Goal: Task Accomplishment & Management: Use online tool/utility

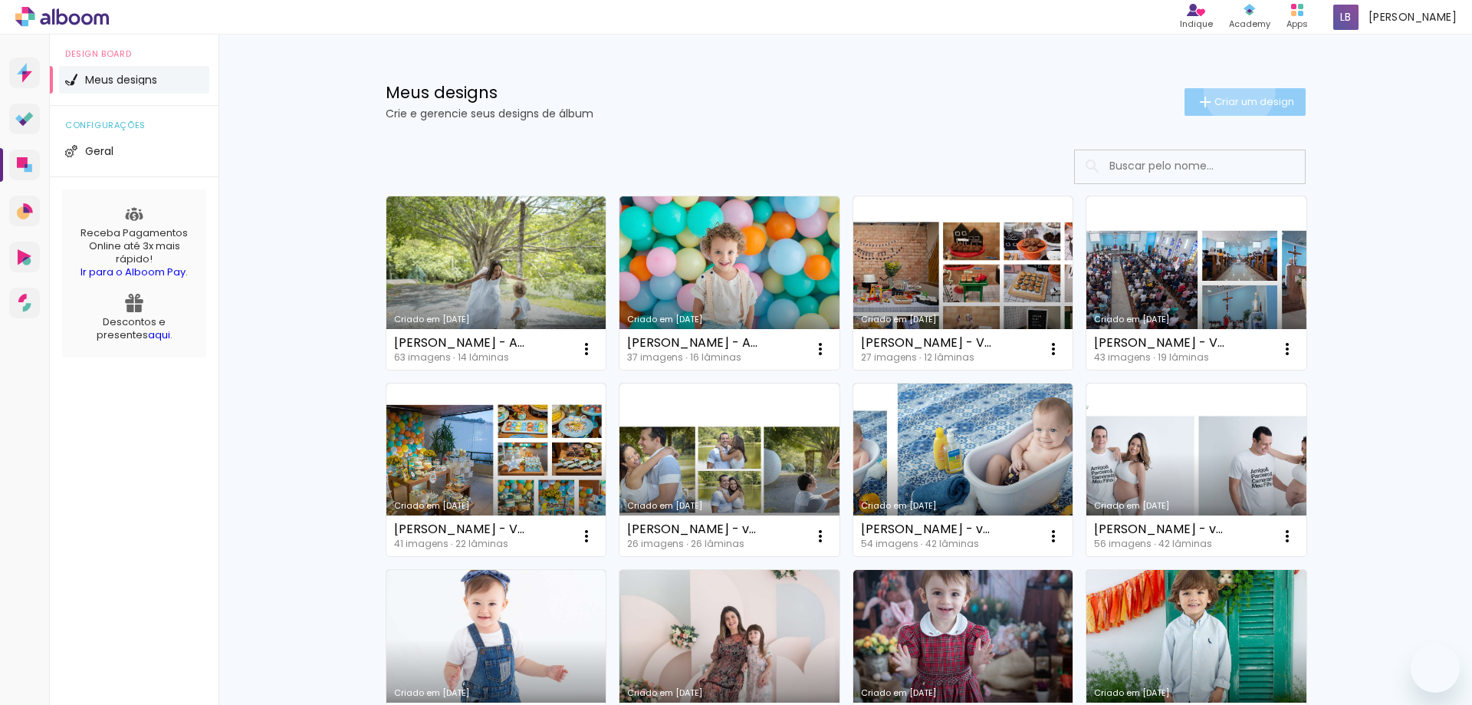
click at [1231, 91] on paper-button "Criar um design" at bounding box center [1245, 102] width 121 height 28
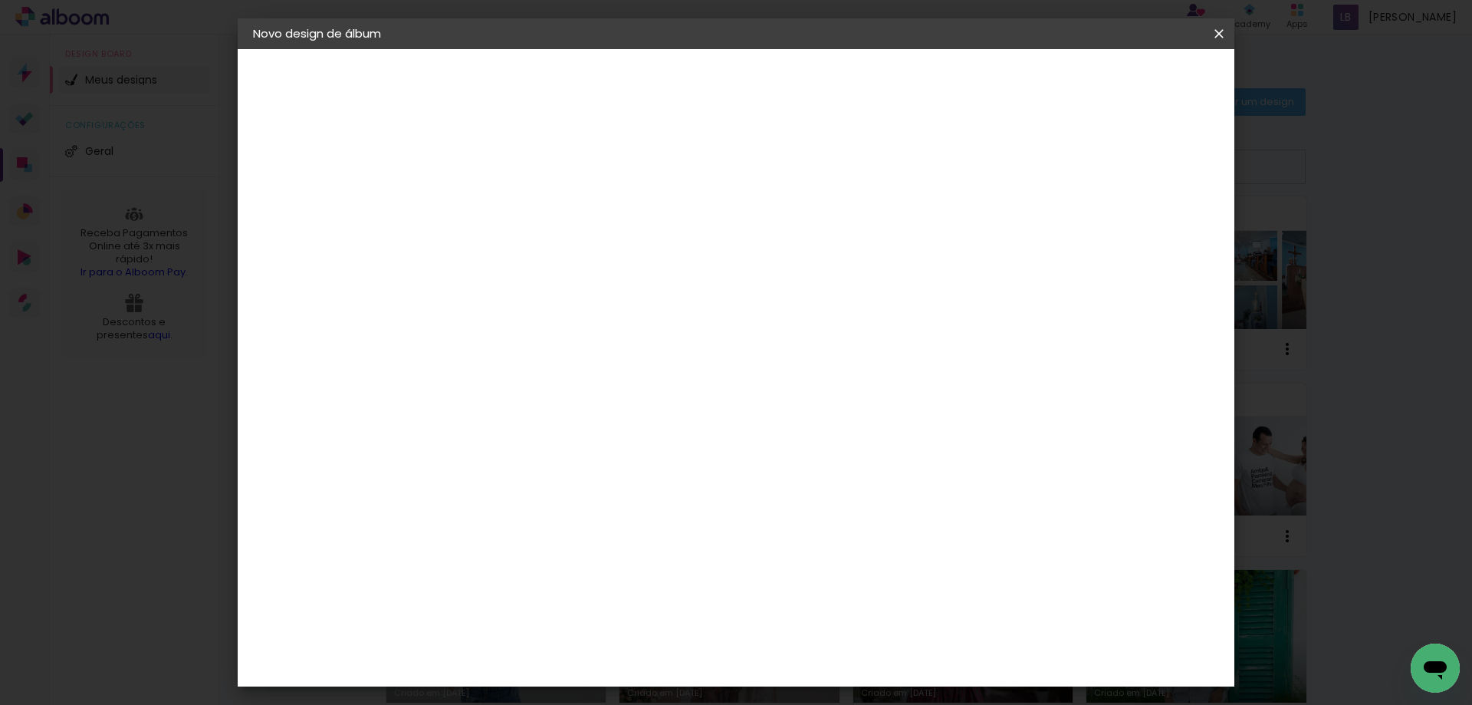
click at [504, 208] on input at bounding box center [504, 206] width 0 height 24
click at [504, 208] on input "Miguel Danquimaia - Volume 7 (Festa de 4 anos)" at bounding box center [504, 206] width 0 height 24
drag, startPoint x: 979, startPoint y: 204, endPoint x: 1011, endPoint y: 206, distance: 31.5
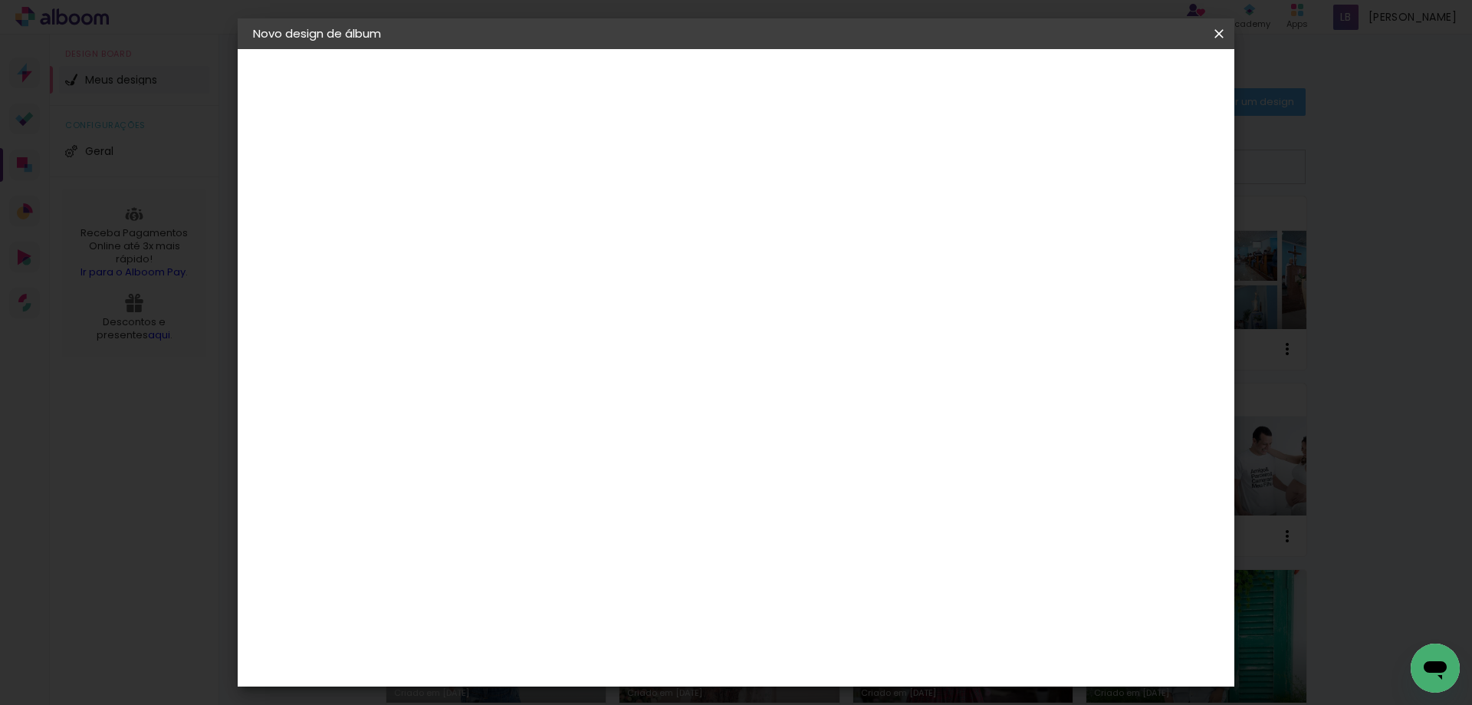
click at [547, 206] on div at bounding box center [503, 207] width 87 height 116
click at [504, 209] on input "Miguel Danquimaia - Volume 7 (Festa de 5 anos)" at bounding box center [504, 206] width 0 height 24
click at [504, 213] on input "Miguel Danquimaia - Volume 7 (Festa de 5 anos)" at bounding box center [504, 206] width 0 height 24
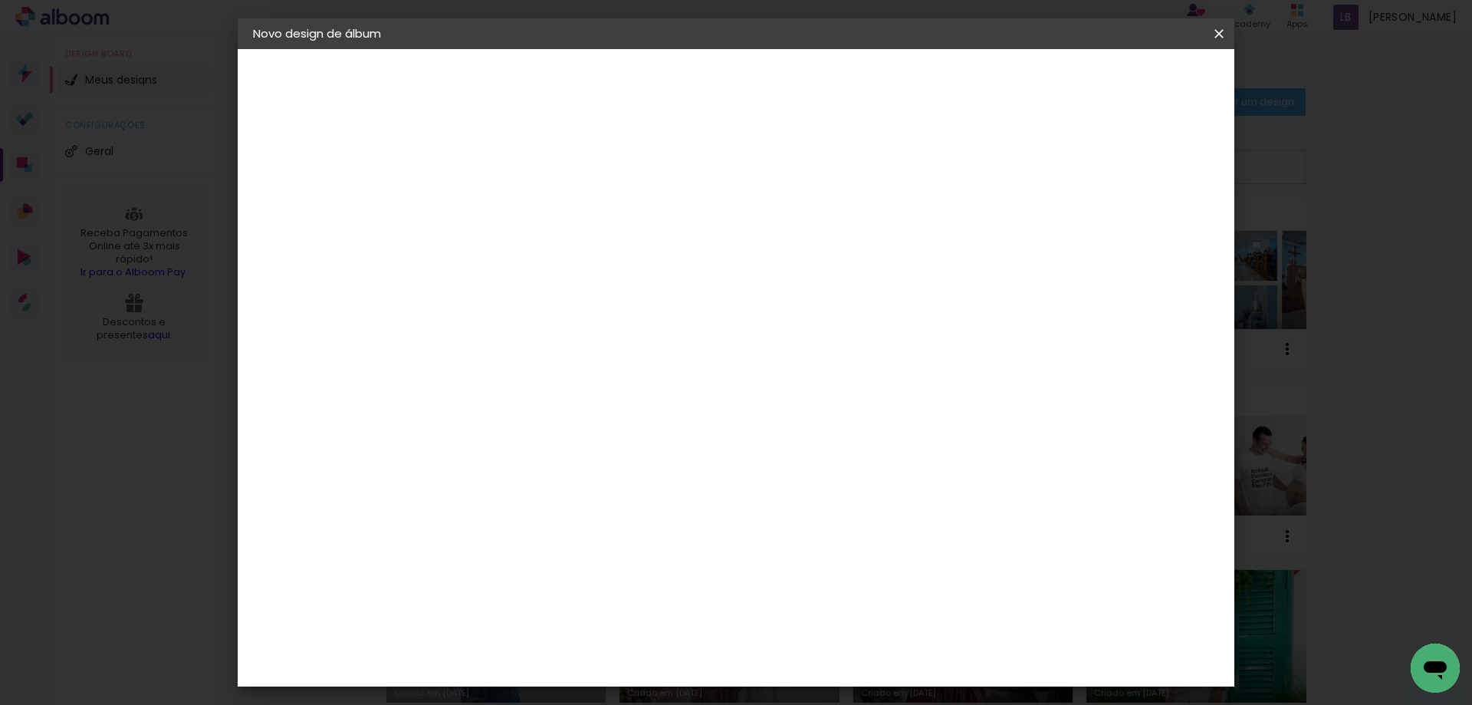
click at [504, 209] on input "[PERSON_NAME] - Volume 8 (Festa de 5 anos)" at bounding box center [504, 206] width 0 height 24
type input "[PERSON_NAME] - Volume 8 (Festa de 5 anos)"
type paper-input "[PERSON_NAME] - Volume 8 (Festa de 5 anos)"
click at [0, 0] on slot "Avançar" at bounding box center [0, 0] width 0 height 0
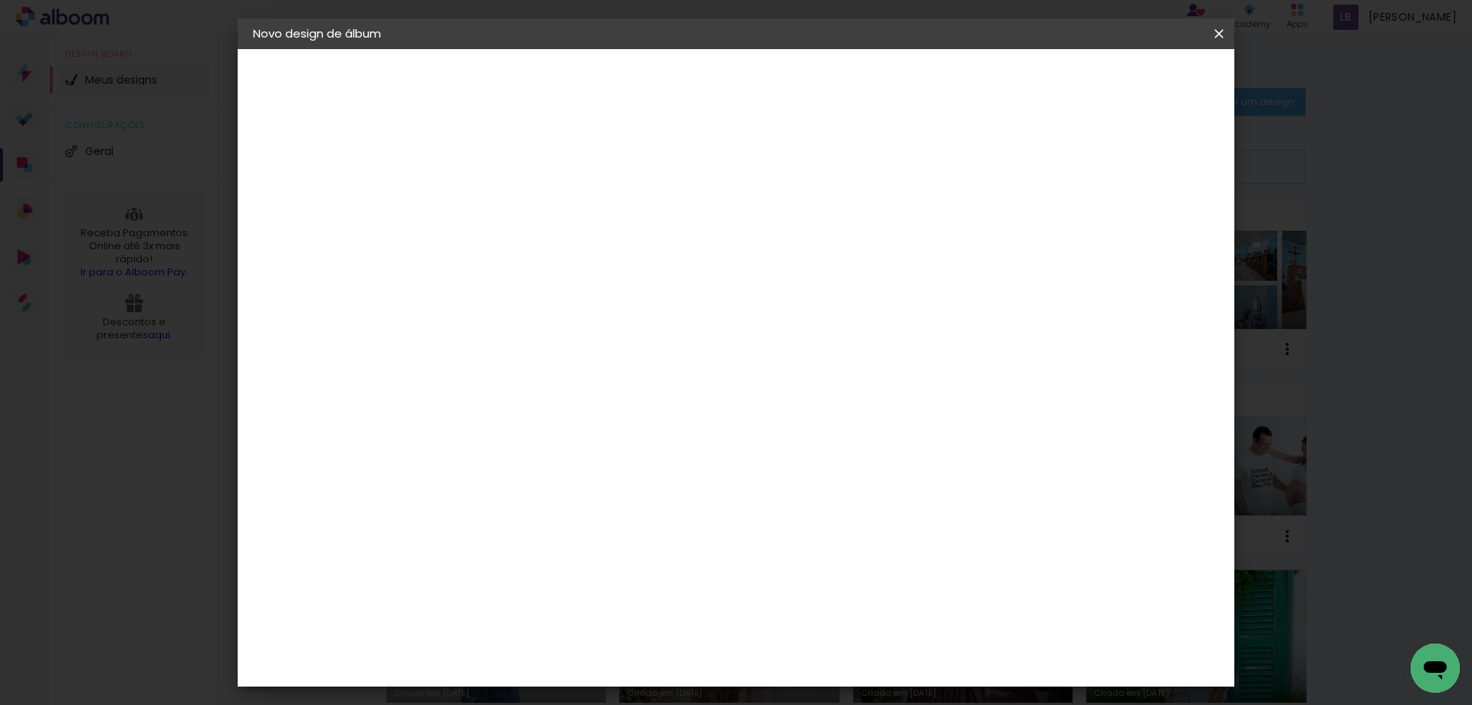
click at [620, 282] on input at bounding box center [542, 291] width 155 height 19
type input "dre"
type paper-input "dre"
click at [593, 341] on div "DreambooksPro" at bounding box center [544, 346] width 100 height 12
click at [0, 0] on slot "Avançar" at bounding box center [0, 0] width 0 height 0
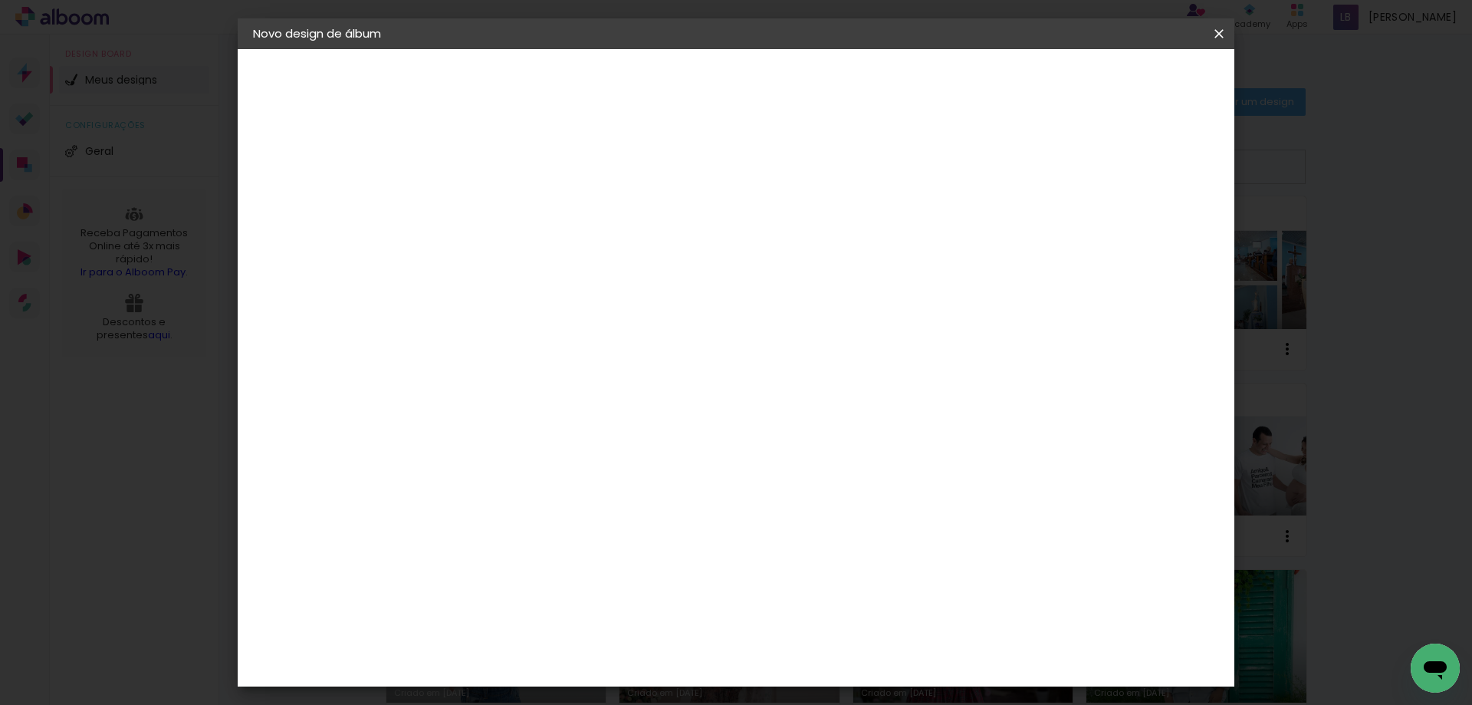
click at [564, 255] on input "text" at bounding box center [534, 267] width 60 height 24
click at [760, 250] on paper-item "Álbum" at bounding box center [835, 254] width 307 height 31
type input "Álbum"
click at [607, 665] on span "20 × 20" at bounding box center [571, 680] width 71 height 31
click at [0, 0] on slot "Avançar" at bounding box center [0, 0] width 0 height 0
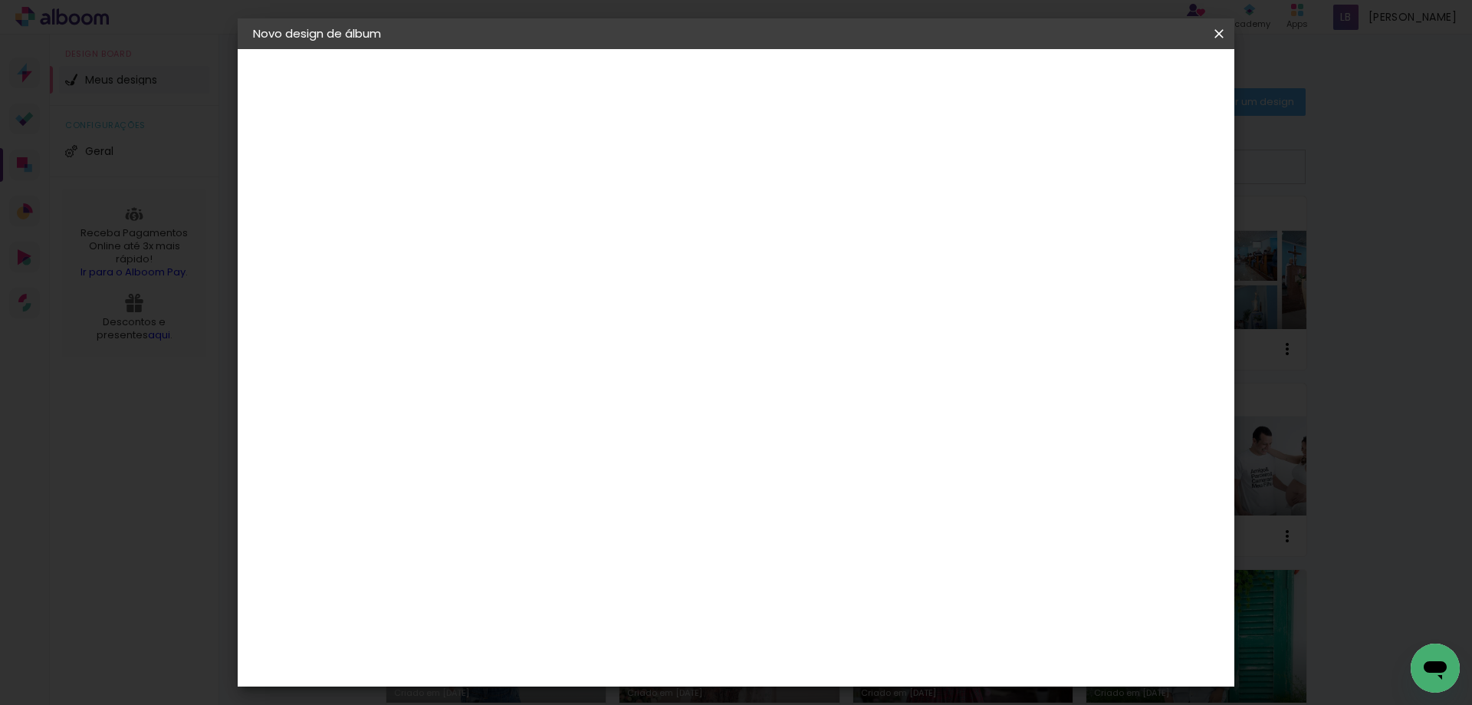
click at [0, 0] on slot "Mostrar sangria" at bounding box center [0, 0] width 0 height 0
type paper-checkbox "on"
click at [1123, 81] on span "Iniciar design" at bounding box center [1089, 81] width 70 height 11
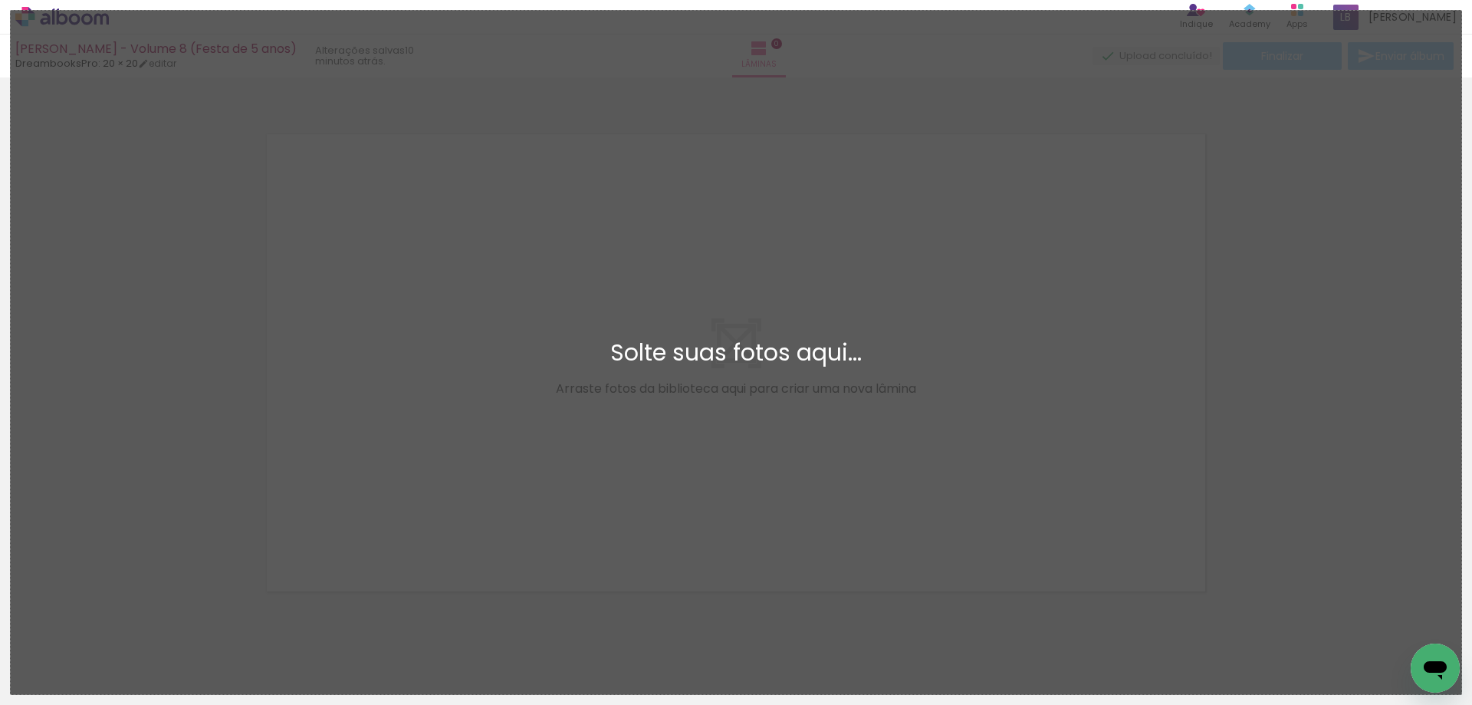
scroll to position [20, 0]
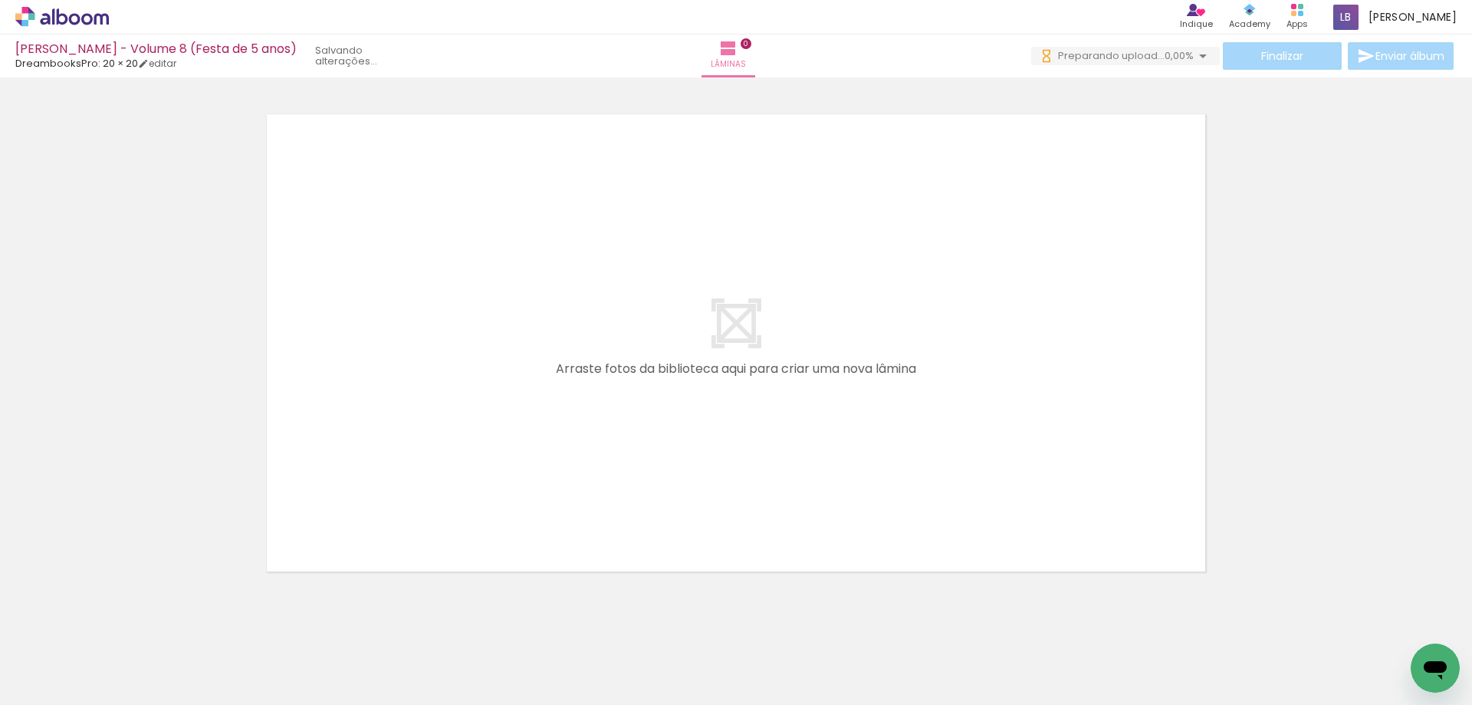
click at [1110, 48] on span "Preparando upload..." at bounding box center [1111, 55] width 107 height 15
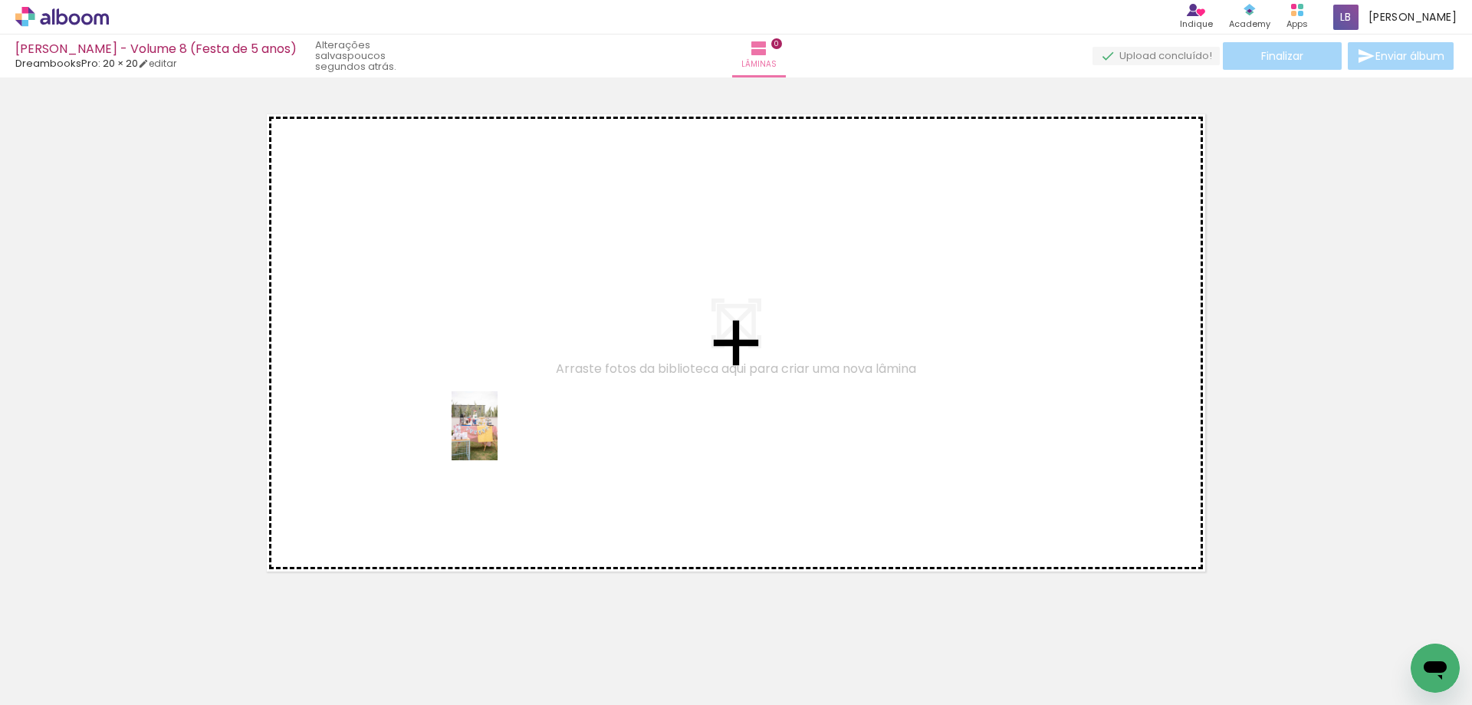
drag, startPoint x: 167, startPoint y: 664, endPoint x: 498, endPoint y: 437, distance: 400.9
click at [498, 437] on quentale-workspace at bounding box center [736, 352] width 1472 height 705
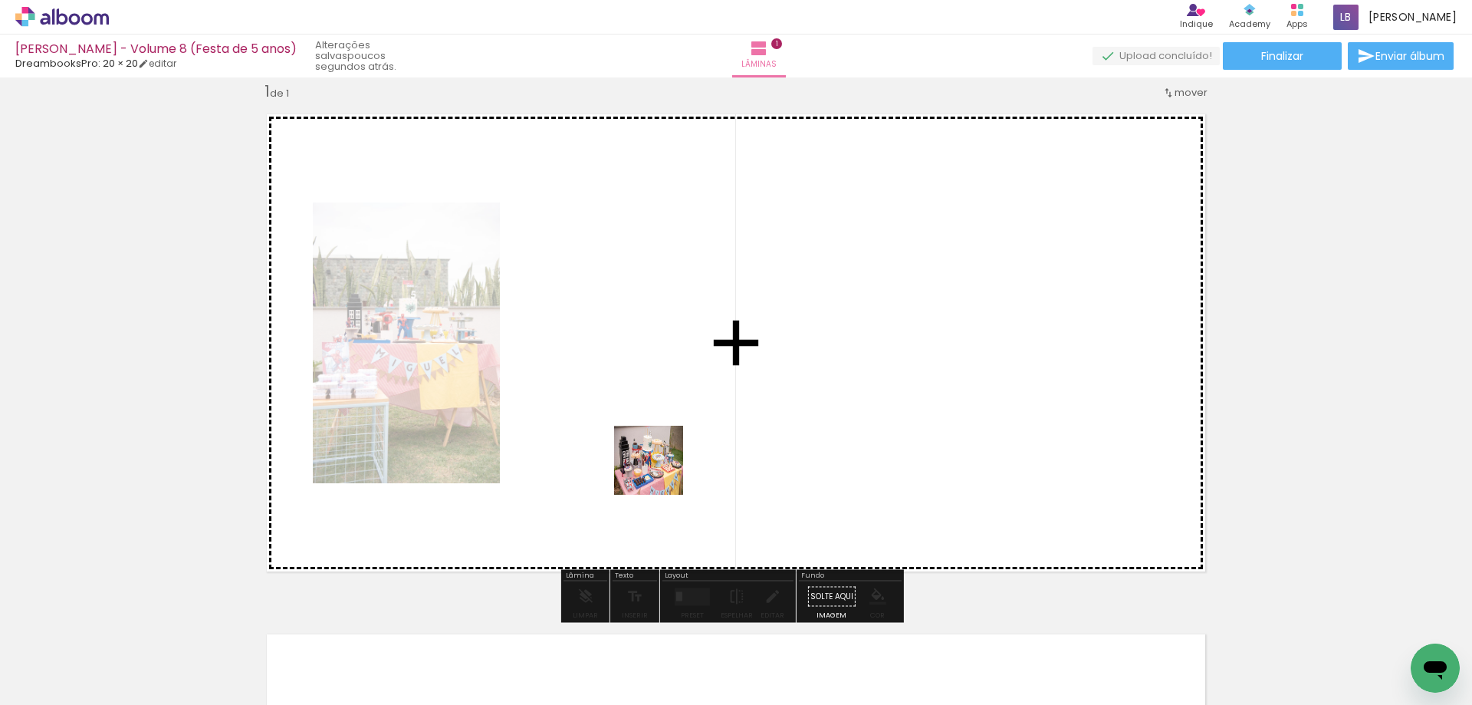
drag, startPoint x: 242, startPoint y: 671, endPoint x: 676, endPoint y: 453, distance: 484.9
click at [676, 453] on quentale-workspace at bounding box center [736, 352] width 1472 height 705
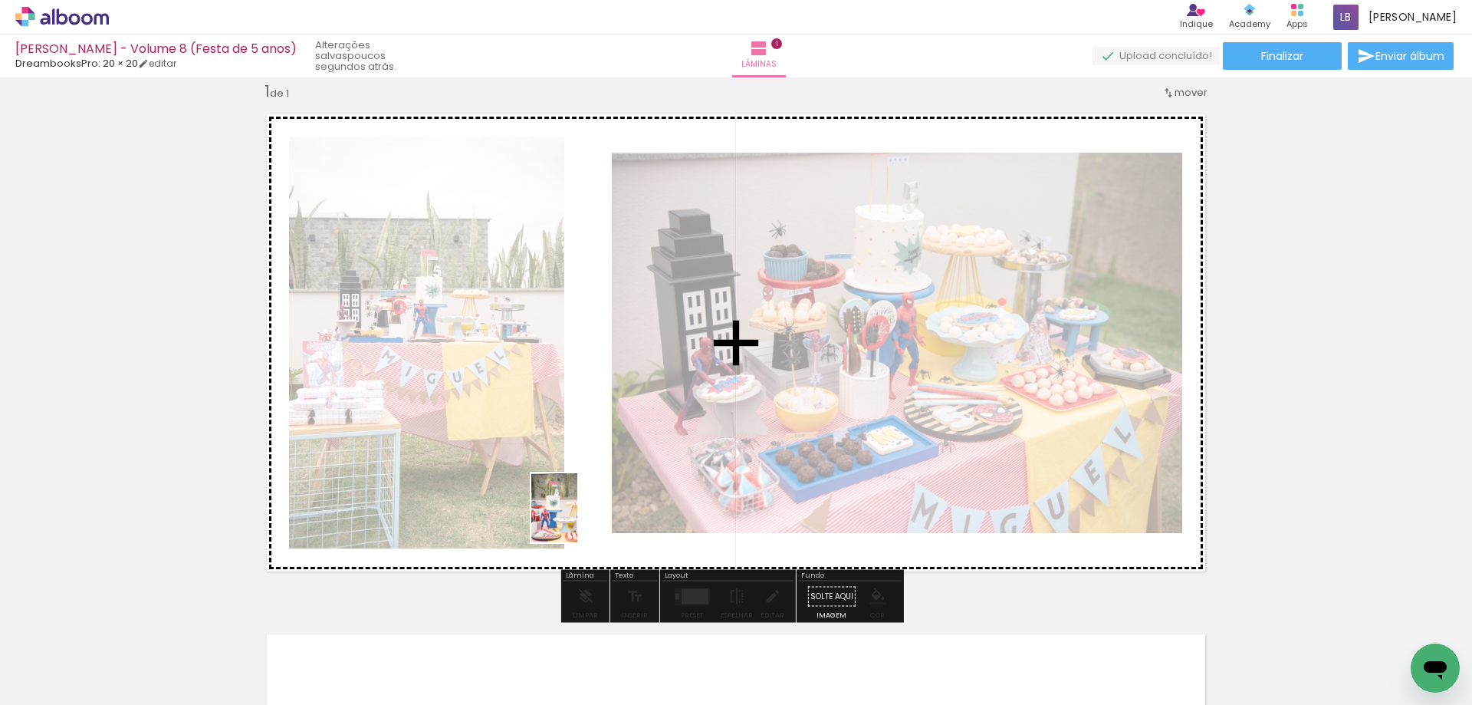
drag, startPoint x: 343, startPoint y: 667, endPoint x: 577, endPoint y: 519, distance: 277.4
click at [577, 519] on quentale-workspace at bounding box center [736, 352] width 1472 height 705
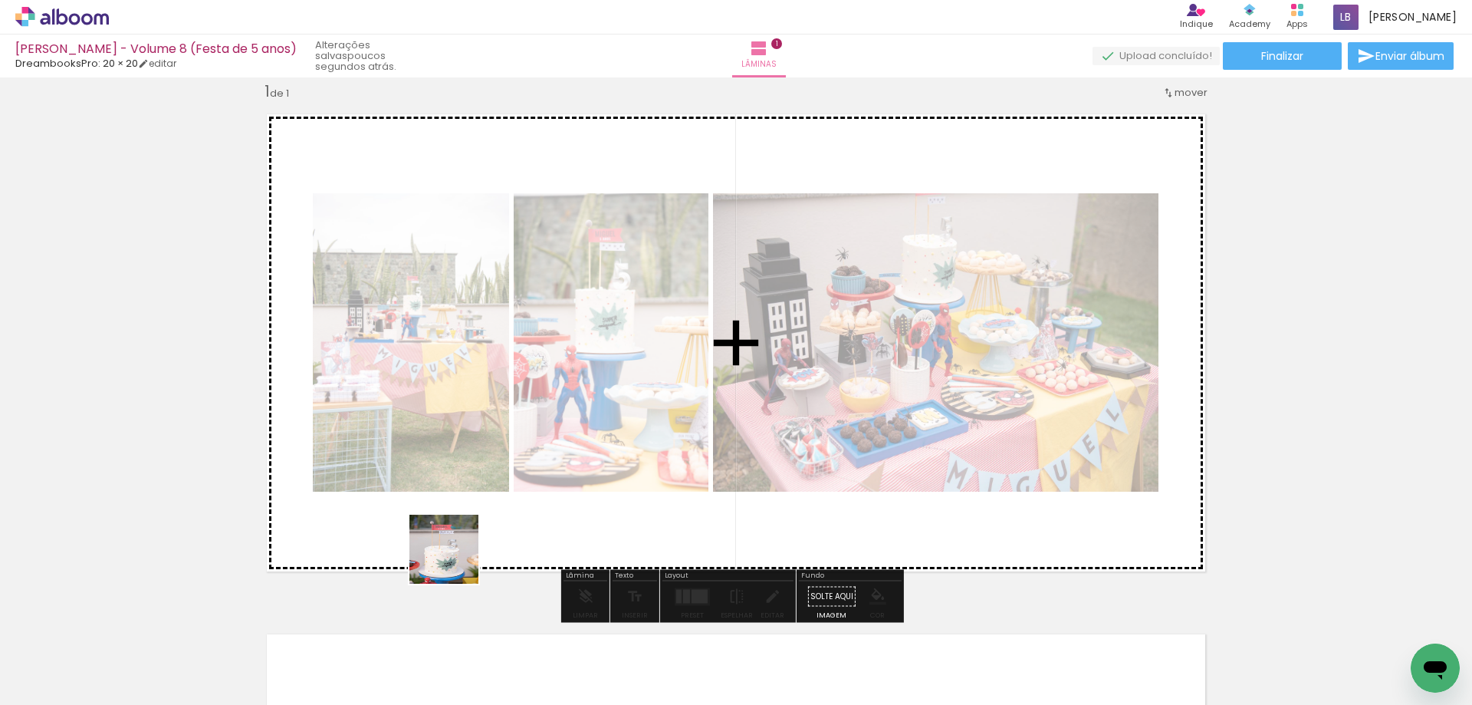
drag, startPoint x: 401, startPoint y: 678, endPoint x: 455, endPoint y: 560, distance: 129.3
click at [455, 560] on quentale-workspace at bounding box center [736, 352] width 1472 height 705
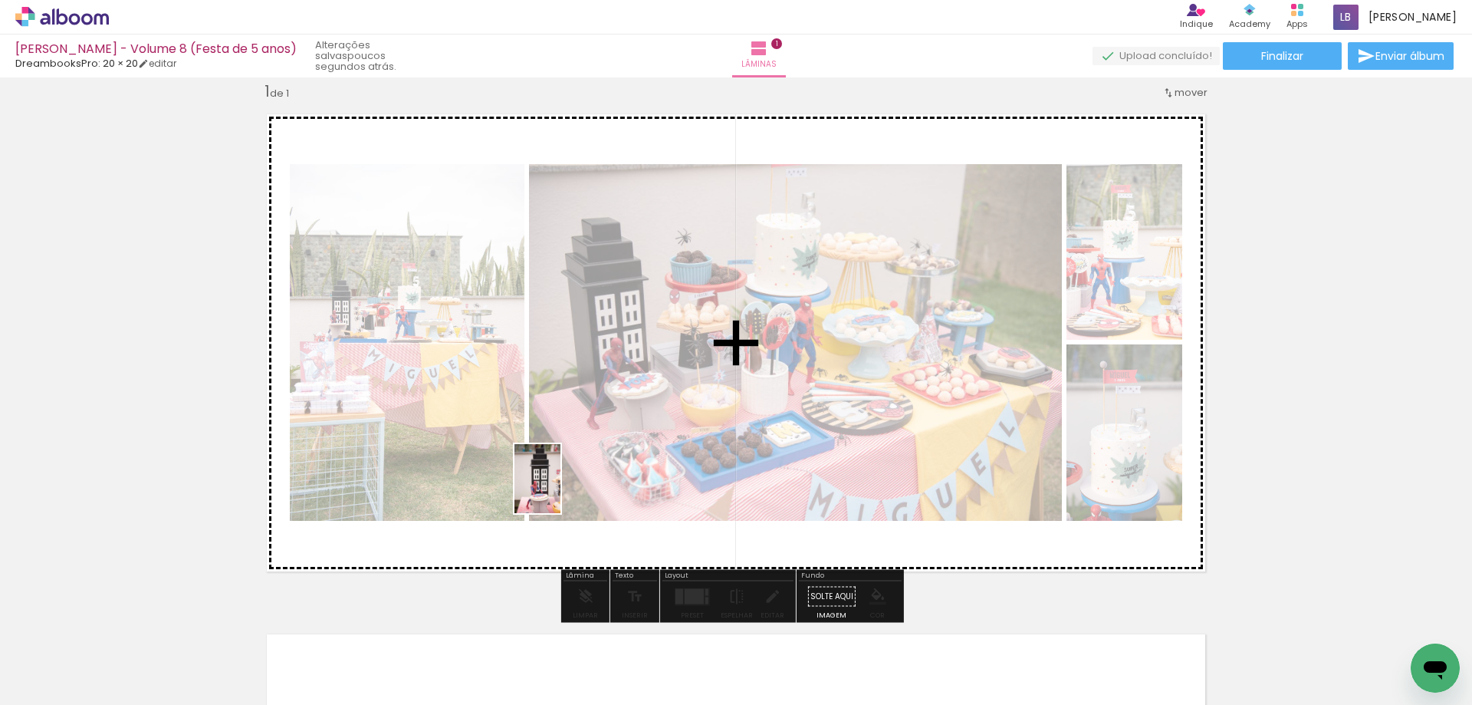
drag, startPoint x: 501, startPoint y: 671, endPoint x: 560, endPoint y: 490, distance: 190.6
click at [560, 490] on quentale-workspace at bounding box center [736, 352] width 1472 height 705
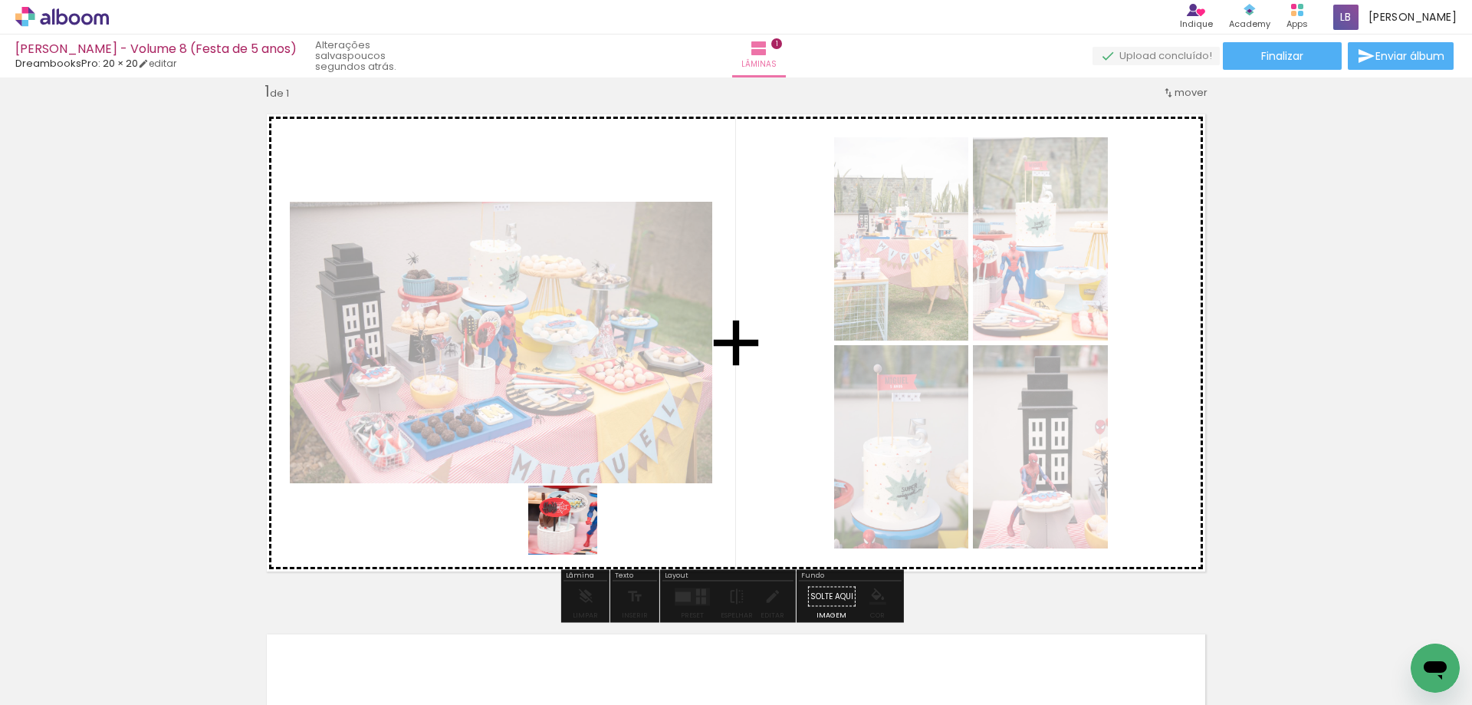
drag, startPoint x: 599, startPoint y: 671, endPoint x: 574, endPoint y: 525, distance: 147.7
click at [574, 525] on quentale-workspace at bounding box center [736, 352] width 1472 height 705
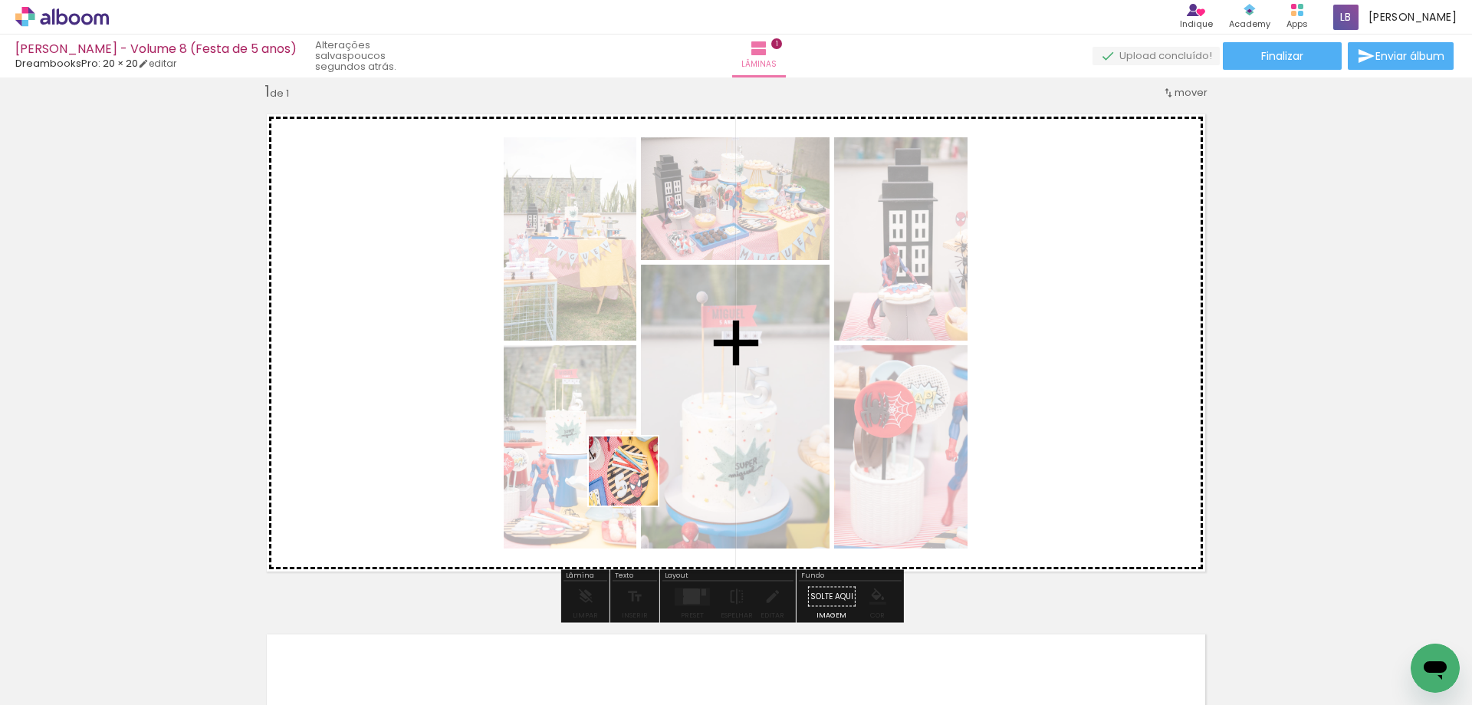
drag, startPoint x: 680, startPoint y: 673, endPoint x: 635, endPoint y: 482, distance: 196.2
click at [635, 482] on quentale-workspace at bounding box center [736, 352] width 1472 height 705
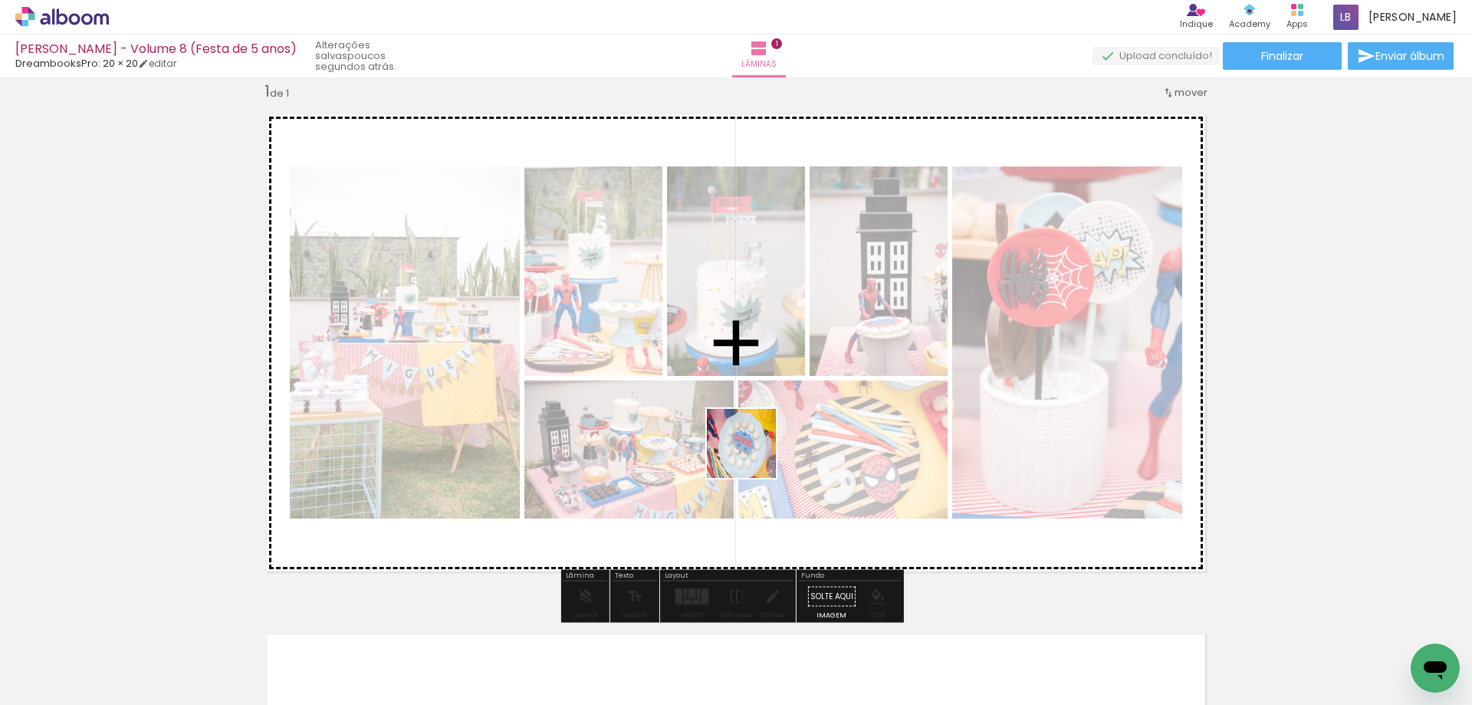
drag, startPoint x: 774, startPoint y: 680, endPoint x: 753, endPoint y: 454, distance: 227.1
click at [753, 454] on quentale-workspace at bounding box center [736, 352] width 1472 height 705
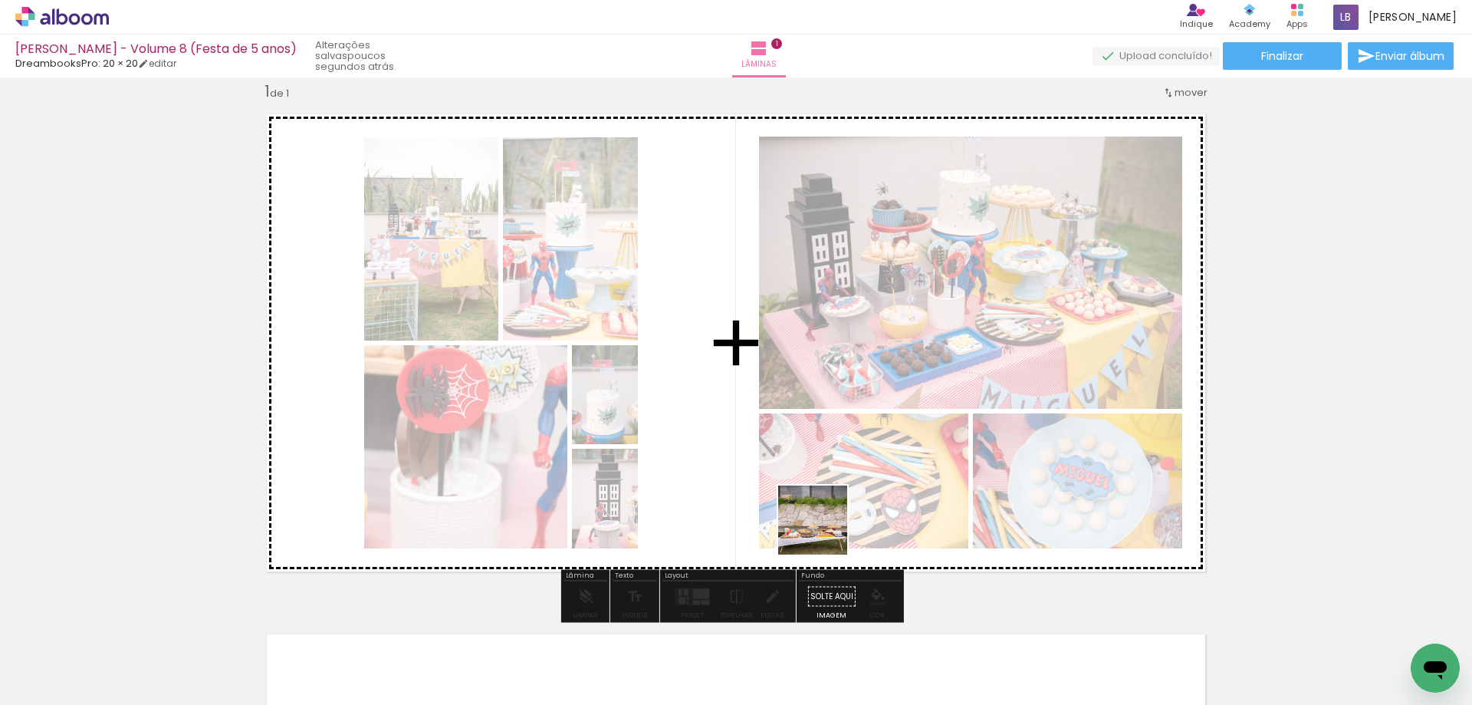
drag, startPoint x: 854, startPoint y: 646, endPoint x: 822, endPoint y: 516, distance: 134.3
click at [822, 516] on quentale-workspace at bounding box center [736, 352] width 1472 height 705
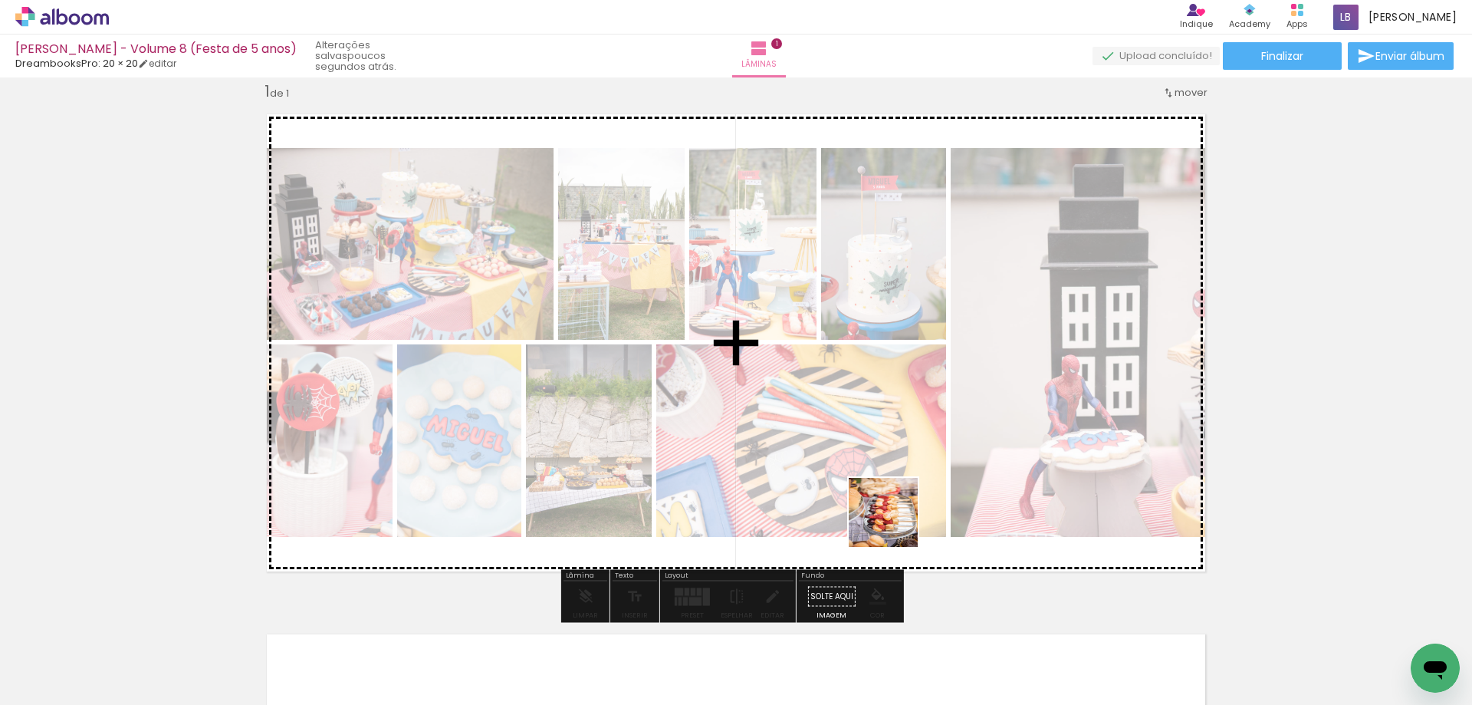
drag, startPoint x: 915, startPoint y: 550, endPoint x: 895, endPoint y: 524, distance: 32.8
click at [895, 524] on quentale-workspace at bounding box center [736, 352] width 1472 height 705
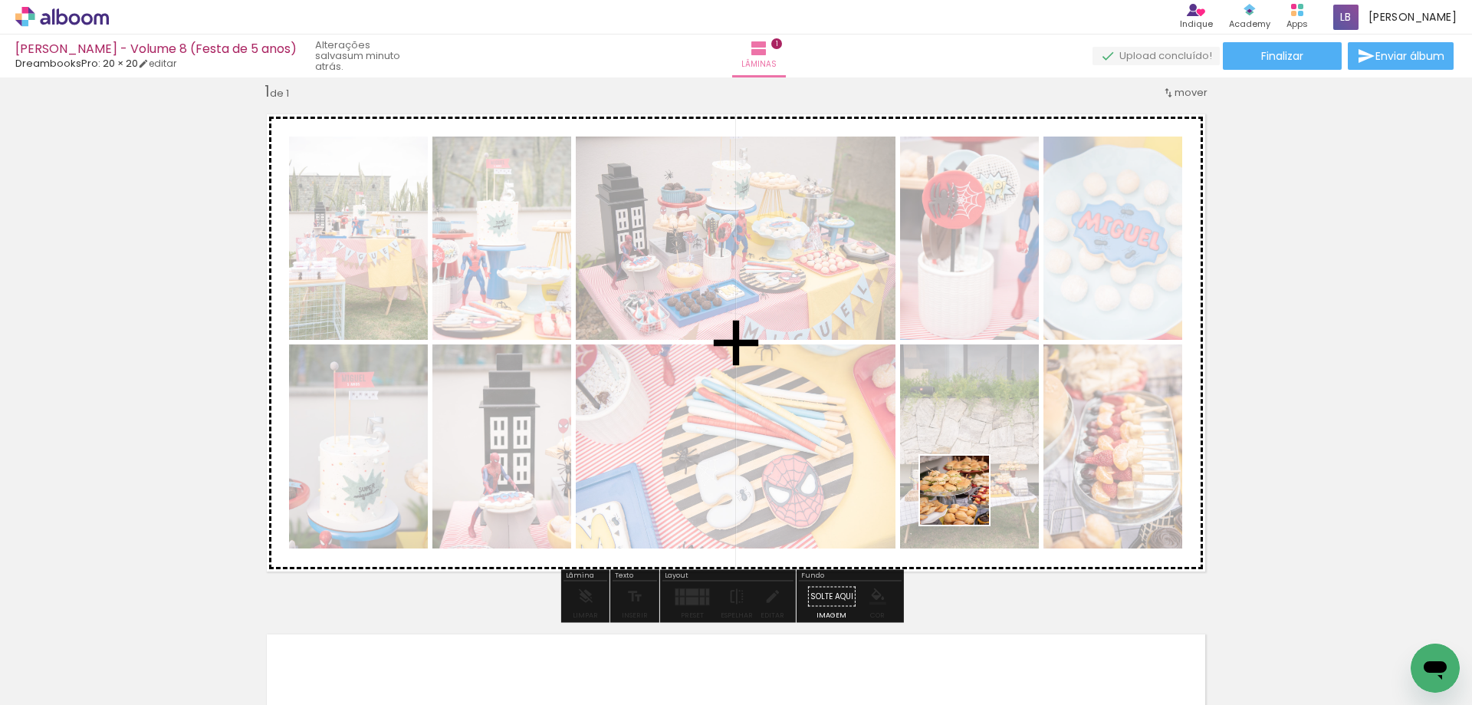
drag, startPoint x: 1021, startPoint y: 676, endPoint x: 966, endPoint y: 501, distance: 183.1
click at [966, 501] on quentale-workspace at bounding box center [736, 352] width 1472 height 705
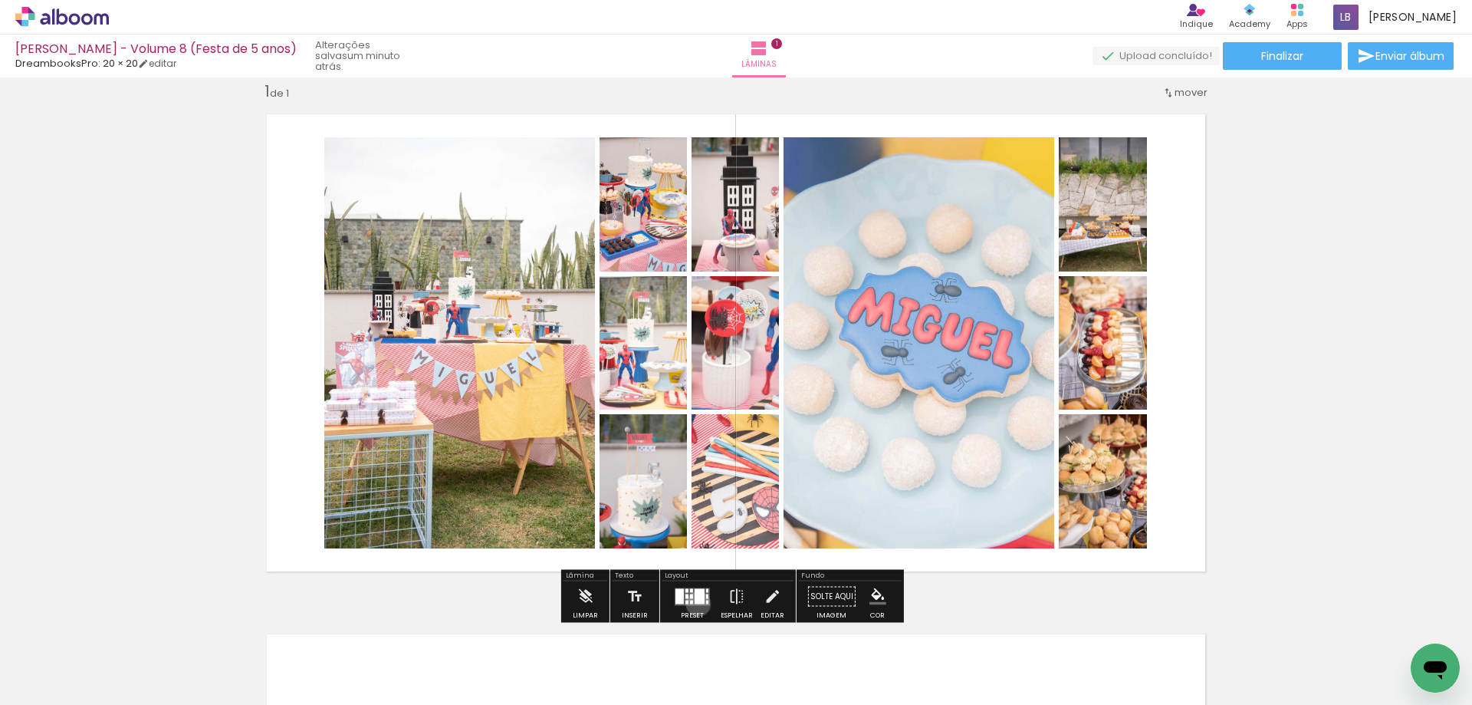
click at [695, 603] on quentale-layouter at bounding box center [692, 596] width 35 height 18
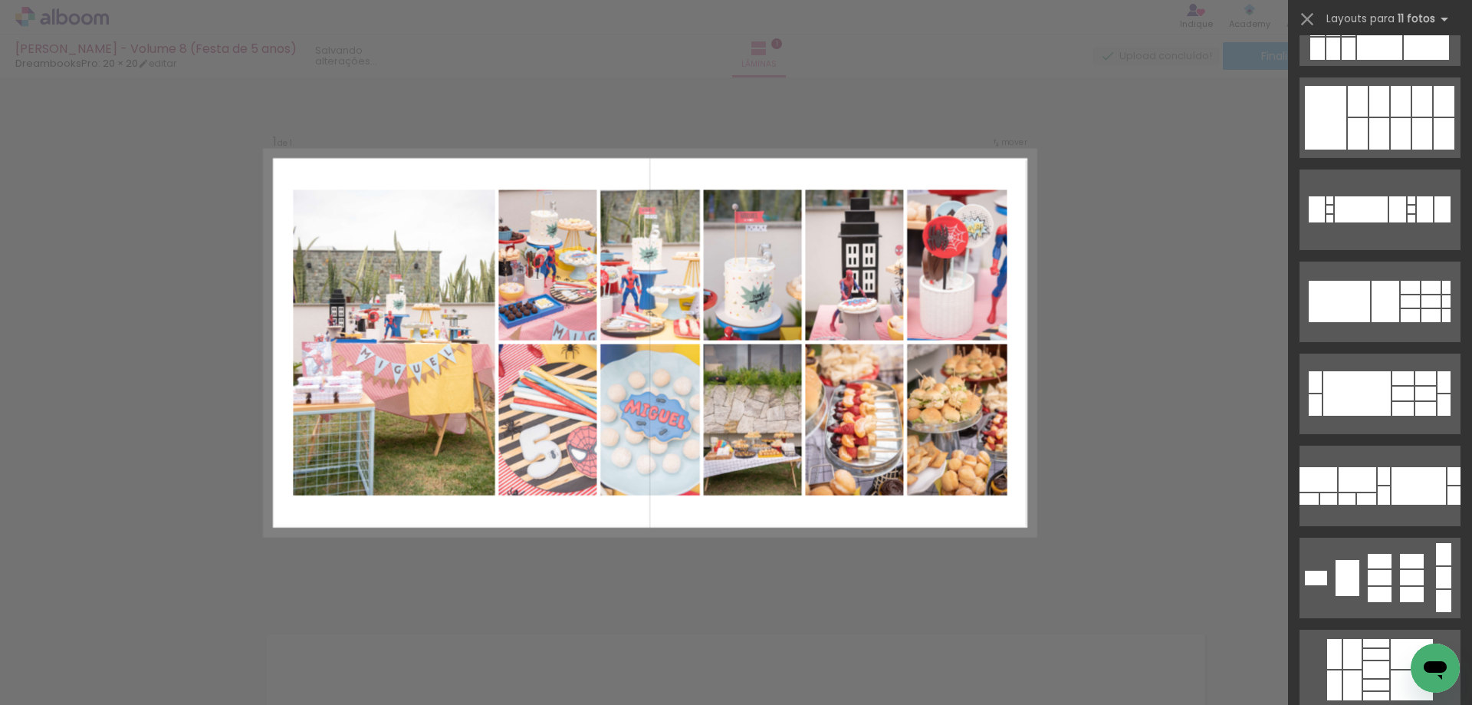
scroll to position [0, 0]
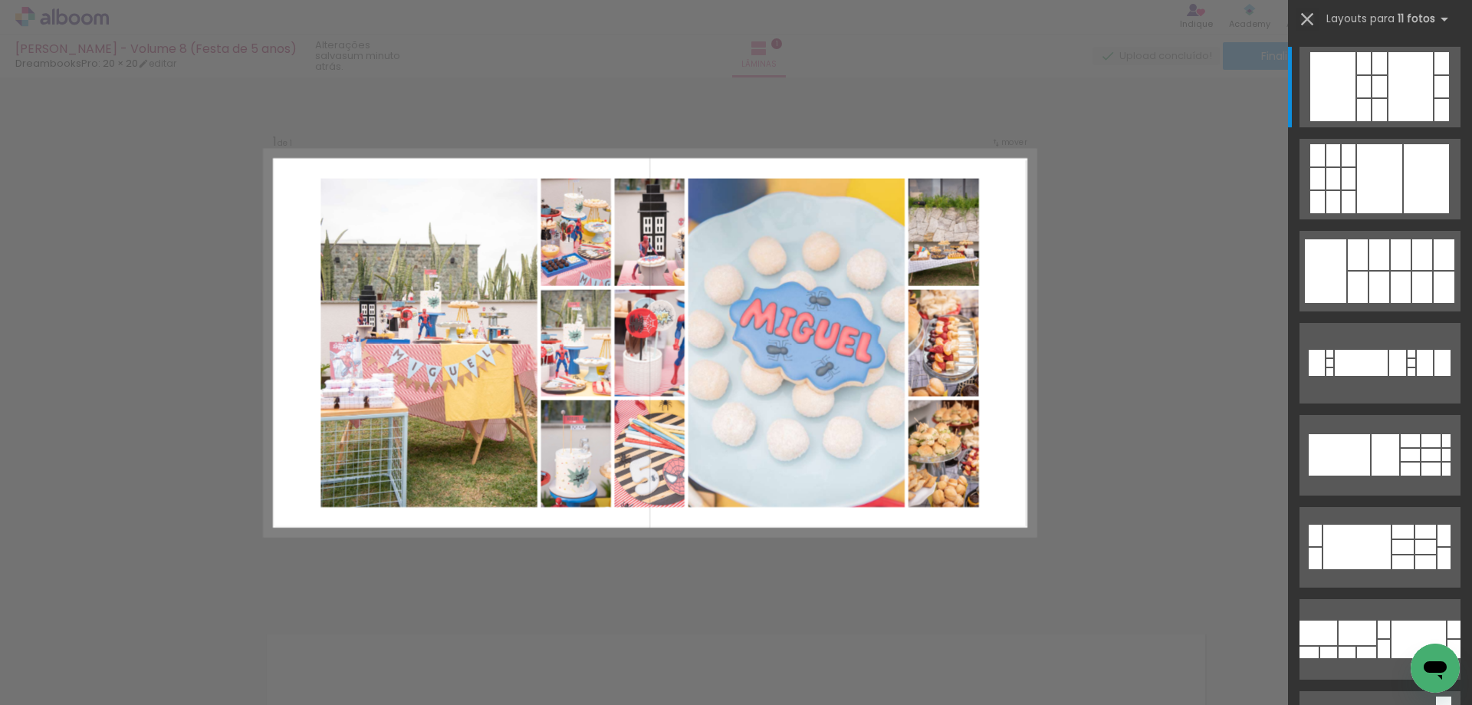
click at [1303, 18] on iron-icon at bounding box center [1307, 18] width 21 height 21
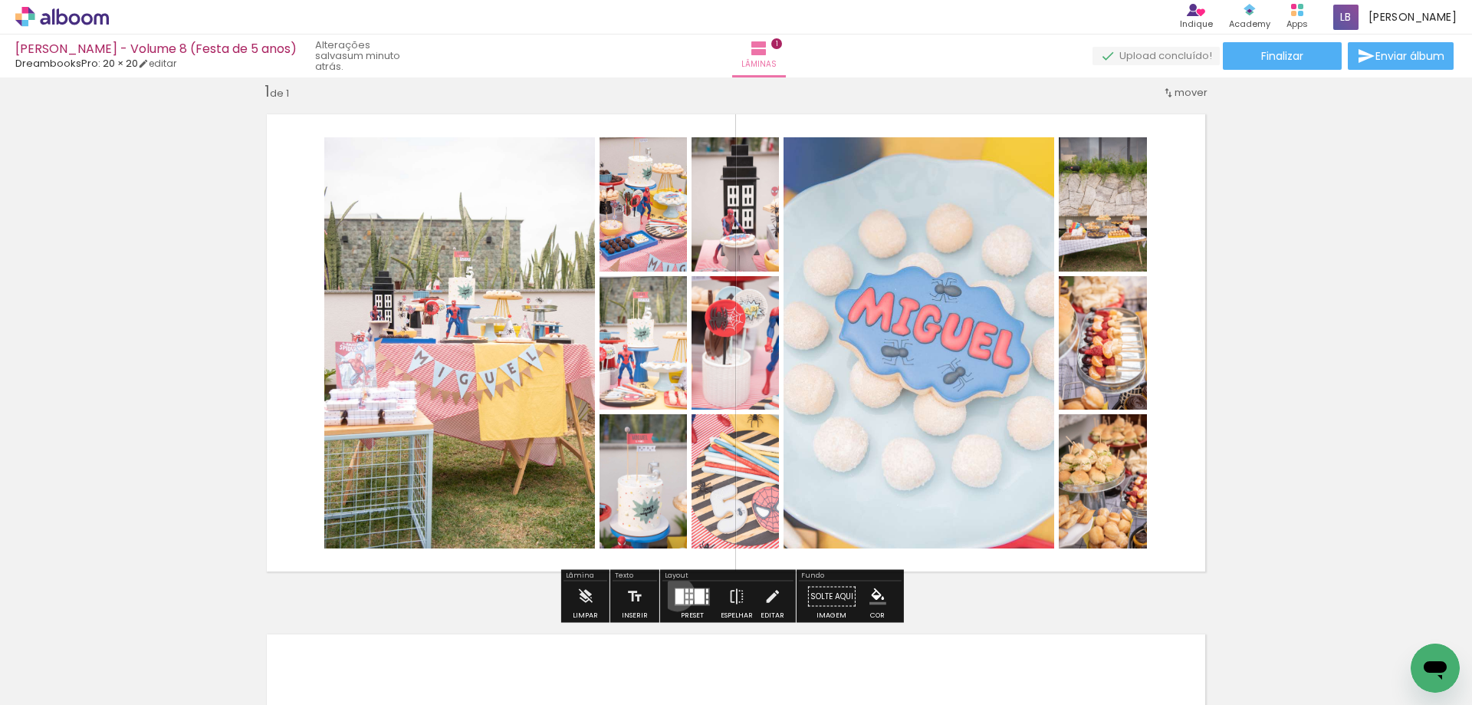
click at [676, 593] on div at bounding box center [680, 595] width 8 height 15
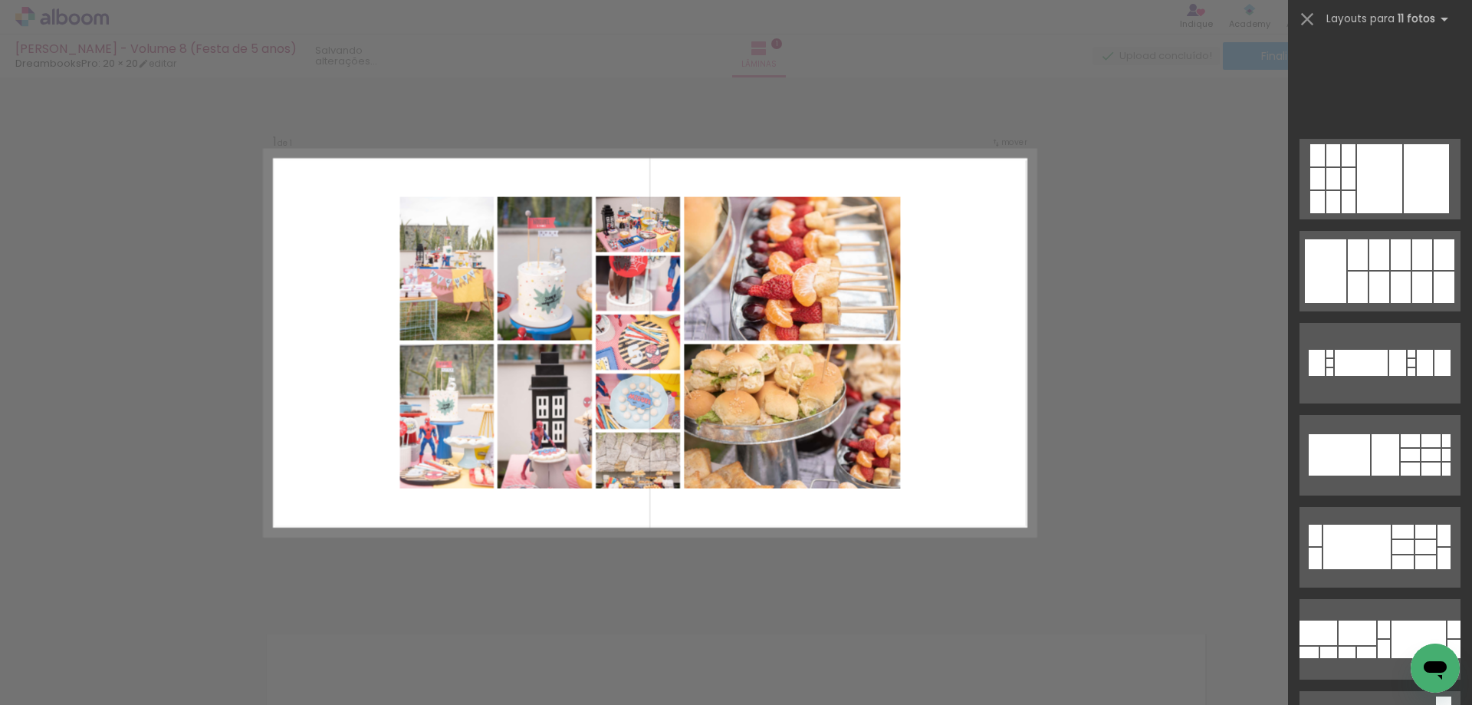
scroll to position [537, 0]
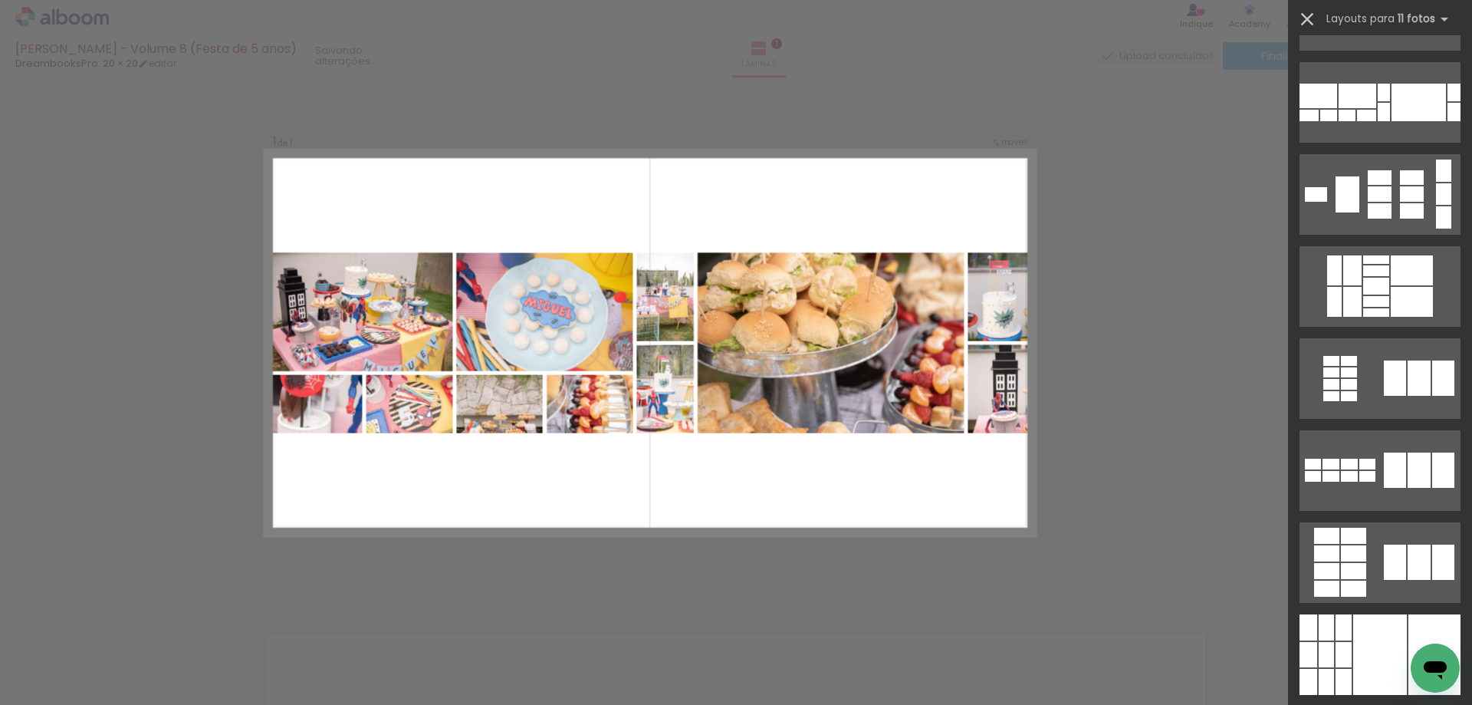
click at [1306, 21] on iron-icon at bounding box center [1307, 18] width 21 height 21
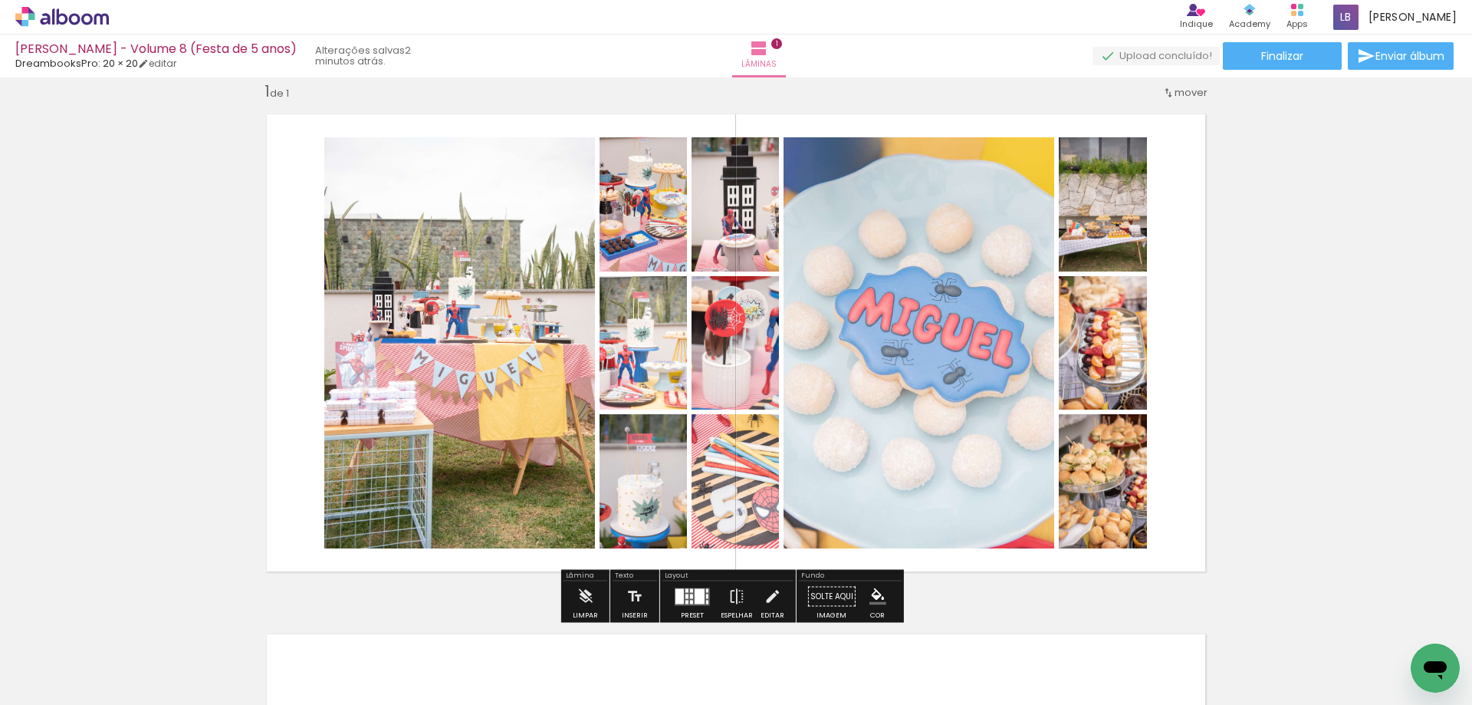
click at [690, 594] on div at bounding box center [691, 595] width 3 height 5
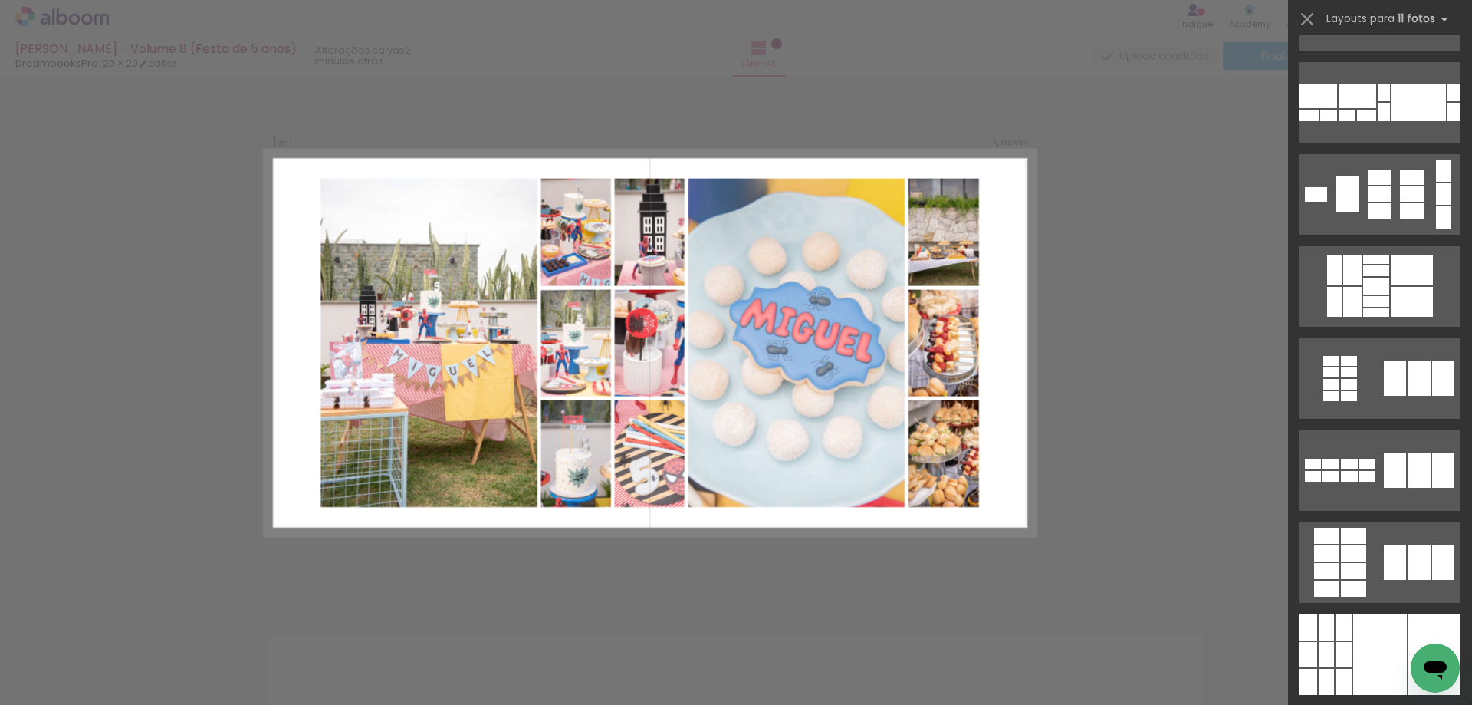
scroll to position [0, 0]
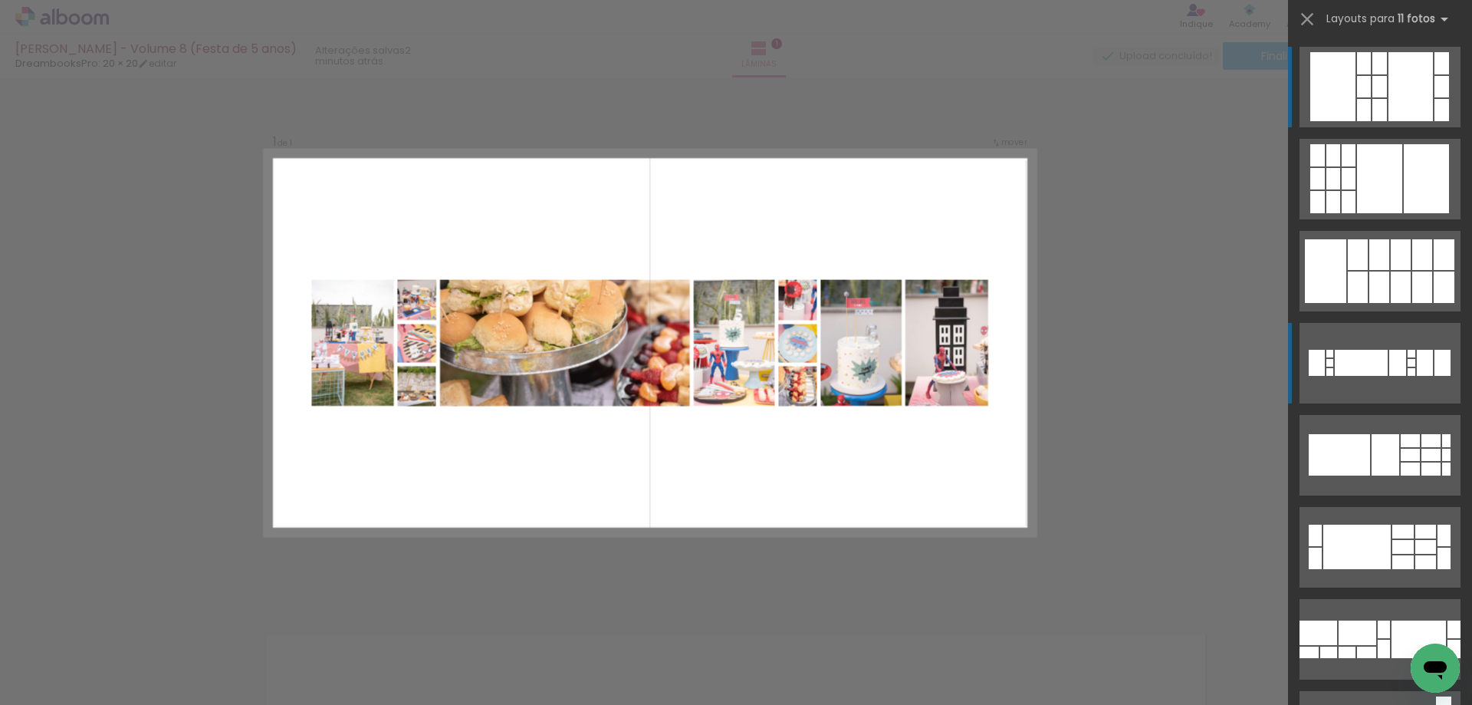
click at [1382, 383] on quentale-layouter at bounding box center [1380, 363] width 161 height 81
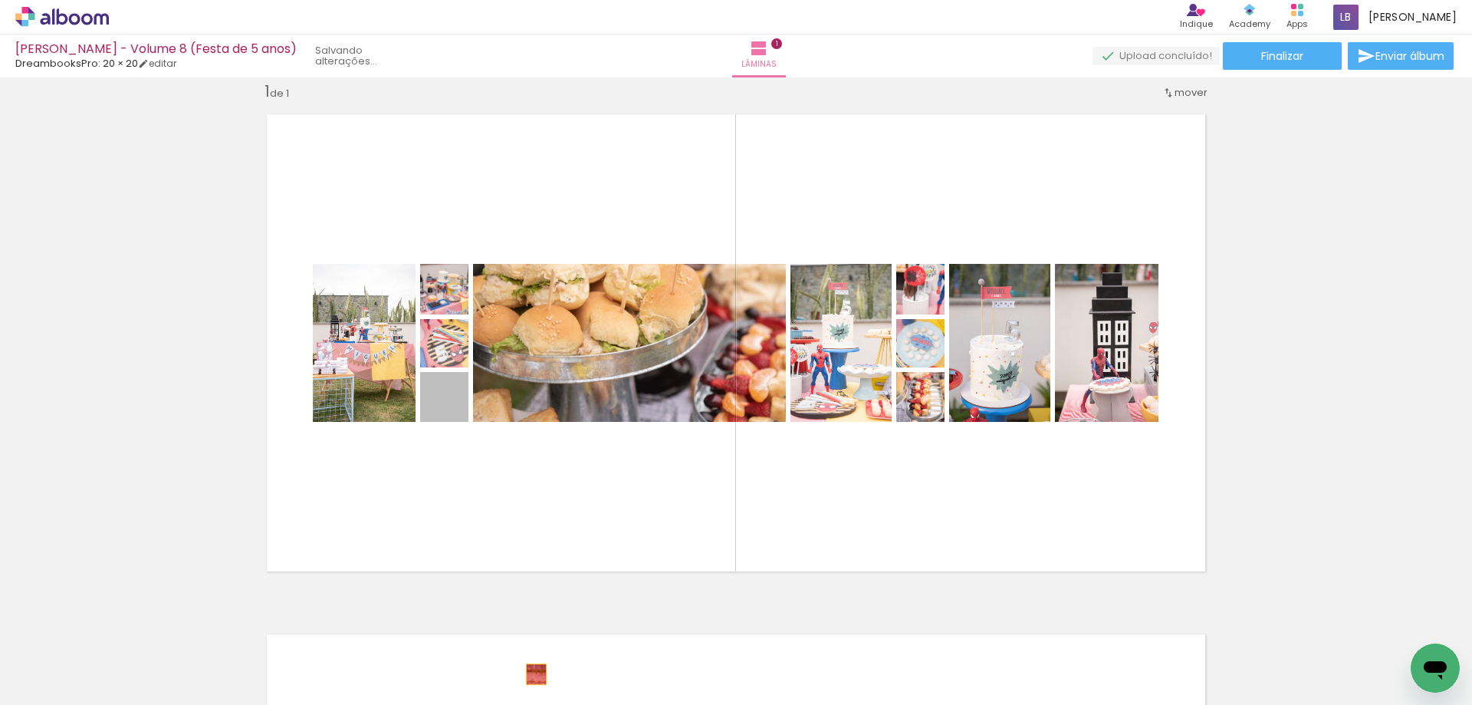
drag, startPoint x: 461, startPoint y: 412, endPoint x: 531, endPoint y: 674, distance: 271.4
click at [531, 674] on quentale-workspace at bounding box center [736, 352] width 1472 height 705
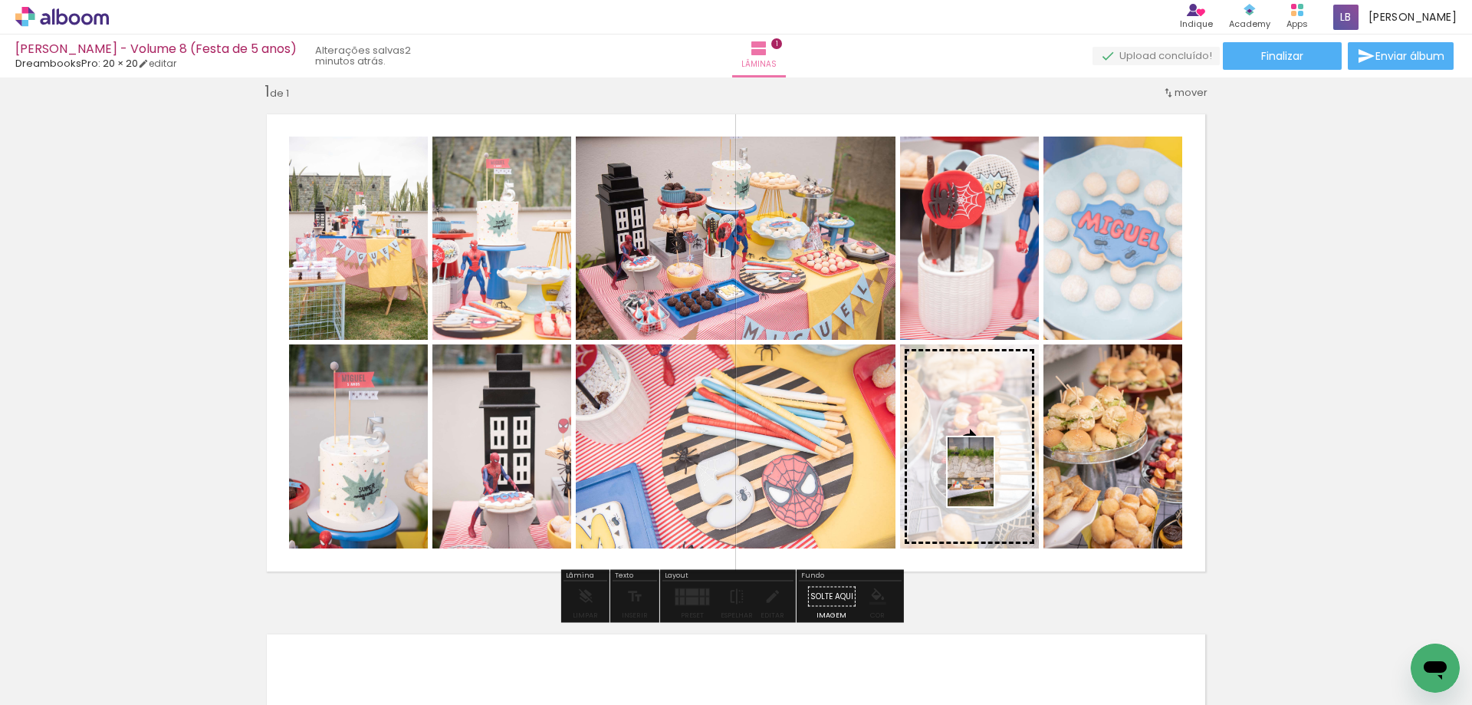
drag, startPoint x: 852, startPoint y: 668, endPoint x: 994, endPoint y: 483, distance: 233.0
click at [994, 483] on quentale-workspace at bounding box center [736, 352] width 1472 height 705
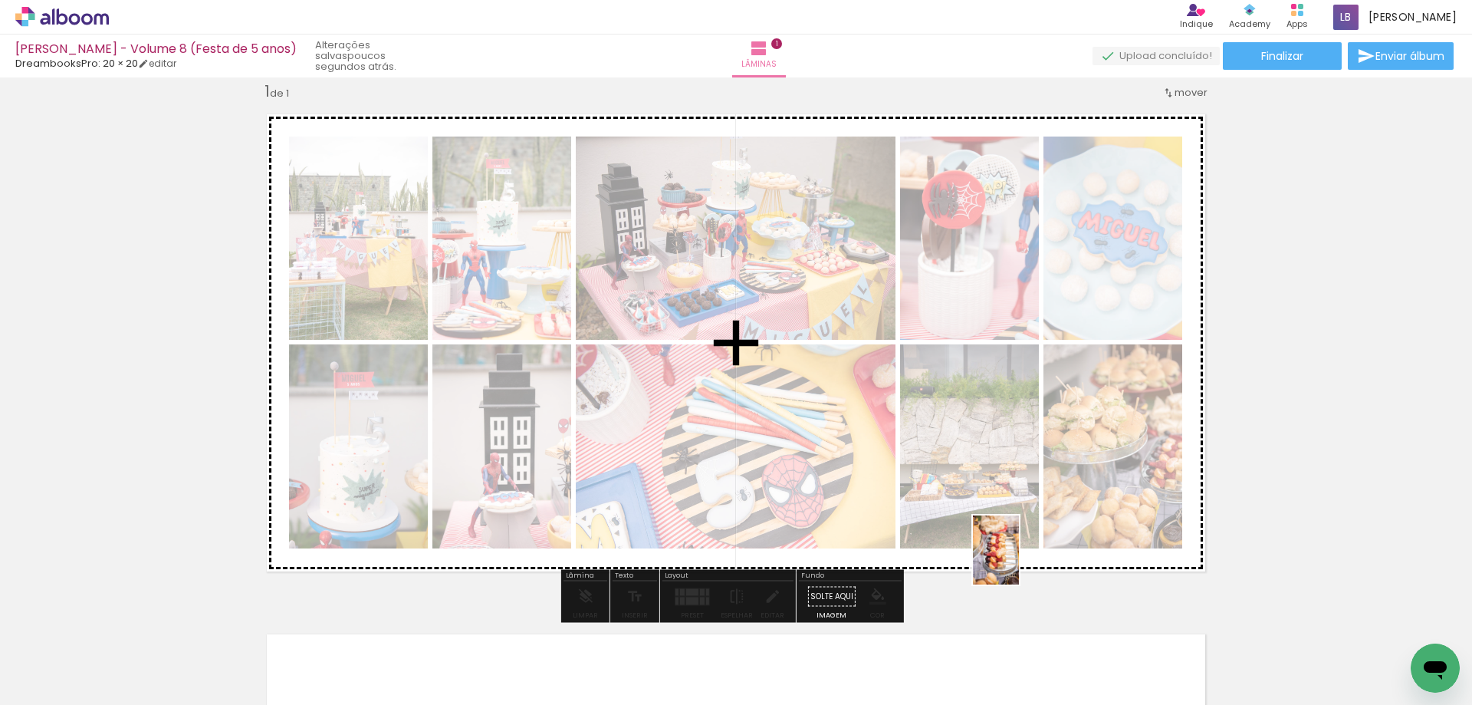
drag, startPoint x: 945, startPoint y: 653, endPoint x: 1019, endPoint y: 561, distance: 117.7
click at [1019, 561] on quentale-workspace at bounding box center [736, 352] width 1472 height 705
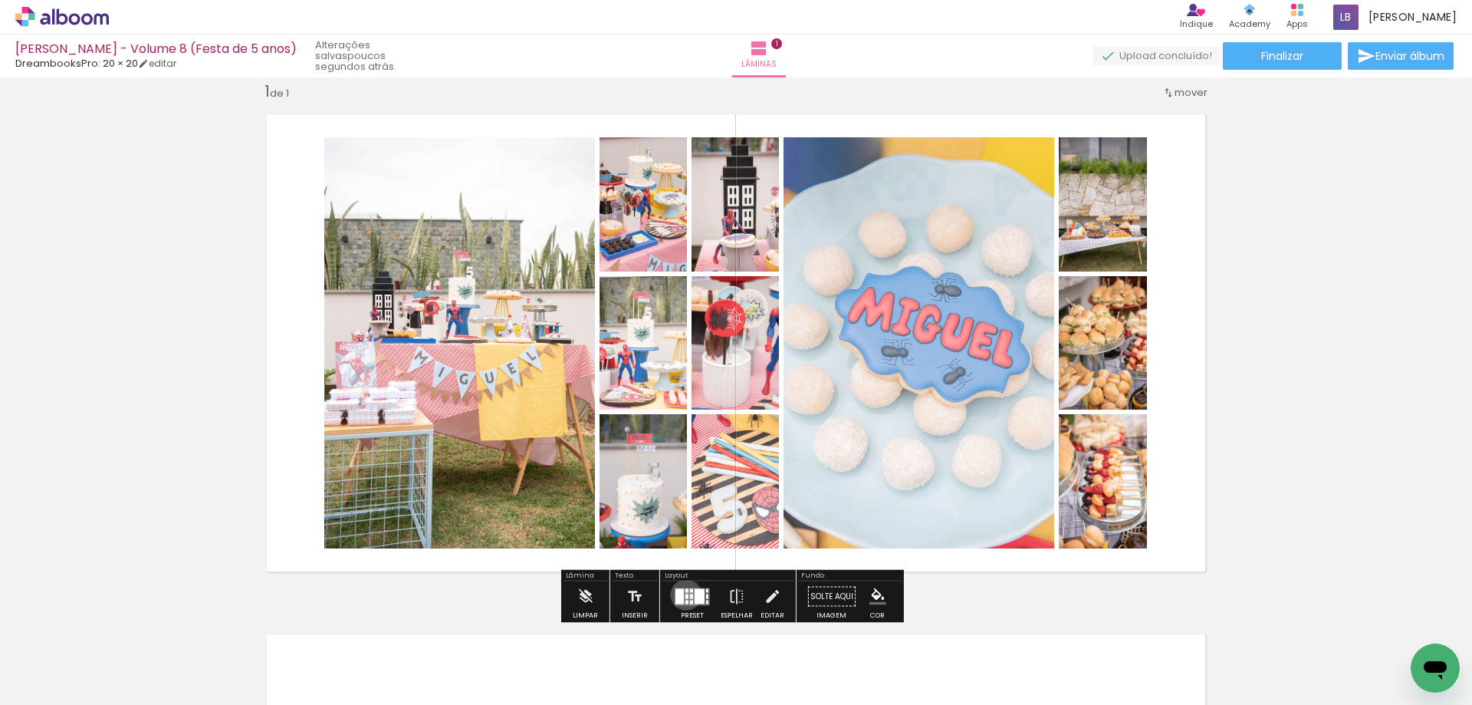
click at [685, 594] on div at bounding box center [686, 595] width 3 height 5
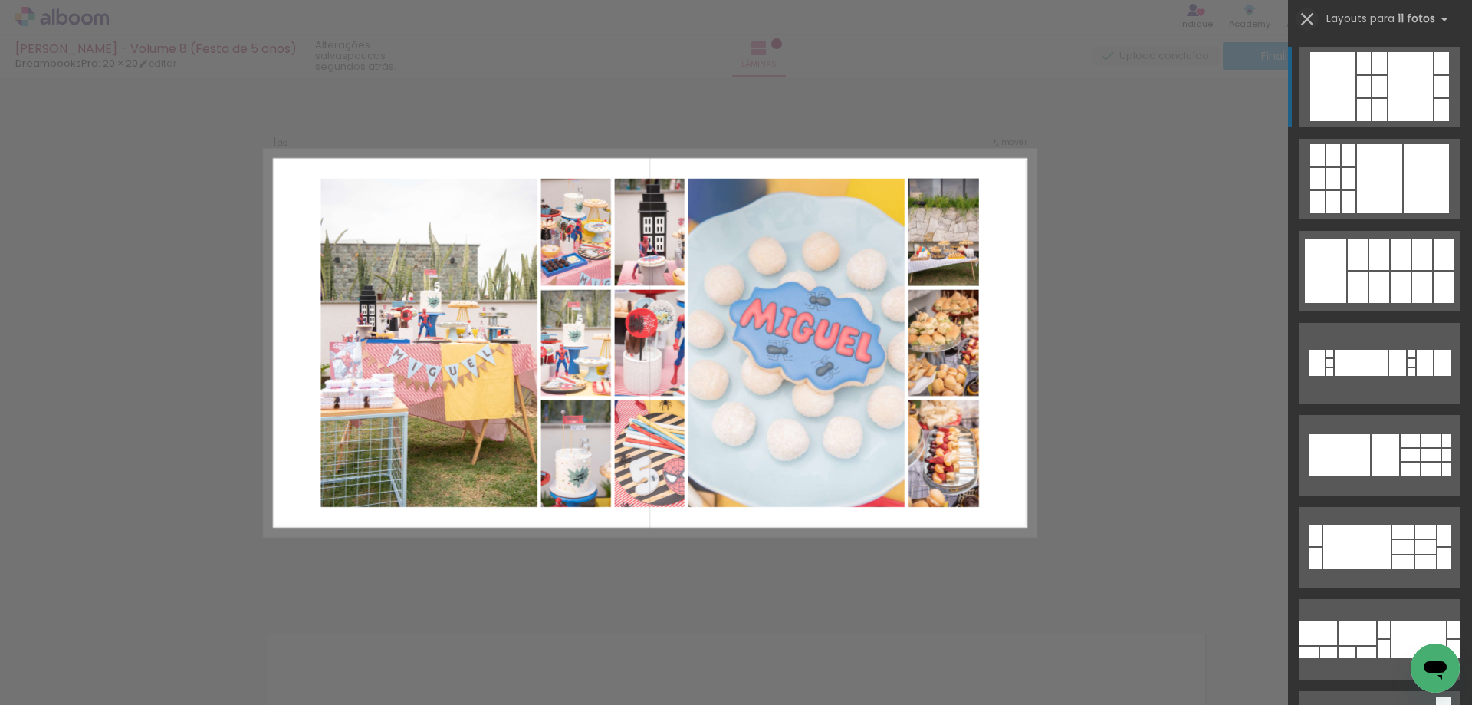
click at [1307, 15] on iron-icon at bounding box center [1307, 18] width 21 height 21
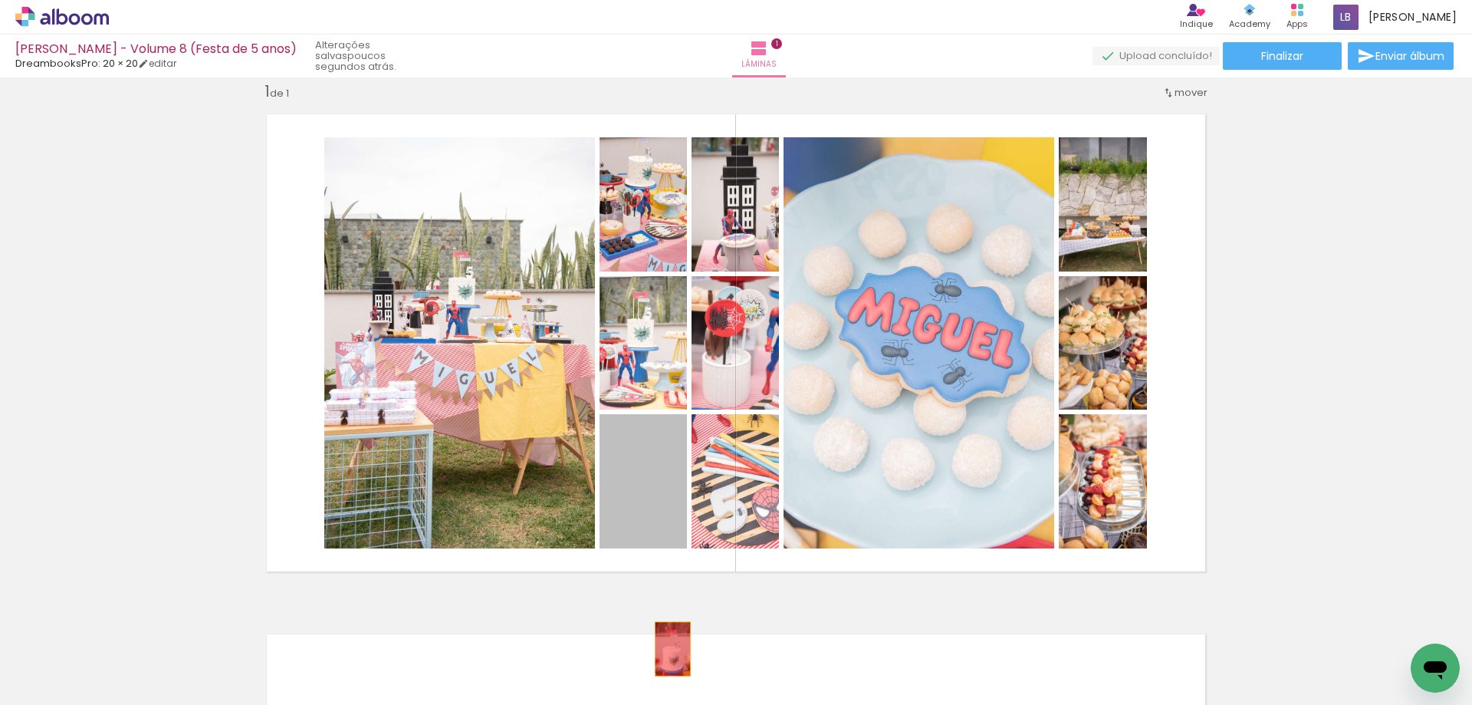
drag, startPoint x: 662, startPoint y: 513, endPoint x: 667, endPoint y: 649, distance: 135.8
click at [667, 649] on quentale-workspace at bounding box center [736, 352] width 1472 height 705
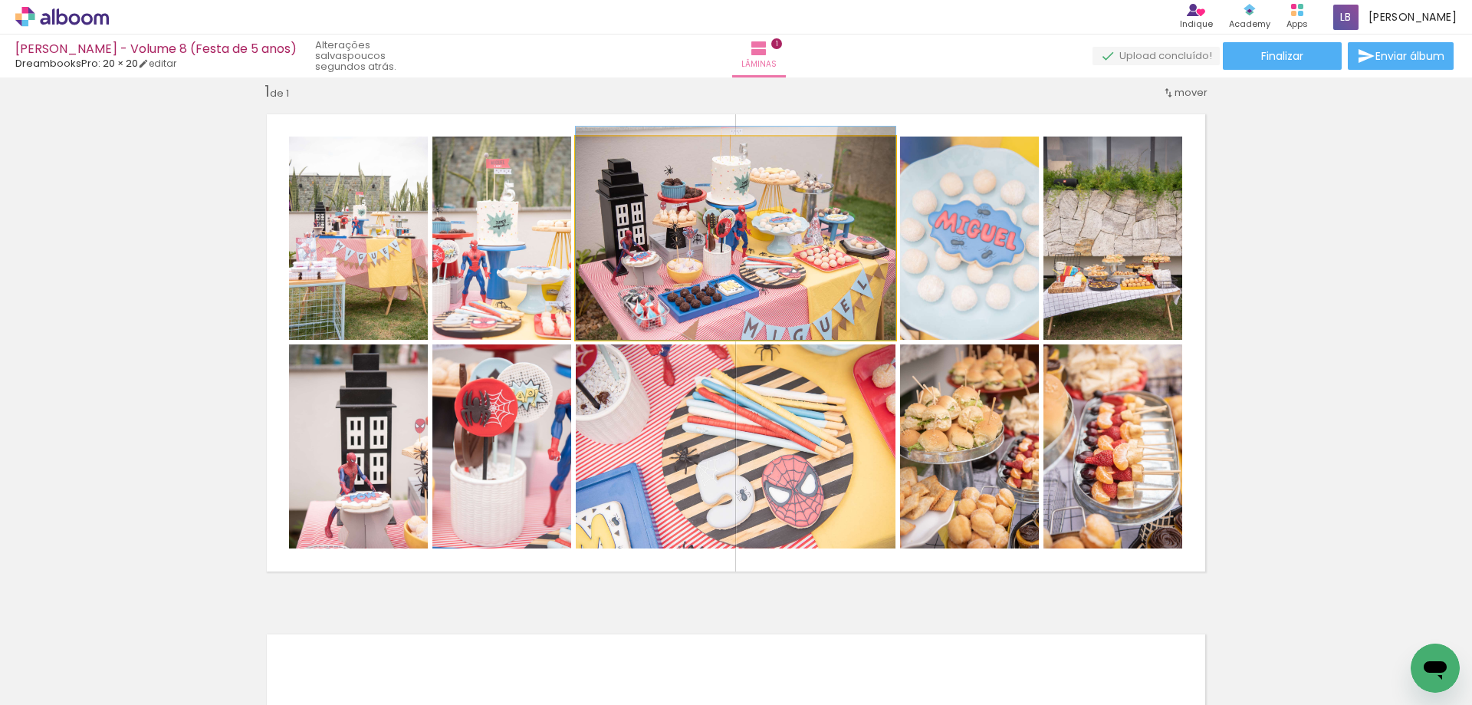
drag, startPoint x: 762, startPoint y: 251, endPoint x: 742, endPoint y: 233, distance: 26.6
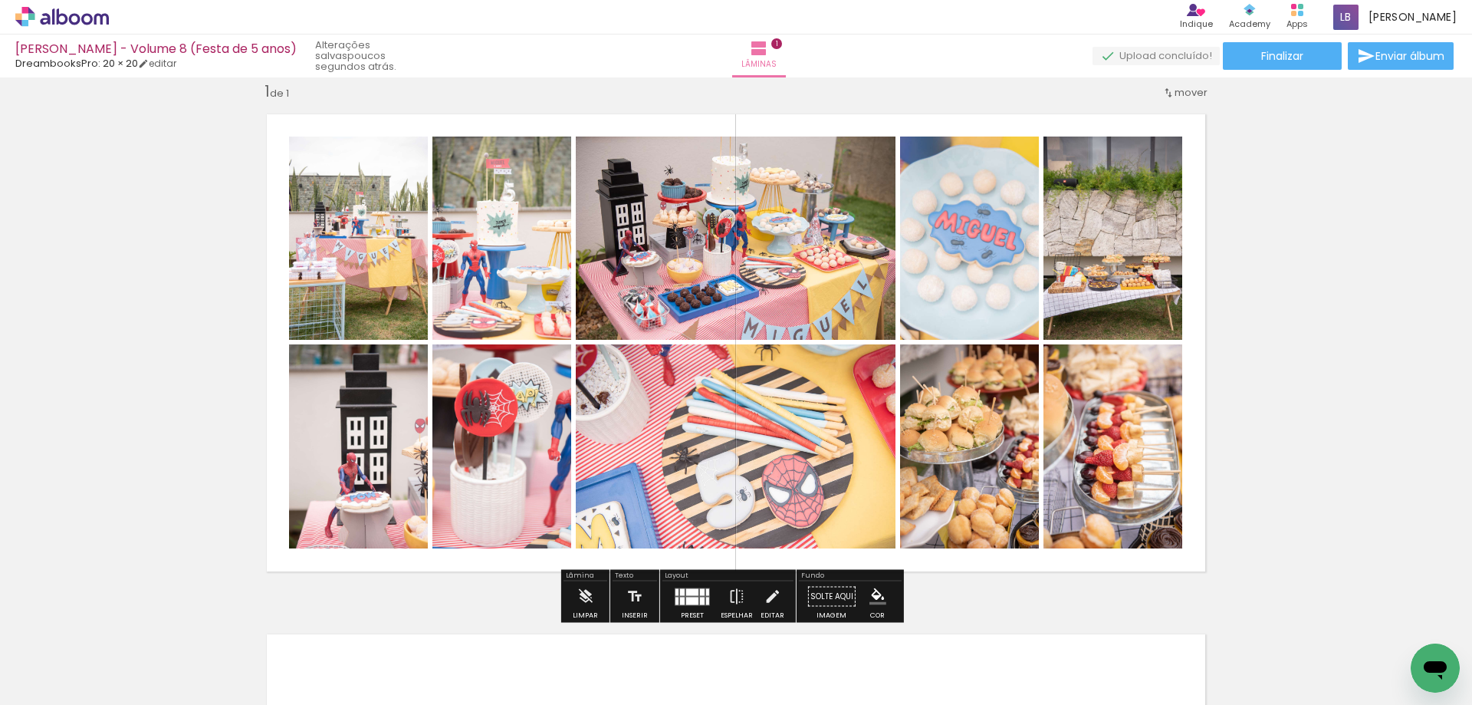
click at [676, 600] on quentale-layouter at bounding box center [692, 596] width 35 height 18
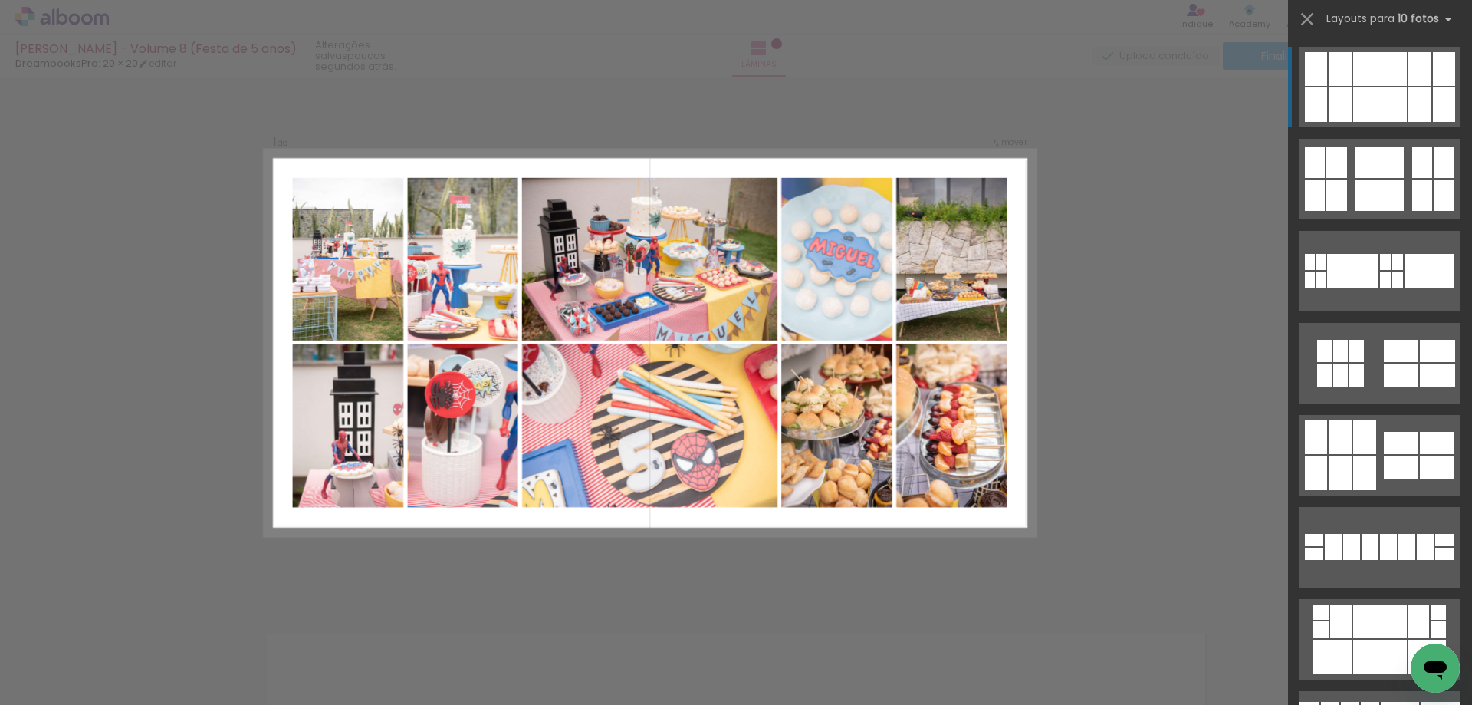
click at [1392, 73] on div at bounding box center [1380, 69] width 54 height 34
click at [1307, 18] on iron-icon at bounding box center [1307, 18] width 21 height 21
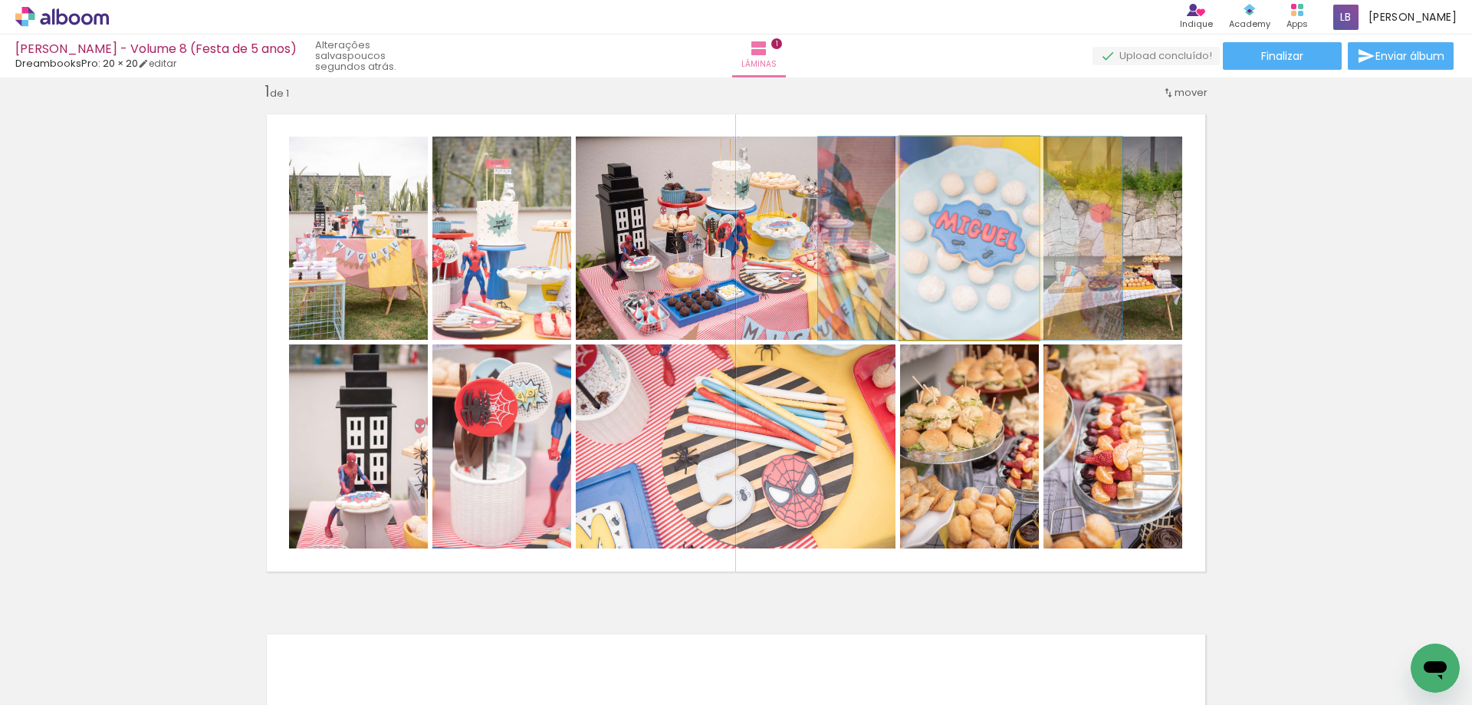
drag, startPoint x: 937, startPoint y: 319, endPoint x: 938, endPoint y: 308, distance: 10.8
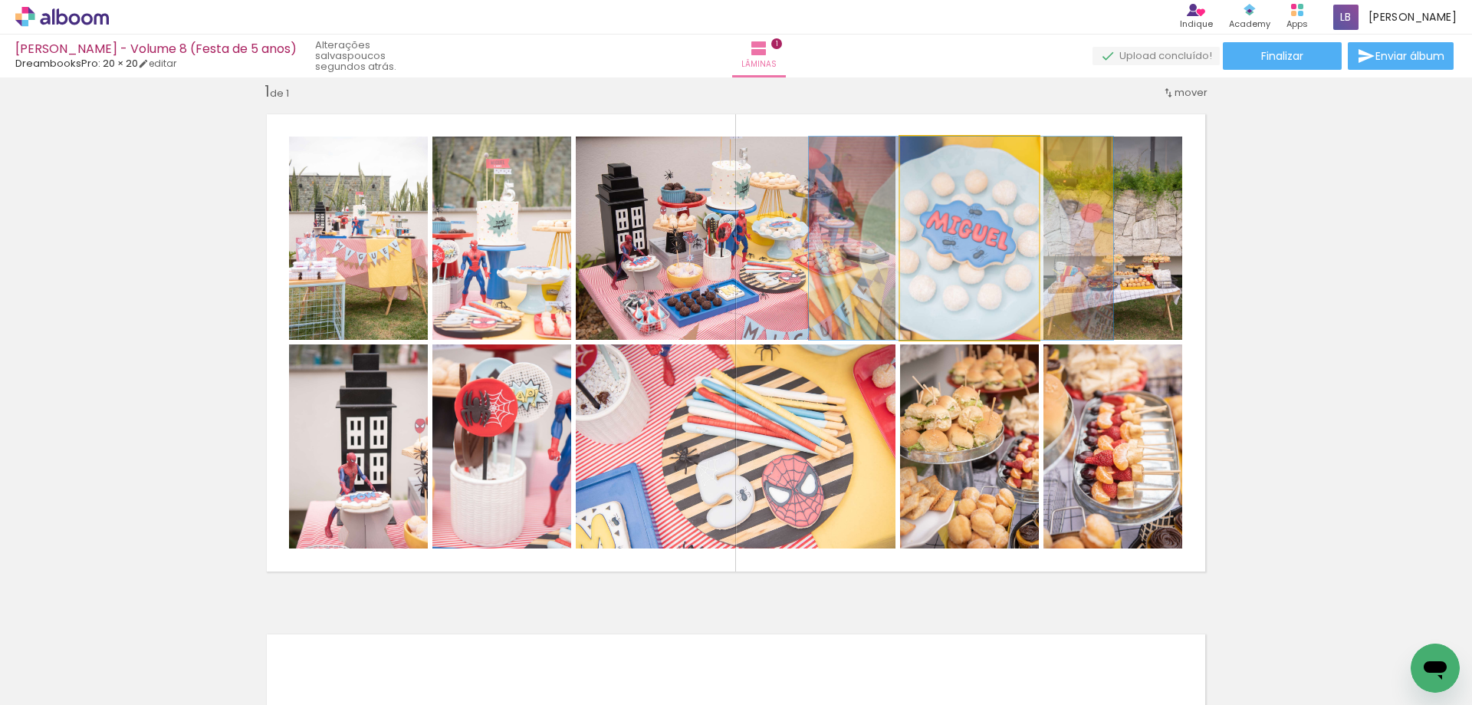
drag, startPoint x: 938, startPoint y: 308, endPoint x: 929, endPoint y: 310, distance: 9.3
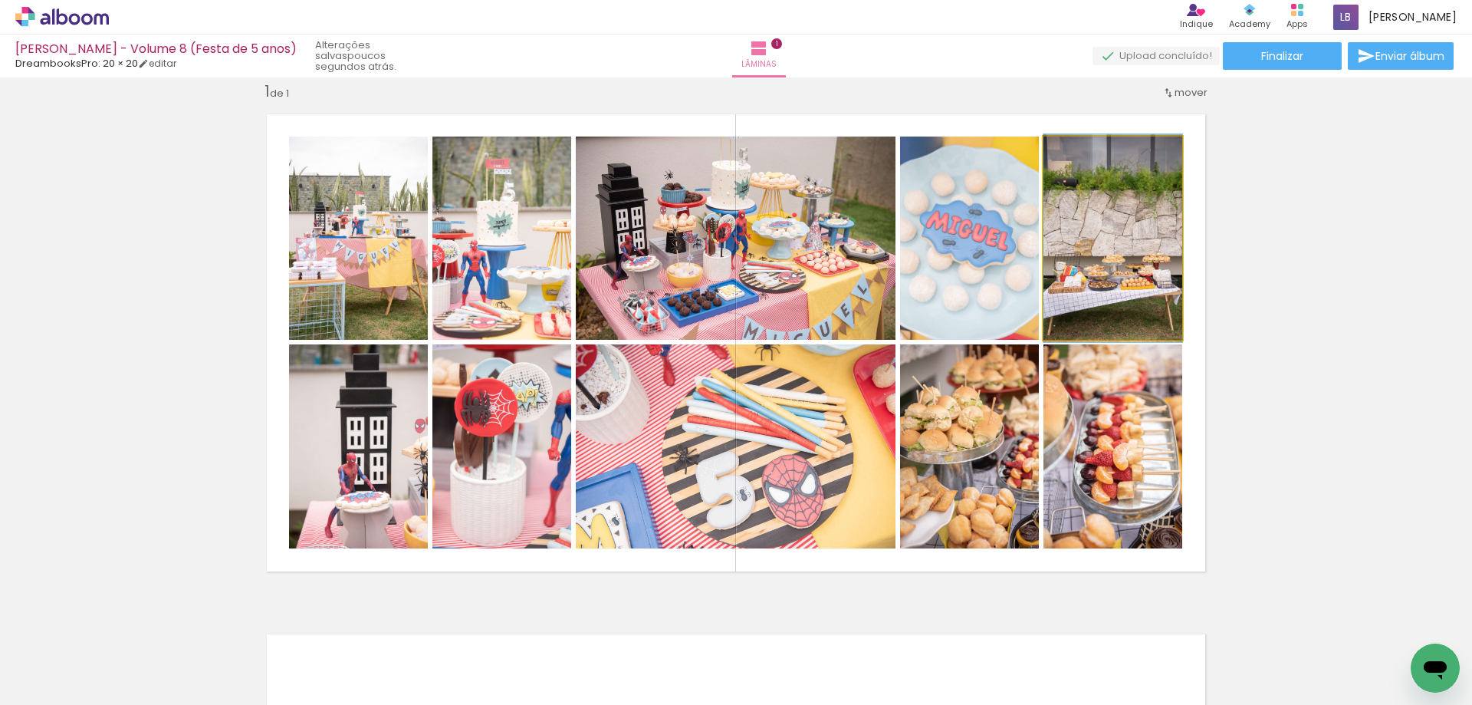
drag, startPoint x: 1080, startPoint y: 245, endPoint x: 1094, endPoint y: 245, distance: 13.8
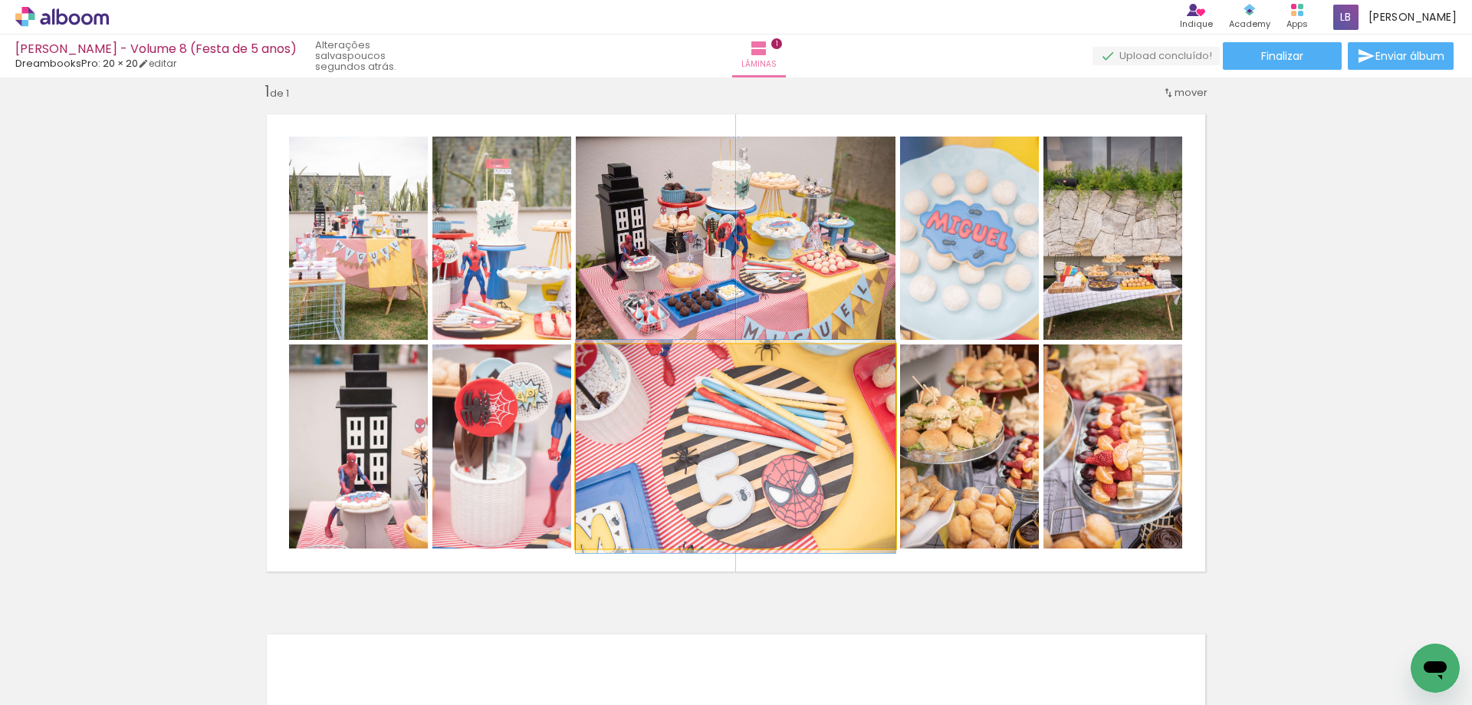
click at [775, 451] on quentale-photo at bounding box center [736, 446] width 320 height 204
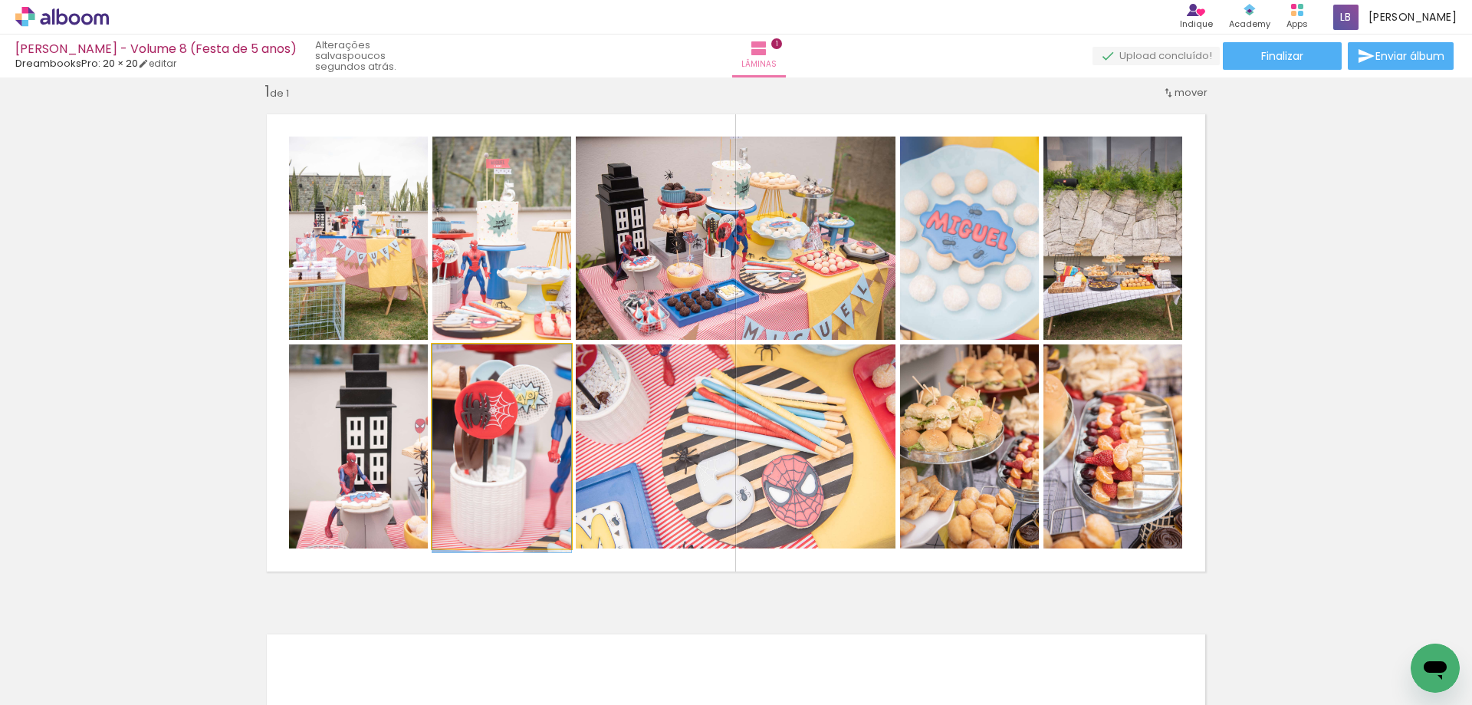
drag, startPoint x: 497, startPoint y: 455, endPoint x: 488, endPoint y: 462, distance: 11.5
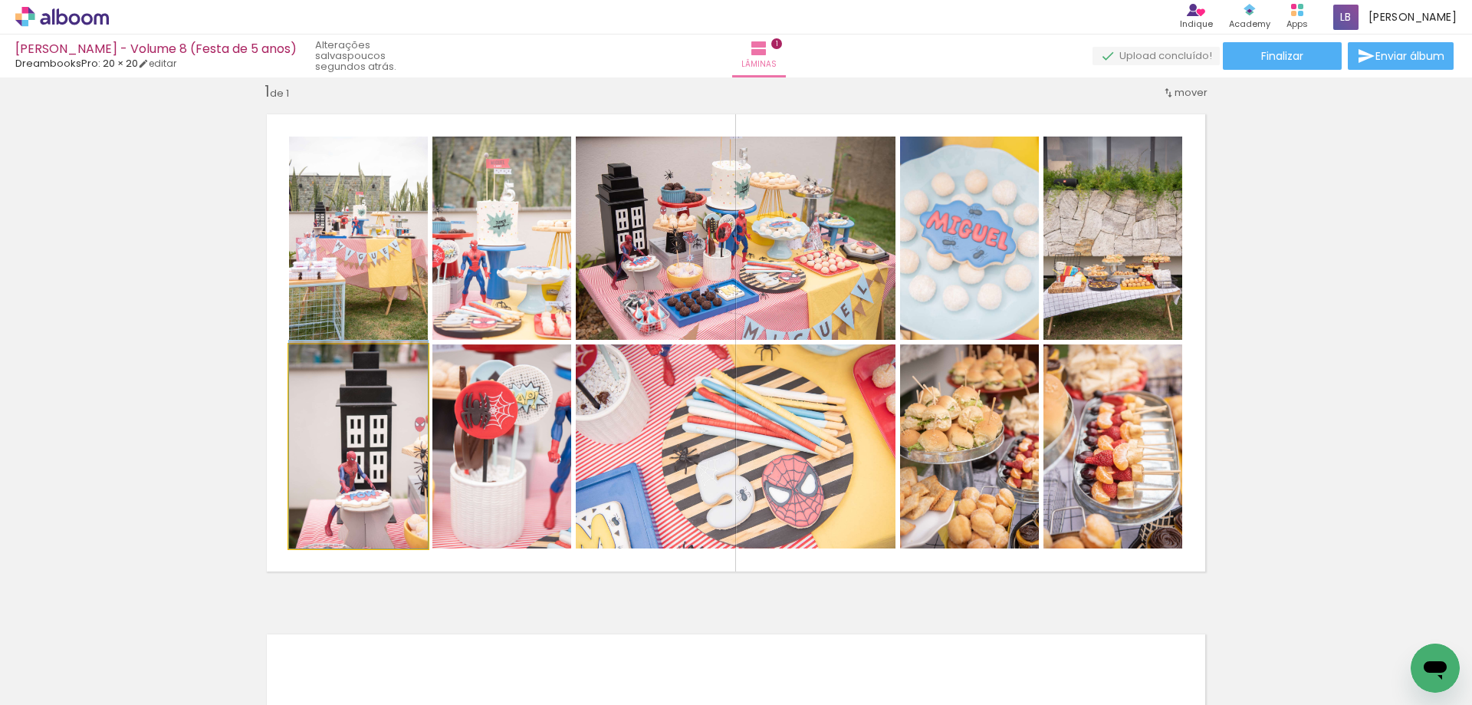
drag, startPoint x: 380, startPoint y: 472, endPoint x: 396, endPoint y: 465, distance: 16.5
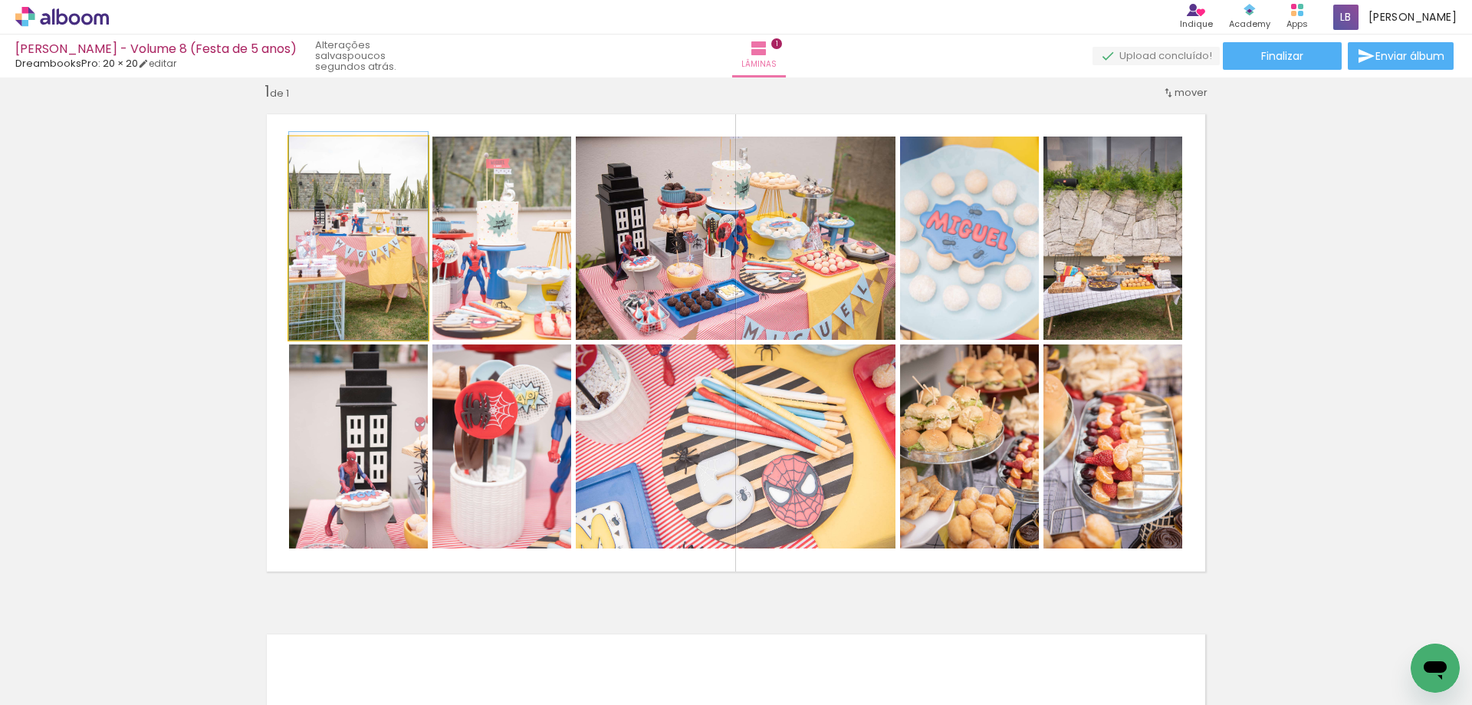
drag, startPoint x: 393, startPoint y: 302, endPoint x: 401, endPoint y: 290, distance: 14.9
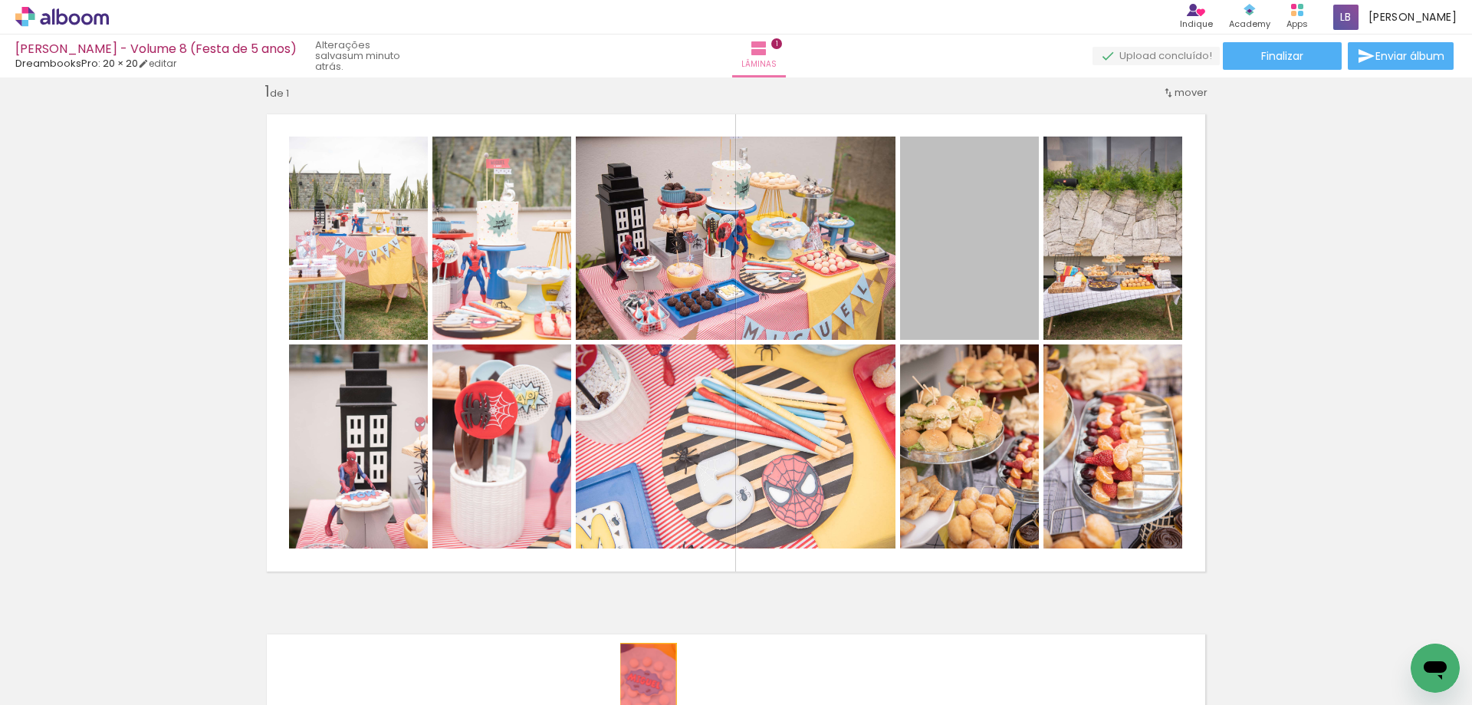
drag, startPoint x: 953, startPoint y: 260, endPoint x: 643, endPoint y: 684, distance: 525.6
click at [643, 684] on quentale-workspace at bounding box center [736, 352] width 1472 height 705
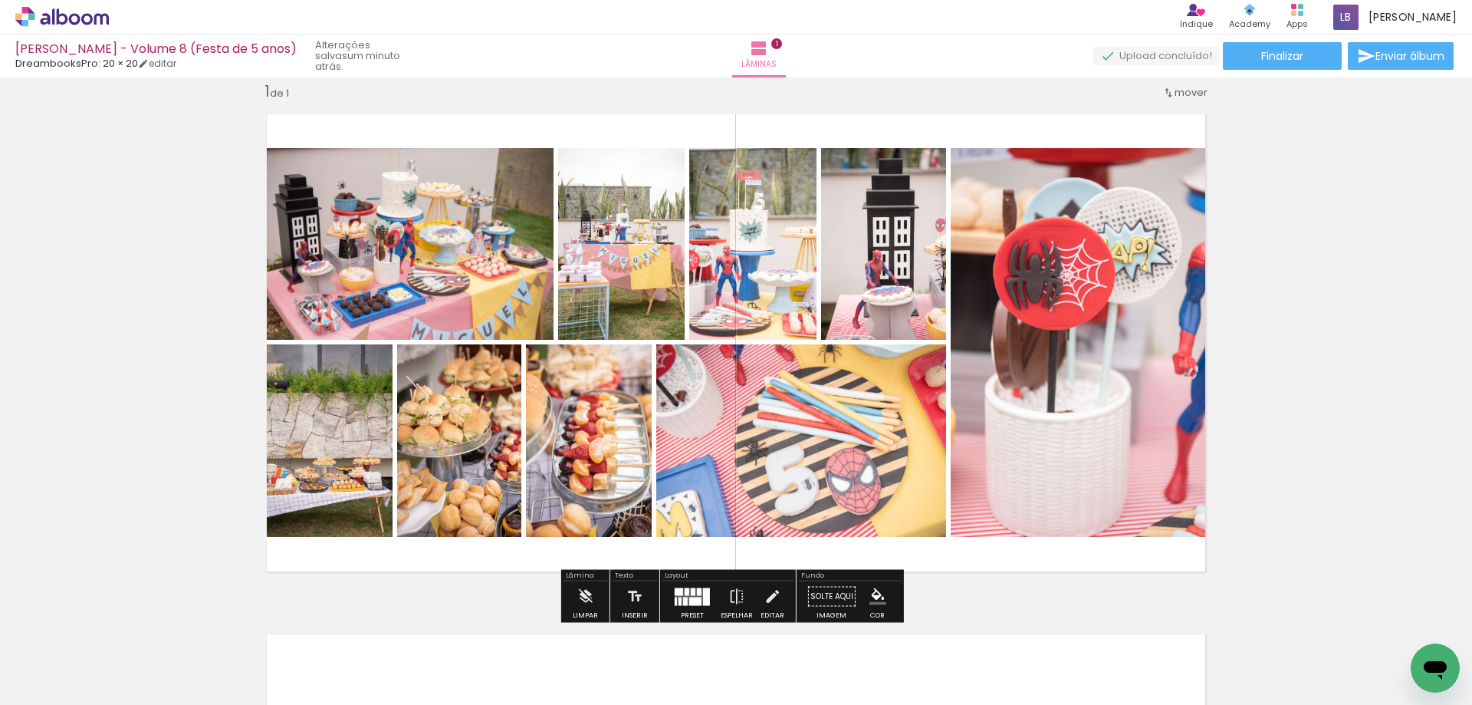
drag, startPoint x: 418, startPoint y: 664, endPoint x: 555, endPoint y: 506, distance: 209.3
click at [555, 506] on quentale-workspace at bounding box center [736, 352] width 1472 height 705
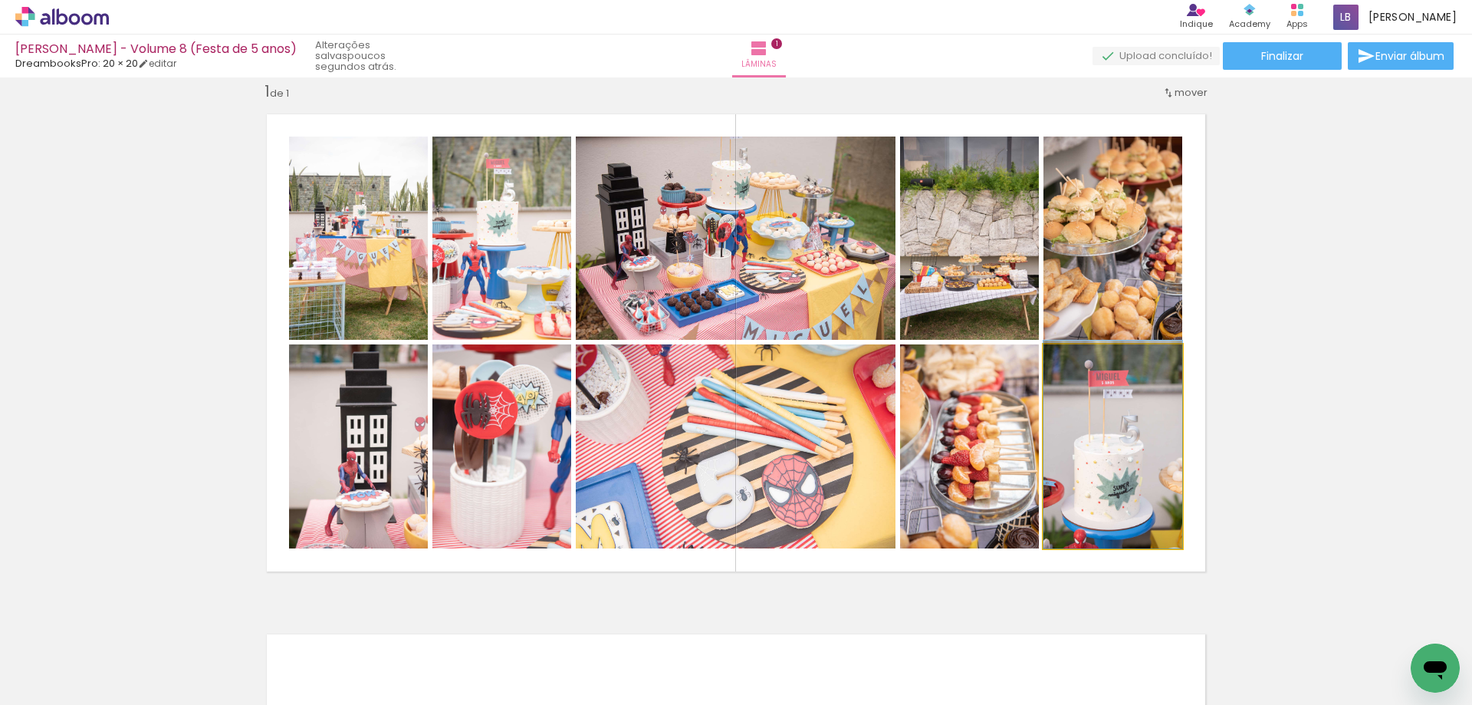
drag, startPoint x: 1114, startPoint y: 453, endPoint x: 1114, endPoint y: 431, distance: 22.2
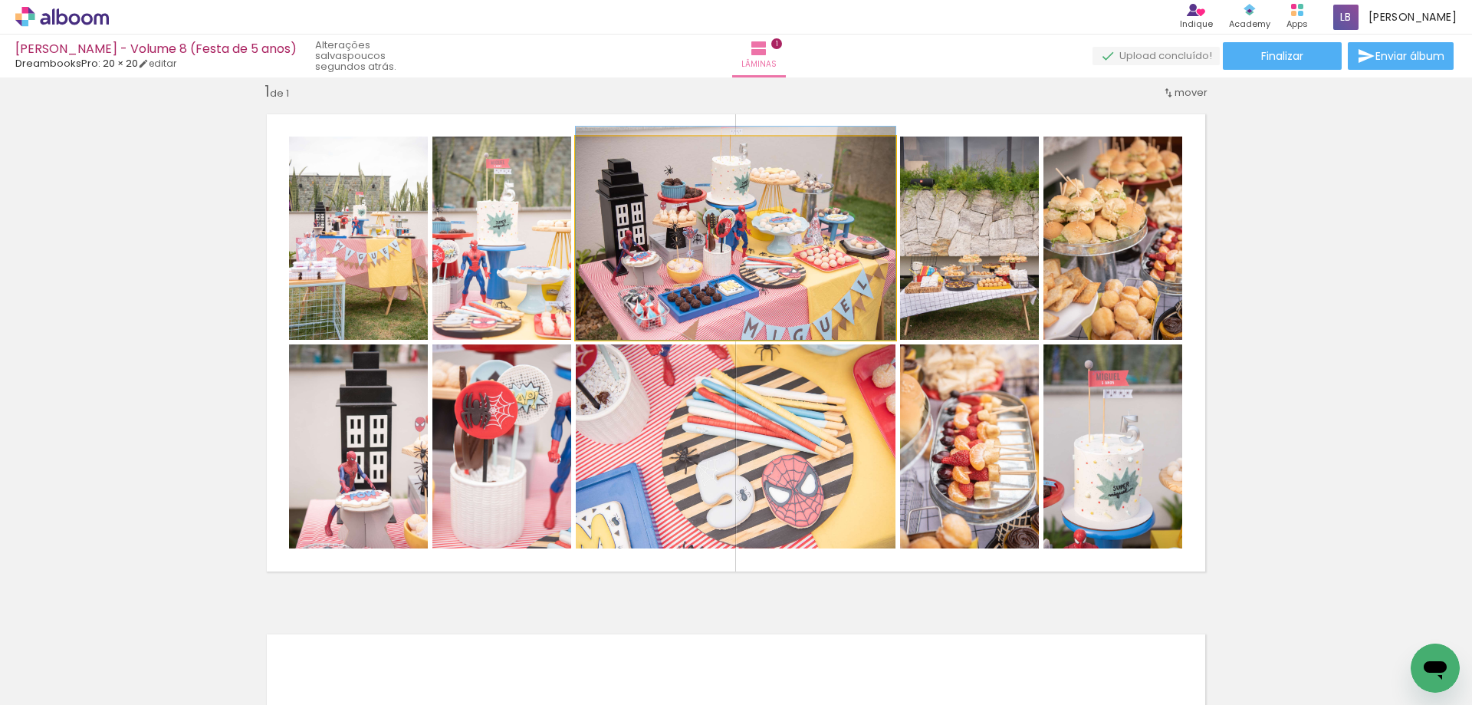
drag, startPoint x: 844, startPoint y: 238, endPoint x: 839, endPoint y: 208, distance: 31.1
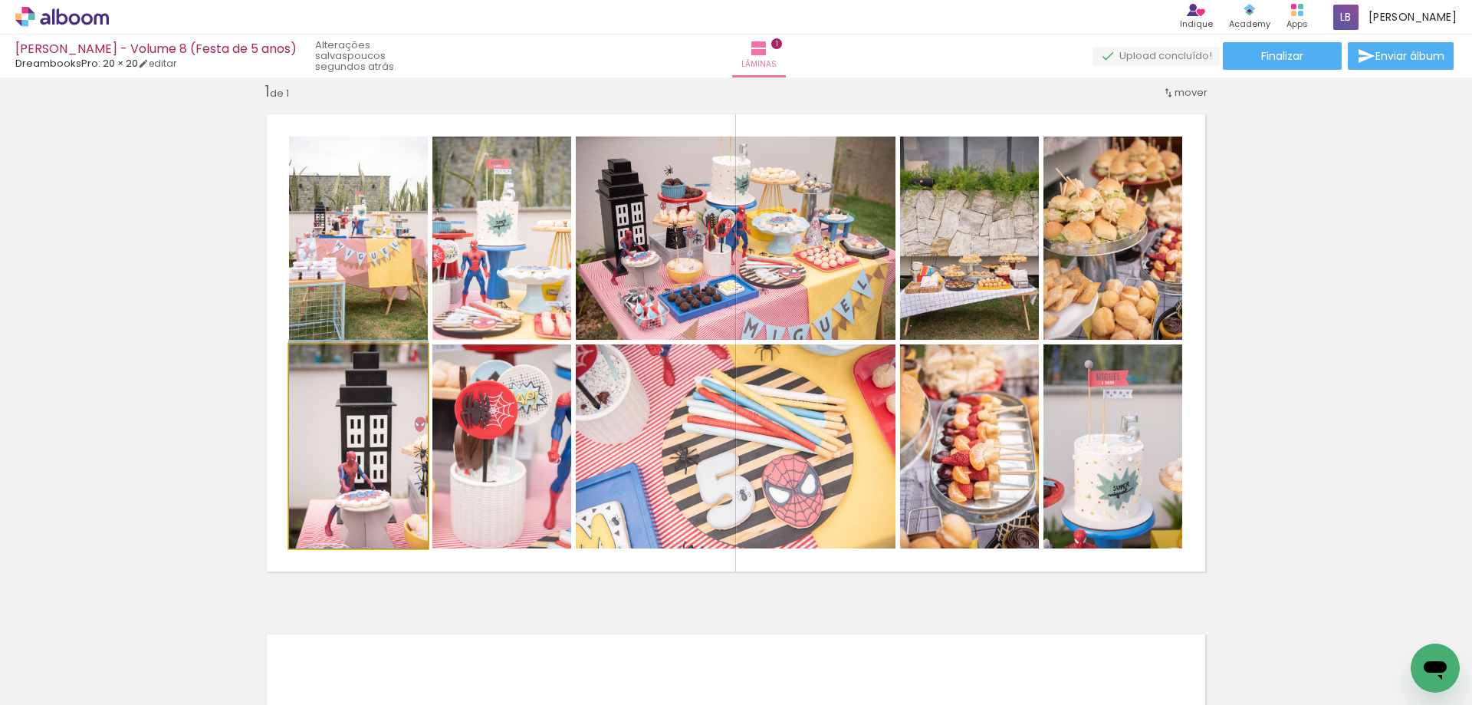
drag, startPoint x: 387, startPoint y: 467, endPoint x: 387, endPoint y: 436, distance: 31.4
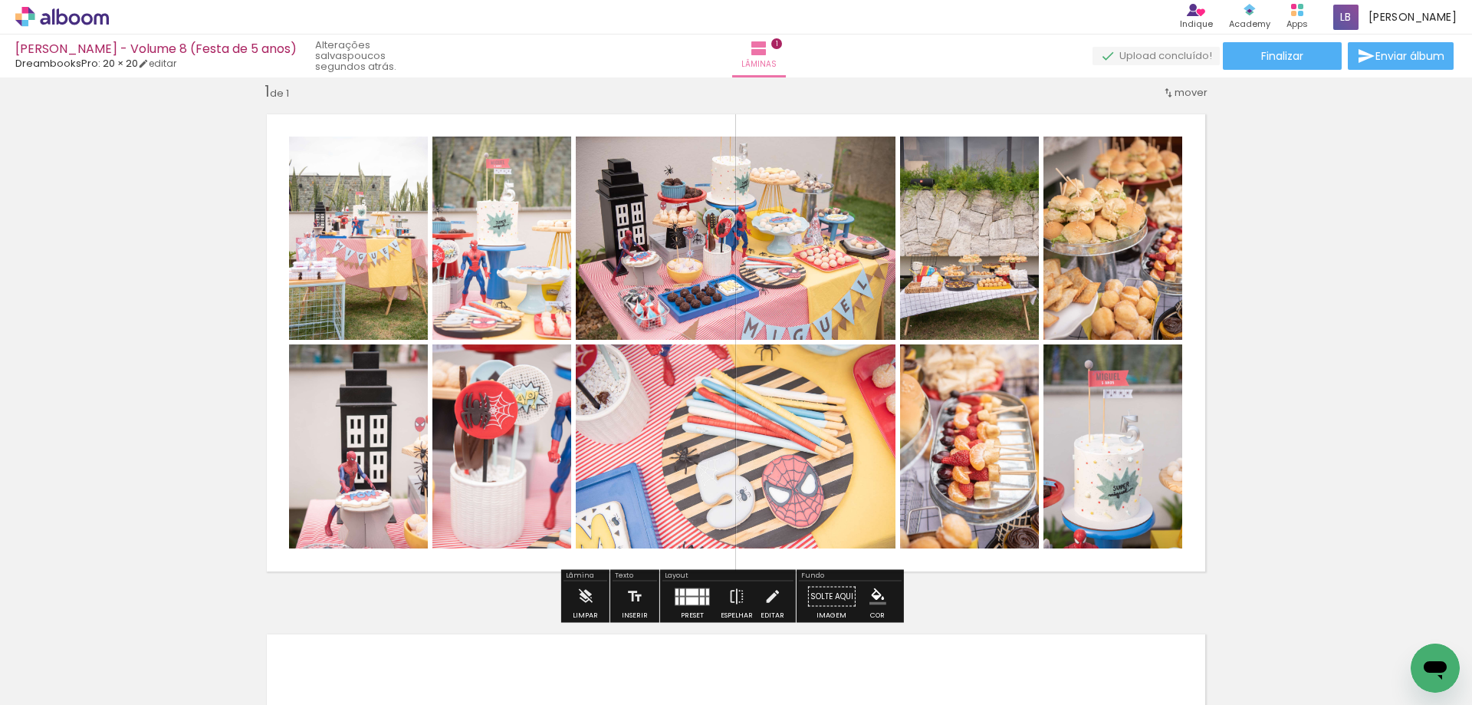
click at [706, 599] on div at bounding box center [707, 601] width 3 height 8
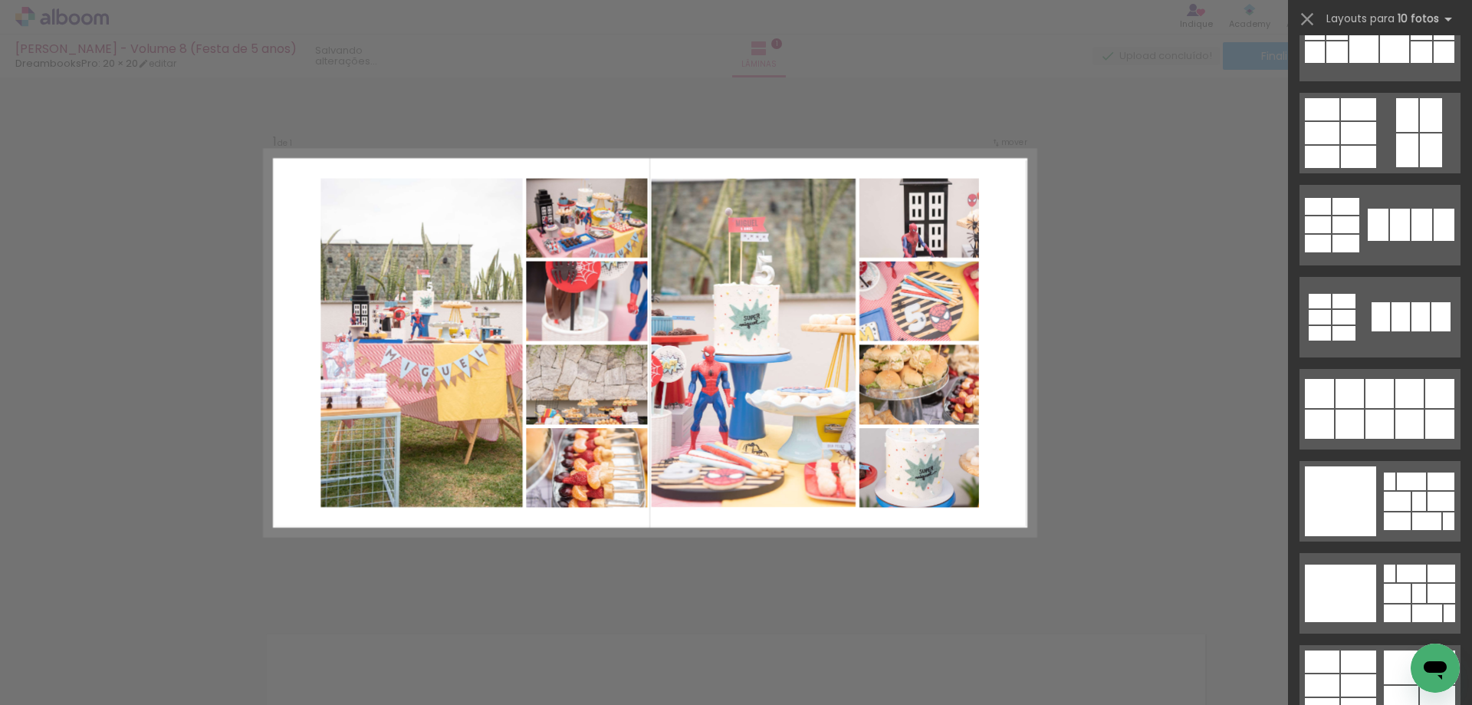
scroll to position [1457, 0]
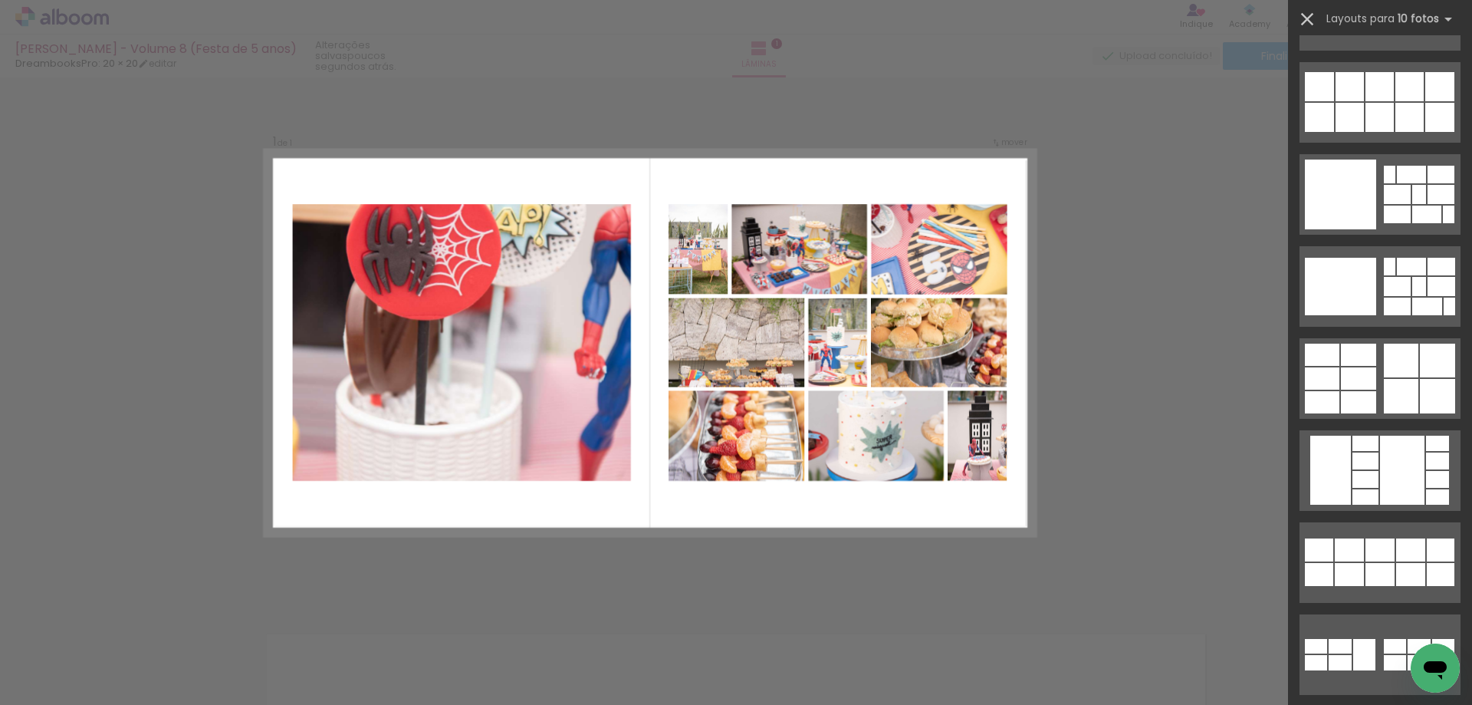
click at [1307, 19] on iron-icon at bounding box center [1307, 18] width 21 height 21
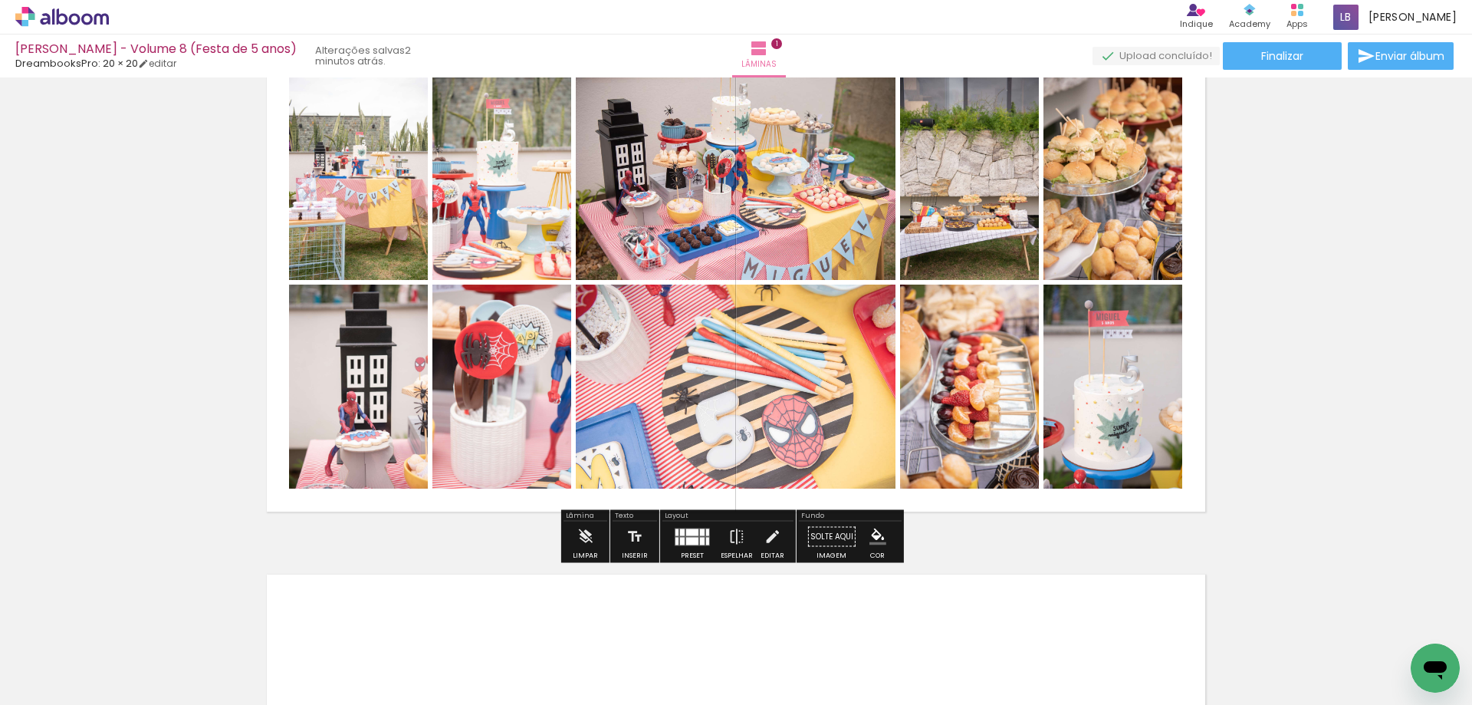
scroll to position [20, 0]
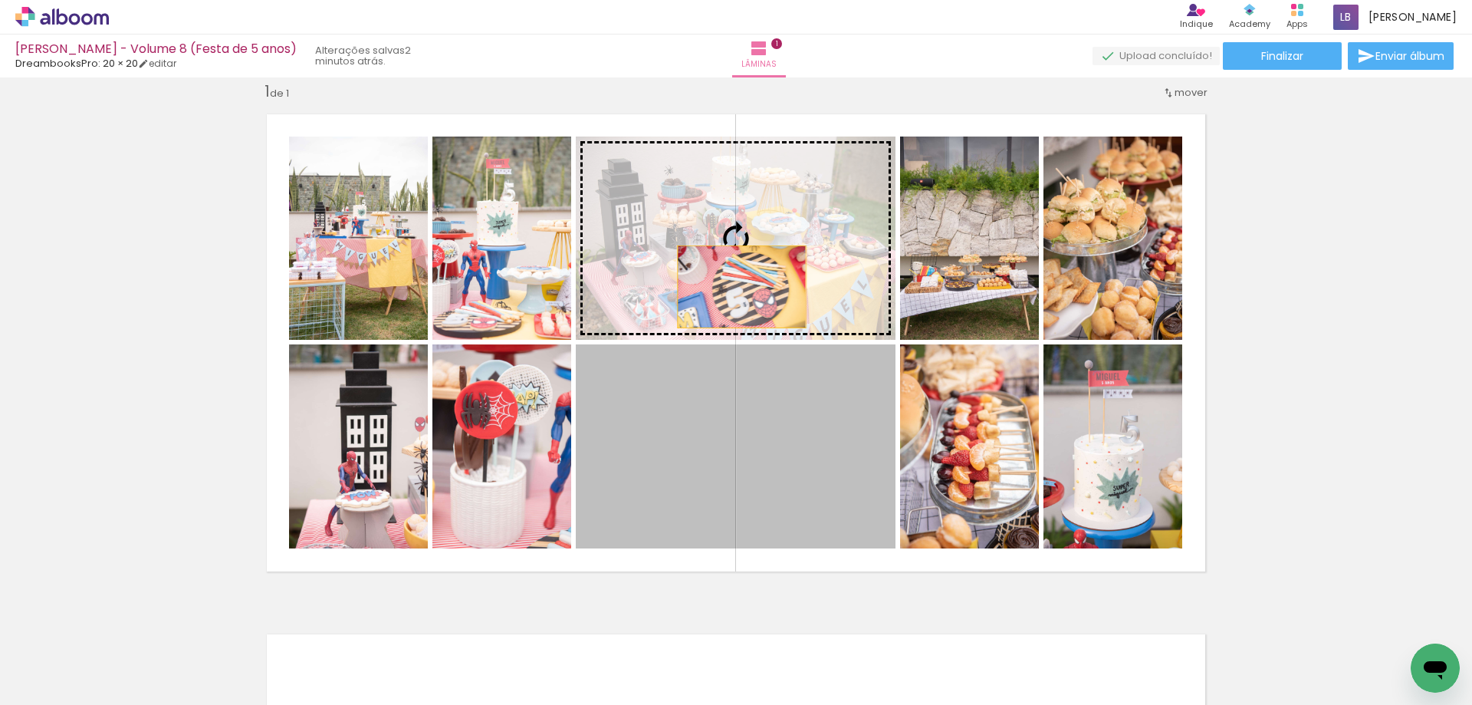
drag, startPoint x: 712, startPoint y: 433, endPoint x: 737, endPoint y: 273, distance: 162.1
click at [0, 0] on slot at bounding box center [0, 0] width 0 height 0
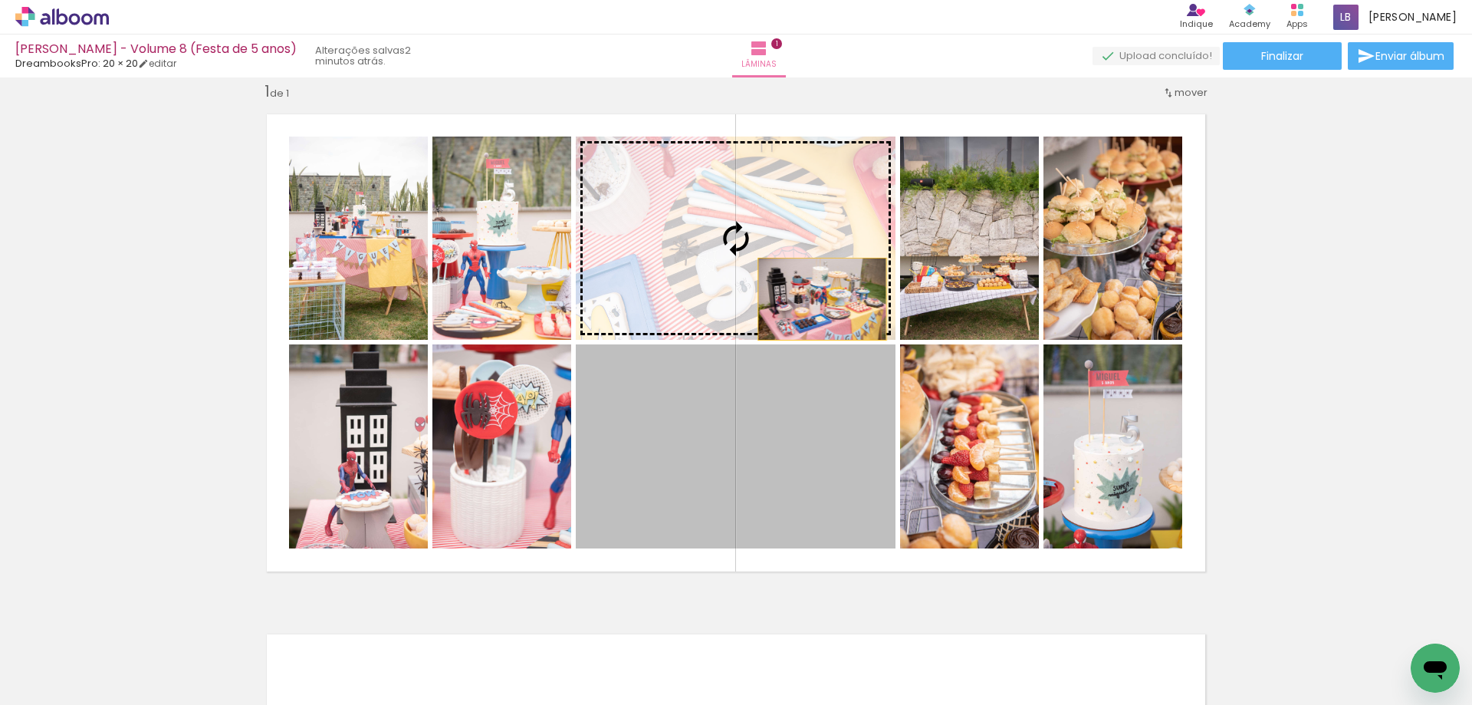
drag, startPoint x: 826, startPoint y: 468, endPoint x: 817, endPoint y: 299, distance: 169.7
click at [0, 0] on slot at bounding box center [0, 0] width 0 height 0
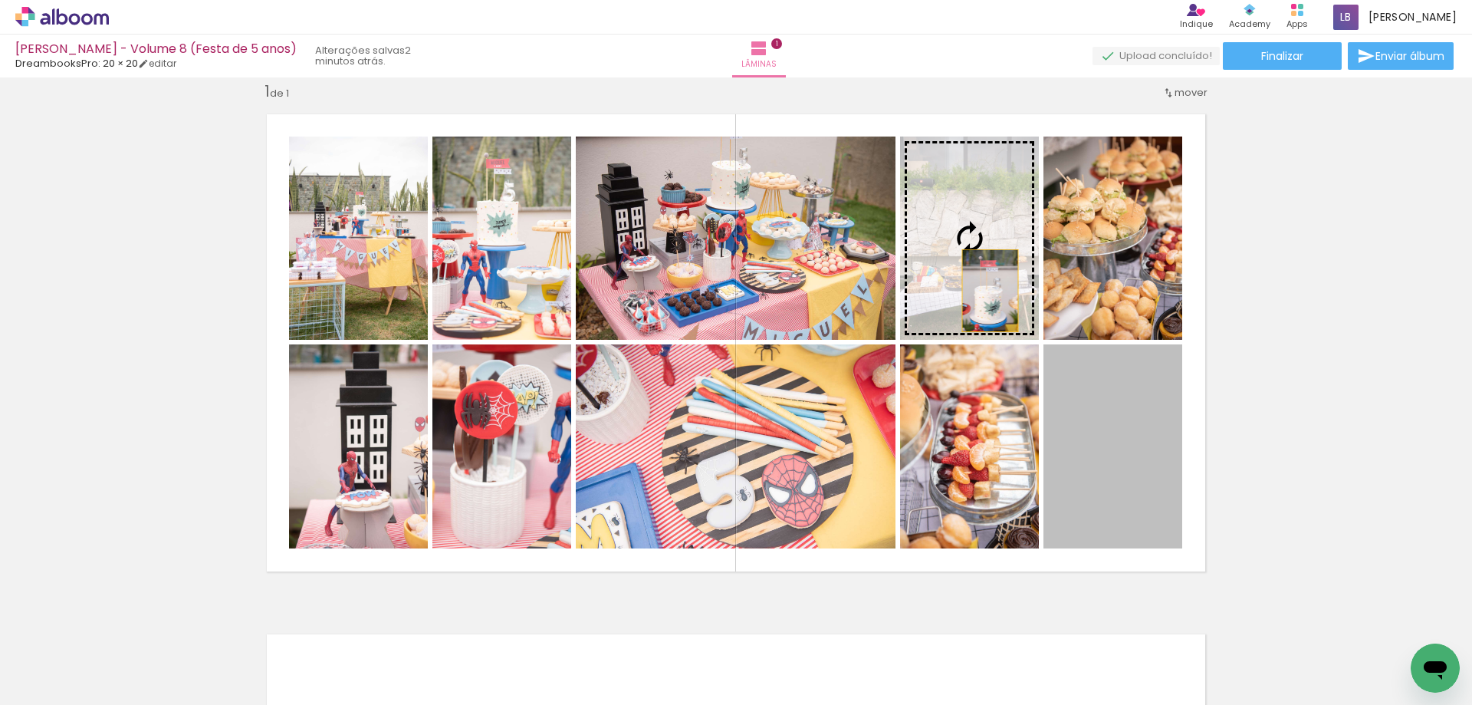
drag, startPoint x: 1138, startPoint y: 459, endPoint x: 985, endPoint y: 291, distance: 227.4
click at [0, 0] on slot at bounding box center [0, 0] width 0 height 0
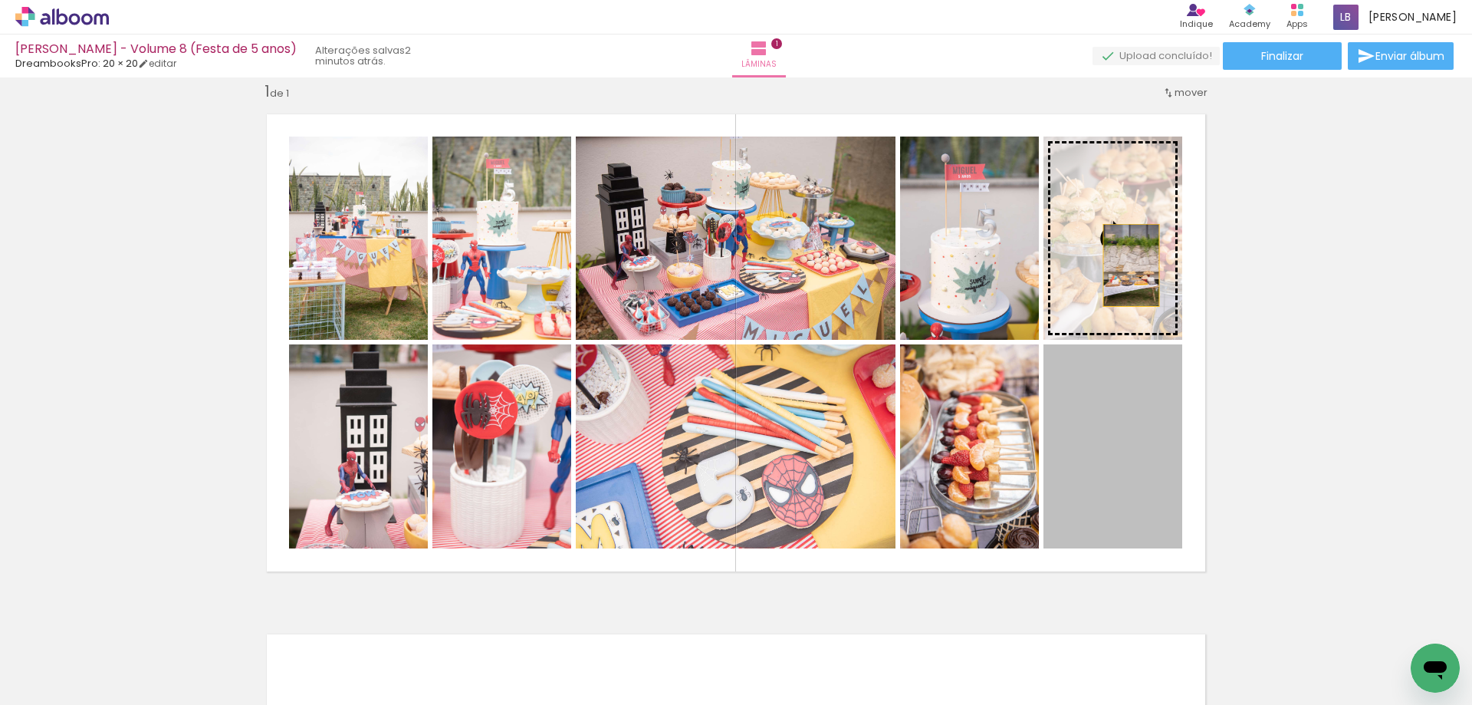
drag, startPoint x: 1162, startPoint y: 498, endPoint x: 1126, endPoint y: 265, distance: 235.9
click at [0, 0] on slot at bounding box center [0, 0] width 0 height 0
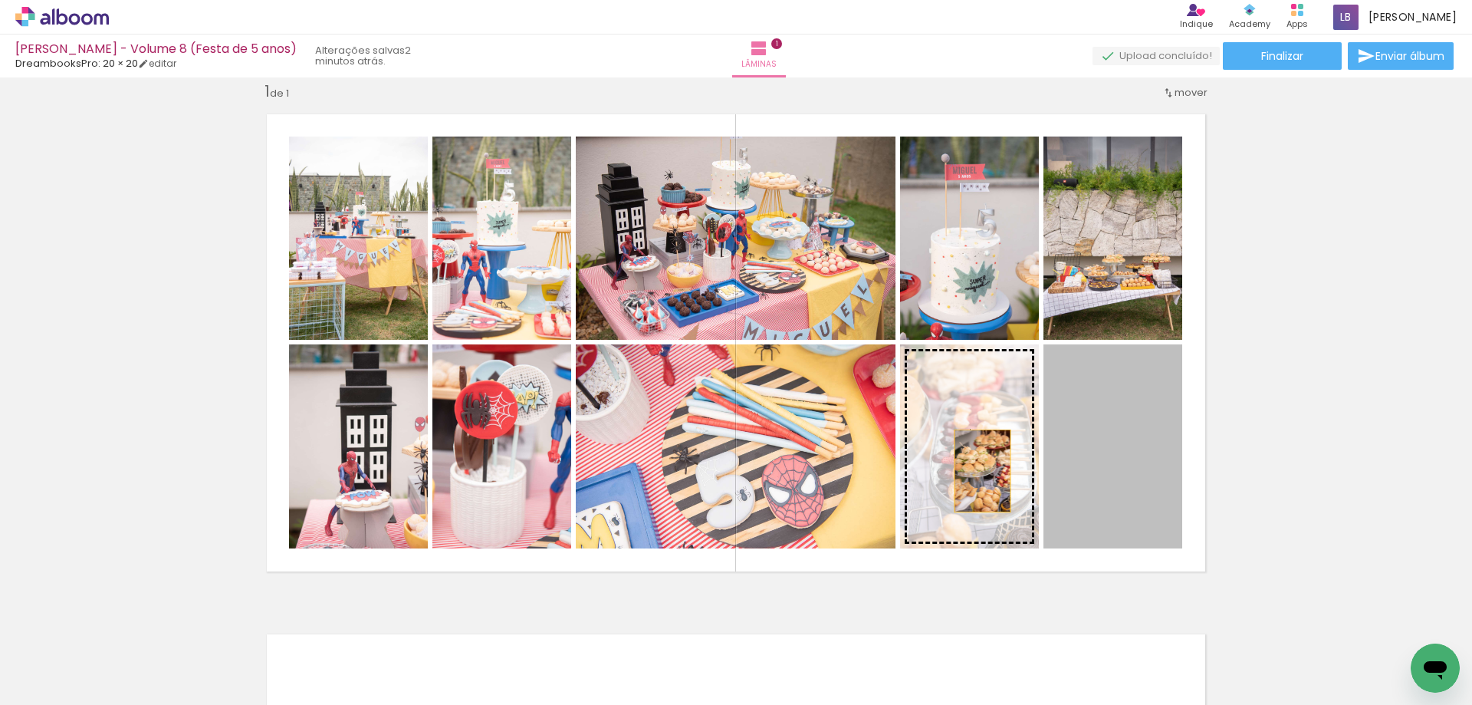
drag, startPoint x: 1137, startPoint y: 488, endPoint x: 977, endPoint y: 471, distance: 161.1
click at [0, 0] on slot at bounding box center [0, 0] width 0 height 0
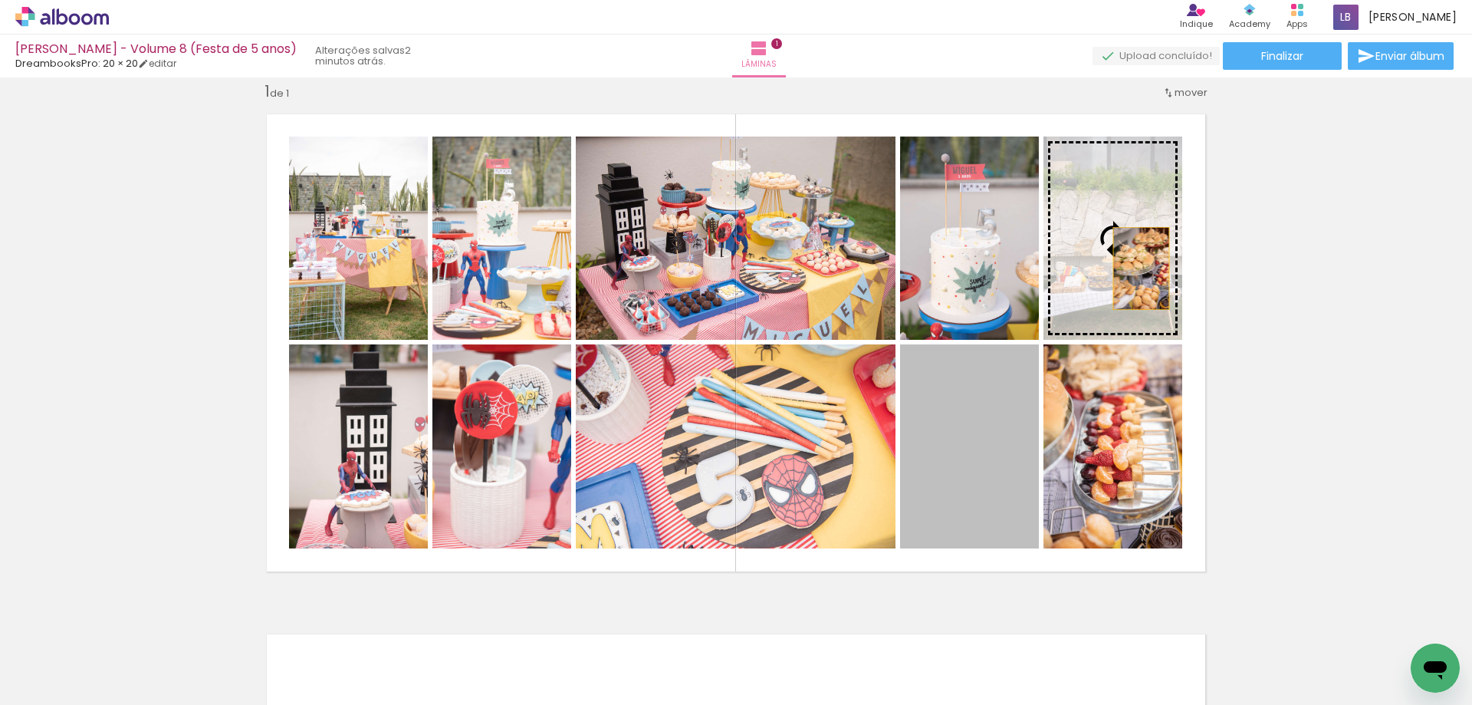
drag, startPoint x: 1001, startPoint y: 462, endPoint x: 1136, endPoint y: 268, distance: 235.2
click at [0, 0] on slot at bounding box center [0, 0] width 0 height 0
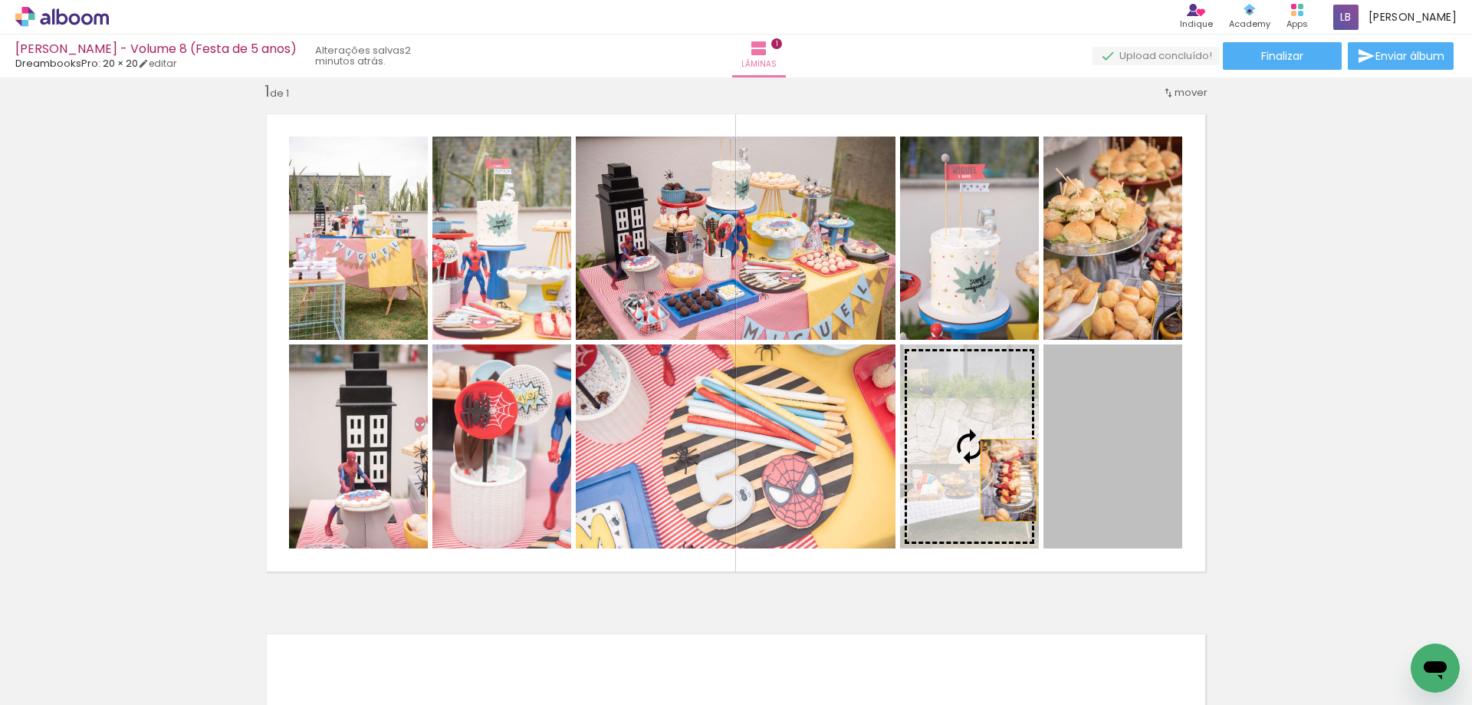
drag, startPoint x: 1060, startPoint y: 472, endPoint x: 985, endPoint y: 481, distance: 75.6
click at [0, 0] on slot at bounding box center [0, 0] width 0 height 0
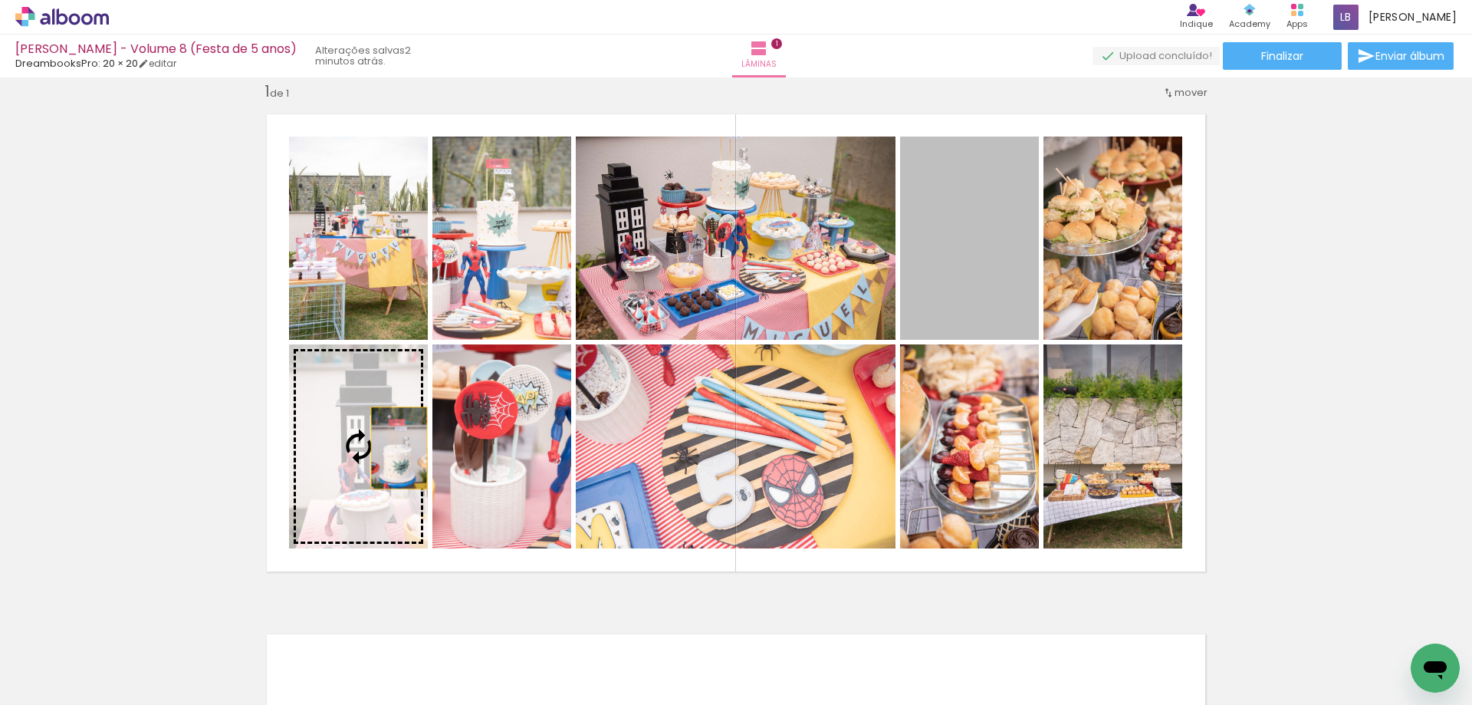
drag, startPoint x: 991, startPoint y: 263, endPoint x: 393, endPoint y: 448, distance: 625.2
click at [0, 0] on slot at bounding box center [0, 0] width 0 height 0
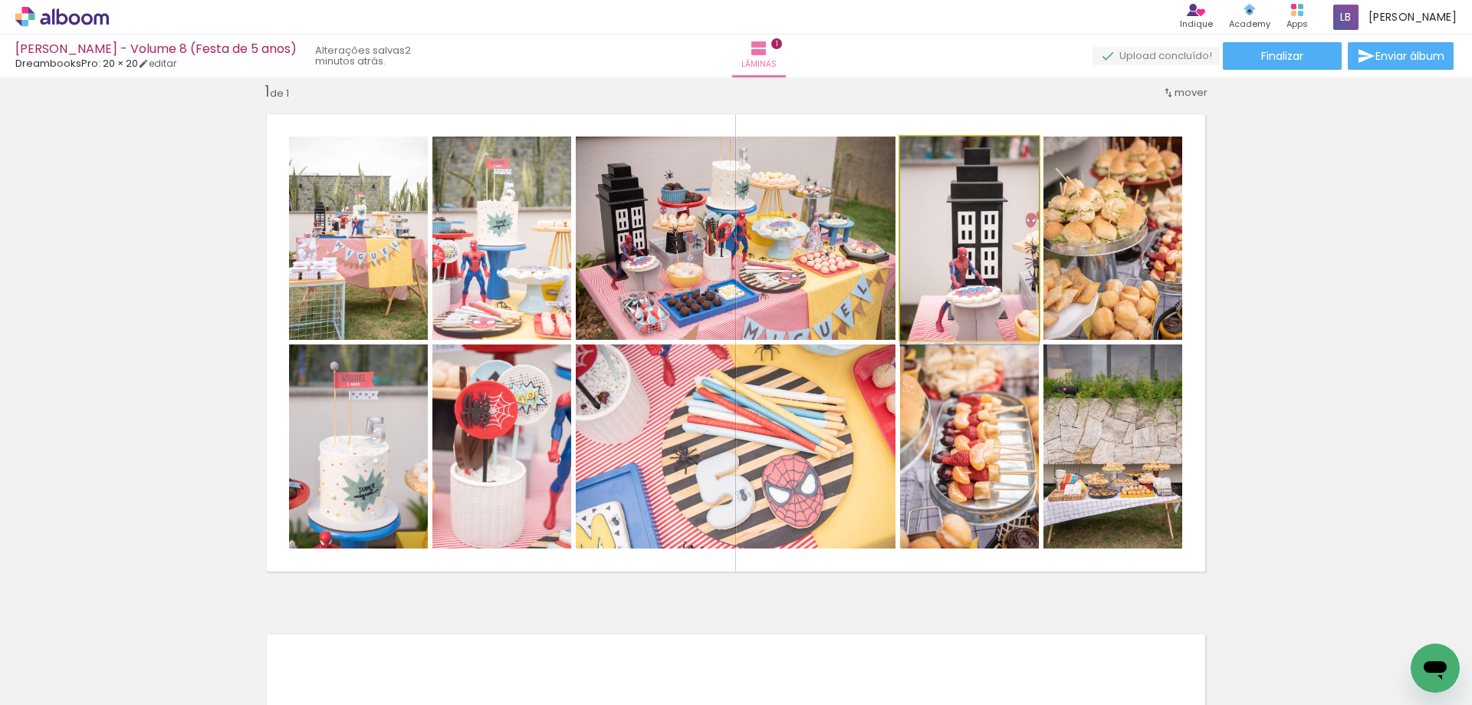
drag, startPoint x: 986, startPoint y: 235, endPoint x: 985, endPoint y: 242, distance: 7.7
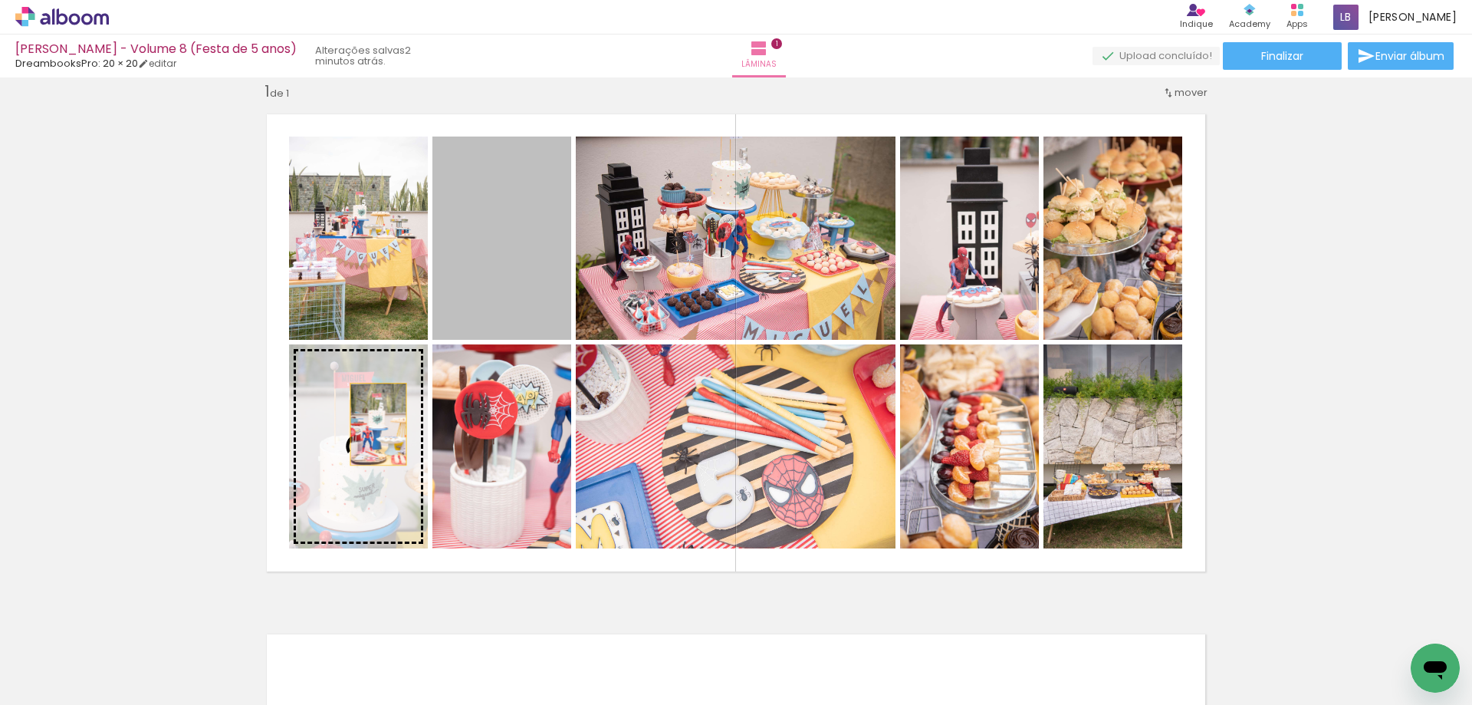
drag, startPoint x: 526, startPoint y: 278, endPoint x: 364, endPoint y: 433, distance: 224.5
click at [0, 0] on slot at bounding box center [0, 0] width 0 height 0
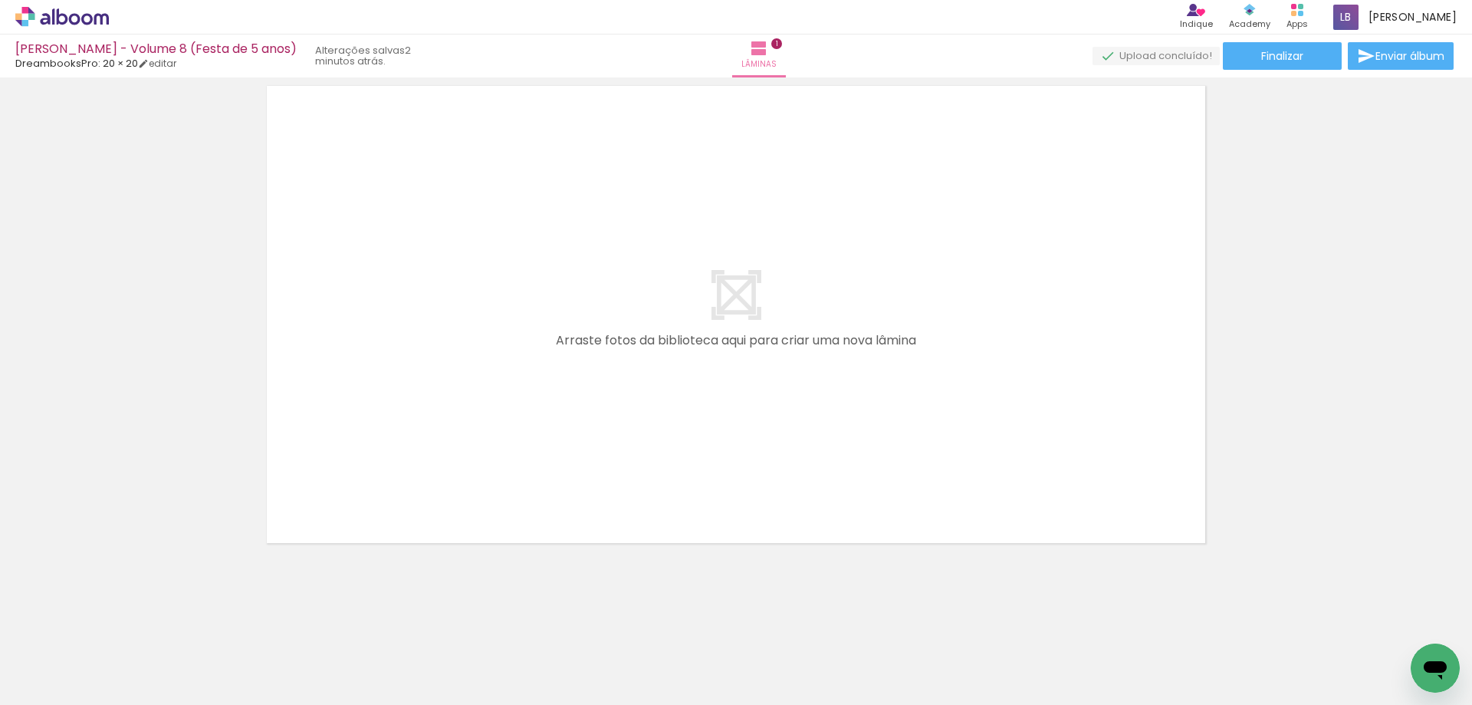
scroll to position [0, 751]
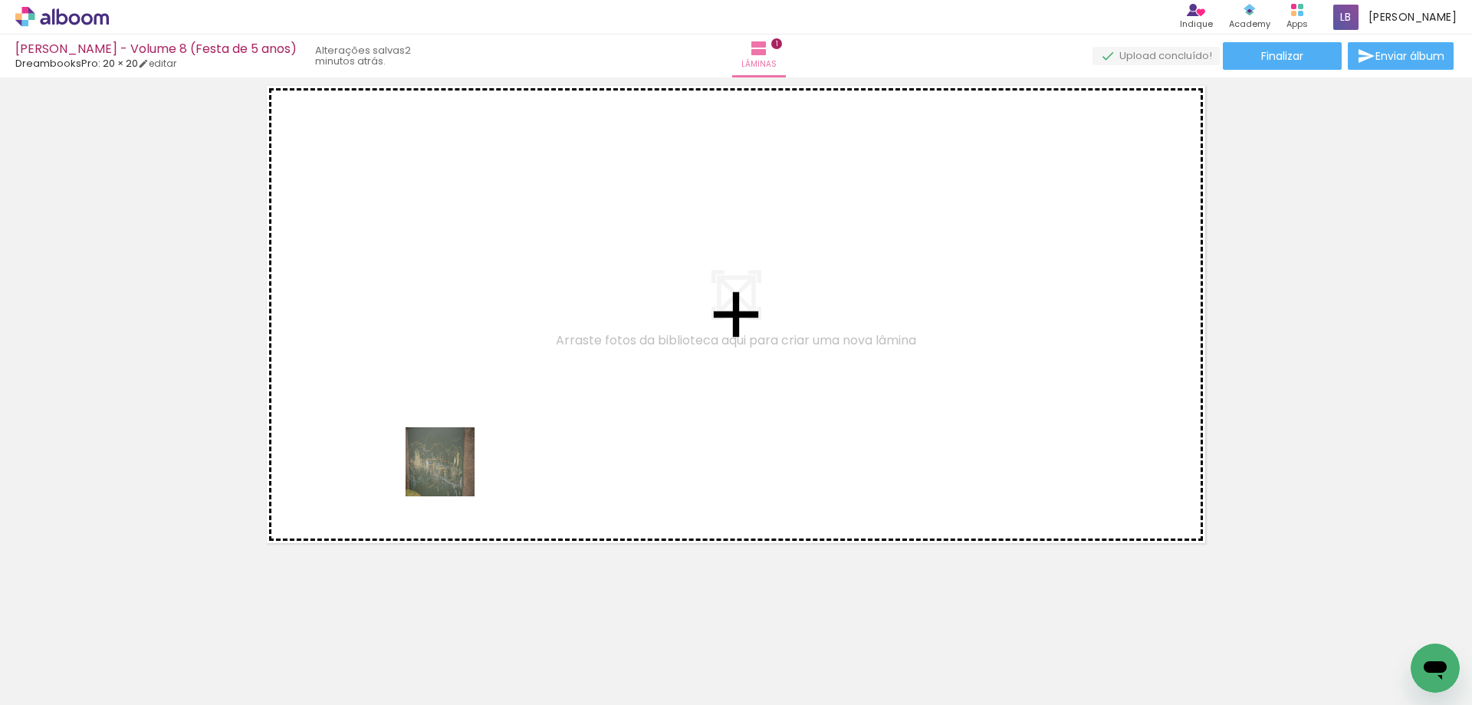
drag, startPoint x: 374, startPoint y: 659, endPoint x: 452, endPoint y: 473, distance: 201.1
click at [452, 473] on quentale-workspace at bounding box center [736, 352] width 1472 height 705
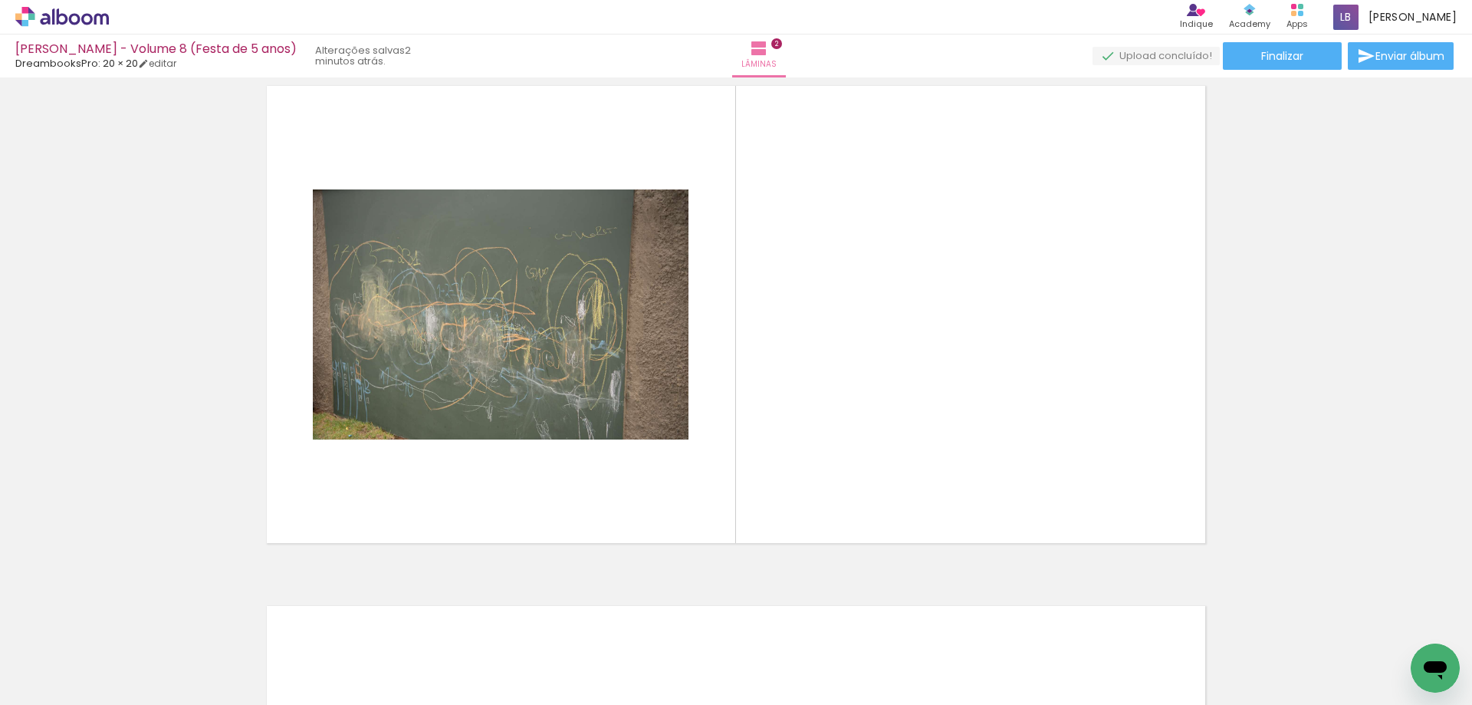
scroll to position [540, 0]
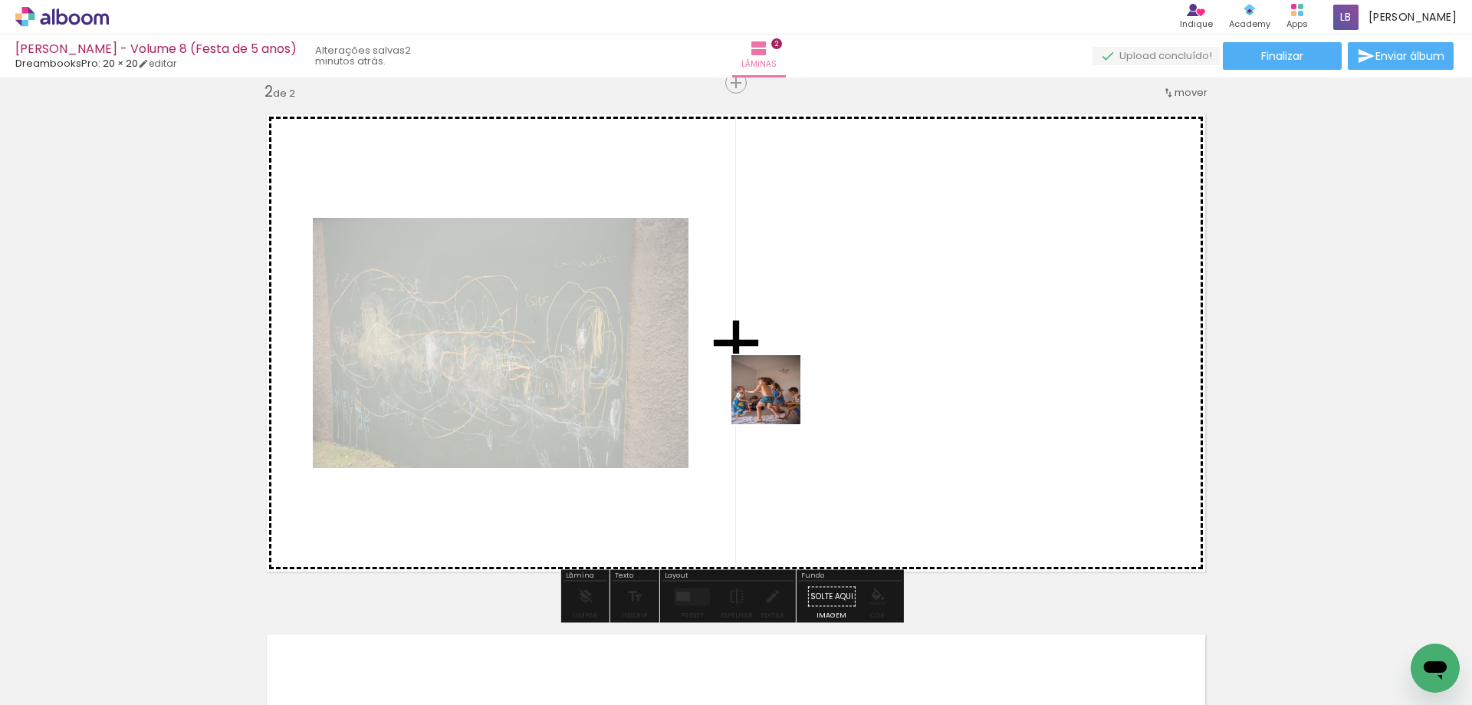
drag, startPoint x: 441, startPoint y: 663, endPoint x: 488, endPoint y: 658, distance: 47.1
click at [784, 397] on quentale-workspace at bounding box center [736, 352] width 1472 height 705
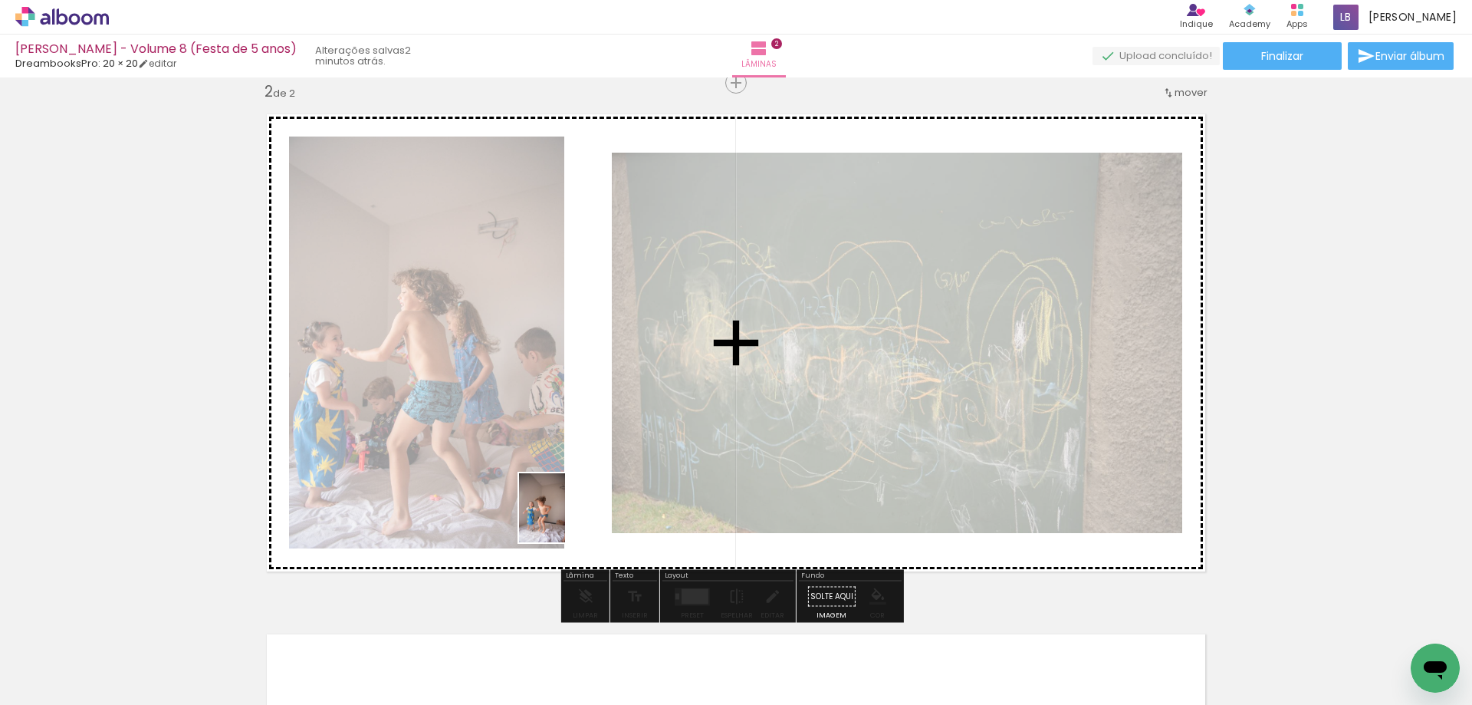
drag, startPoint x: 533, startPoint y: 667, endPoint x: 565, endPoint y: 519, distance: 151.4
click at [565, 519] on quentale-workspace at bounding box center [736, 352] width 1472 height 705
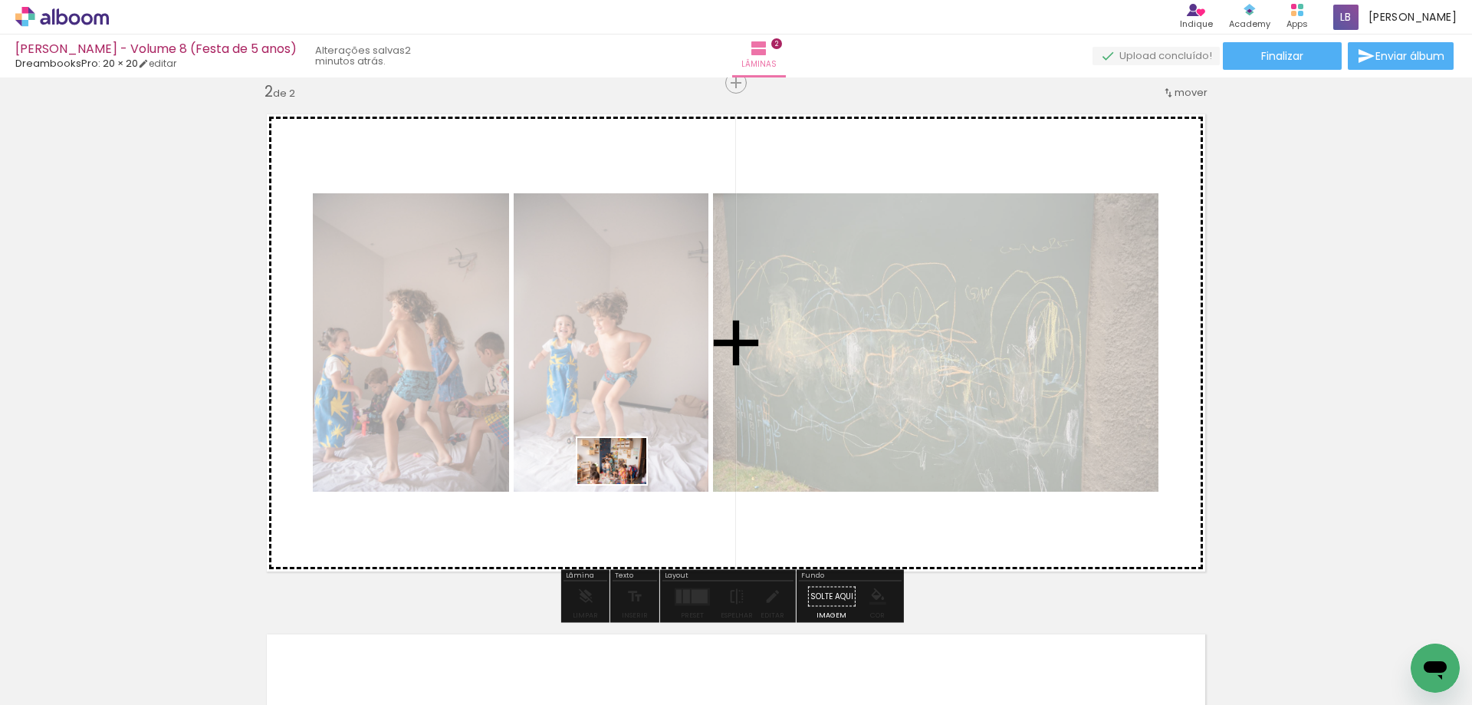
drag, startPoint x: 603, startPoint y: 664, endPoint x: 623, endPoint y: 484, distance: 181.4
click at [623, 484] on quentale-workspace at bounding box center [736, 352] width 1472 height 705
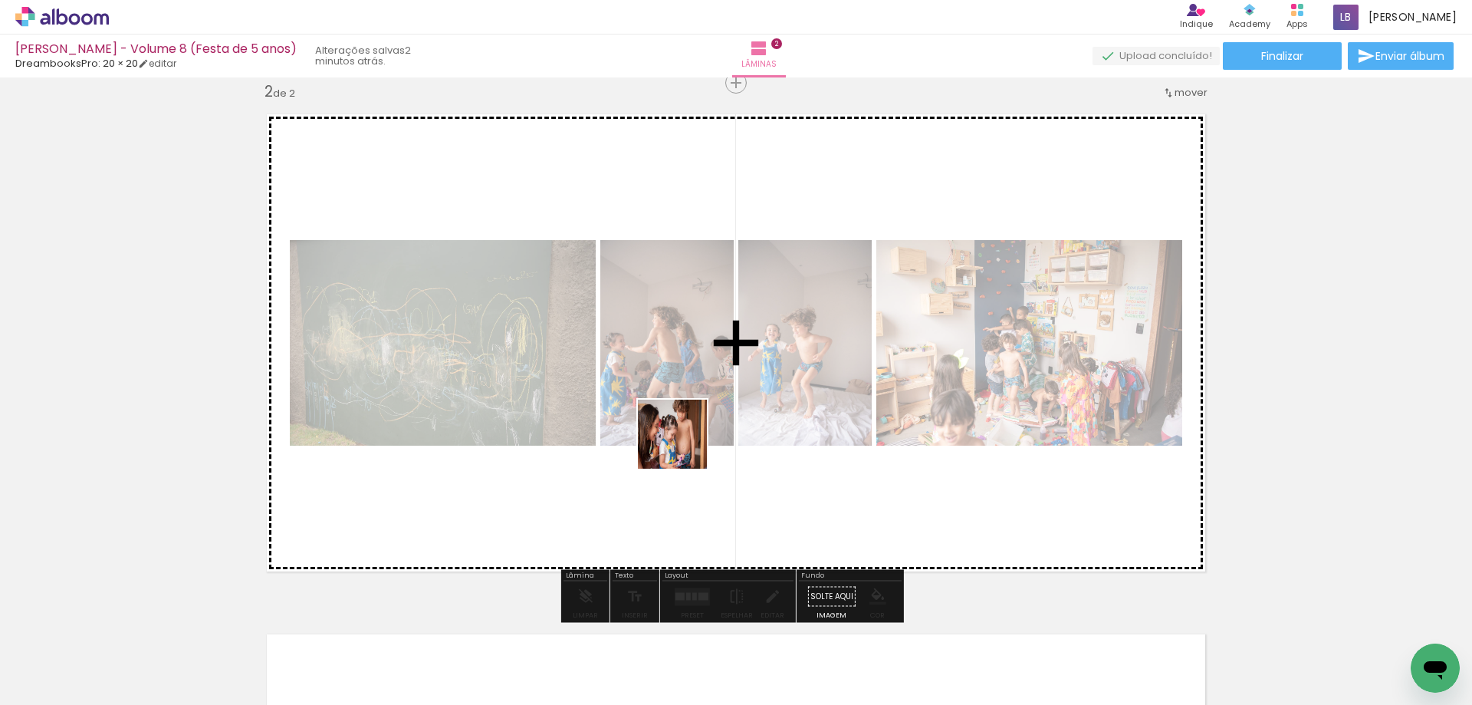
drag, startPoint x: 705, startPoint y: 662, endPoint x: 789, endPoint y: 690, distance: 88.7
click at [684, 442] on quentale-workspace at bounding box center [736, 352] width 1472 height 705
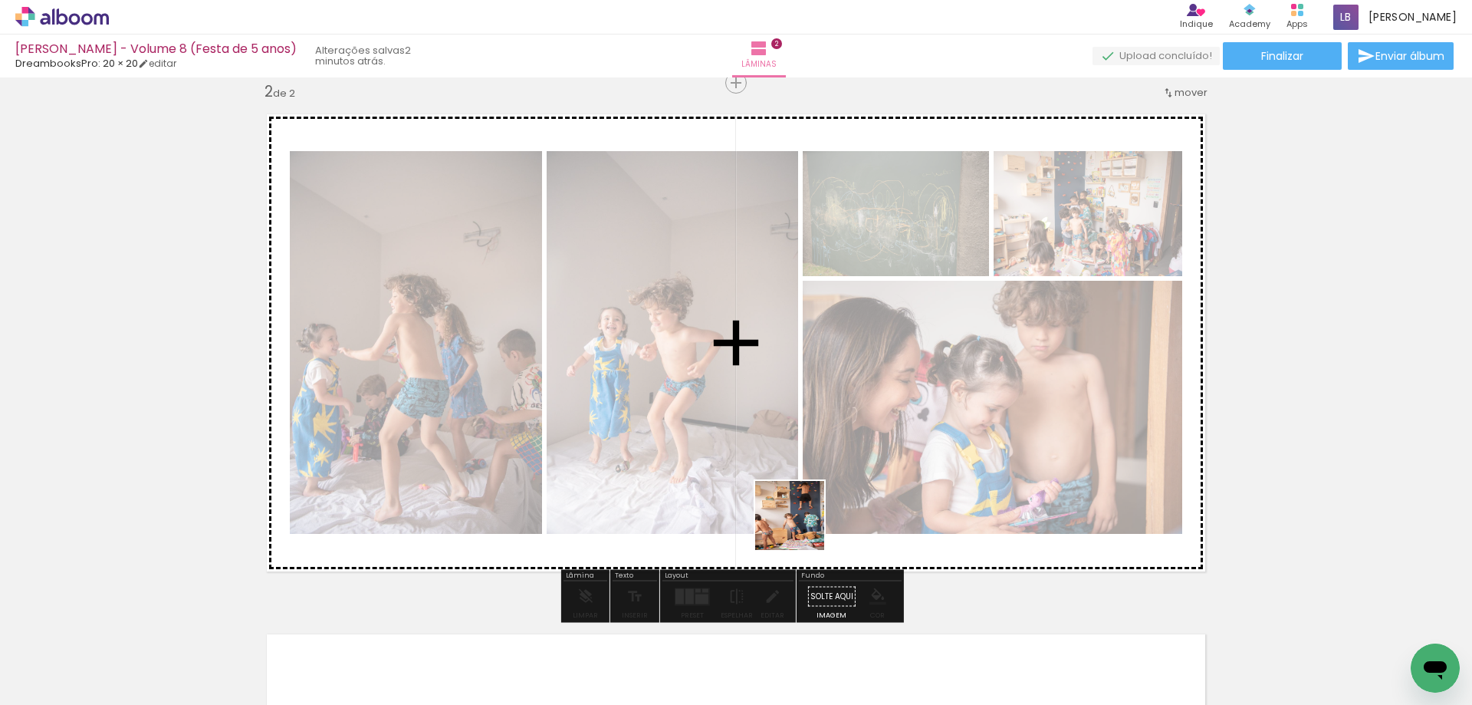
drag, startPoint x: 785, startPoint y: 679, endPoint x: 865, endPoint y: 685, distance: 80.0
click at [800, 485] on quentale-workspace at bounding box center [736, 352] width 1472 height 705
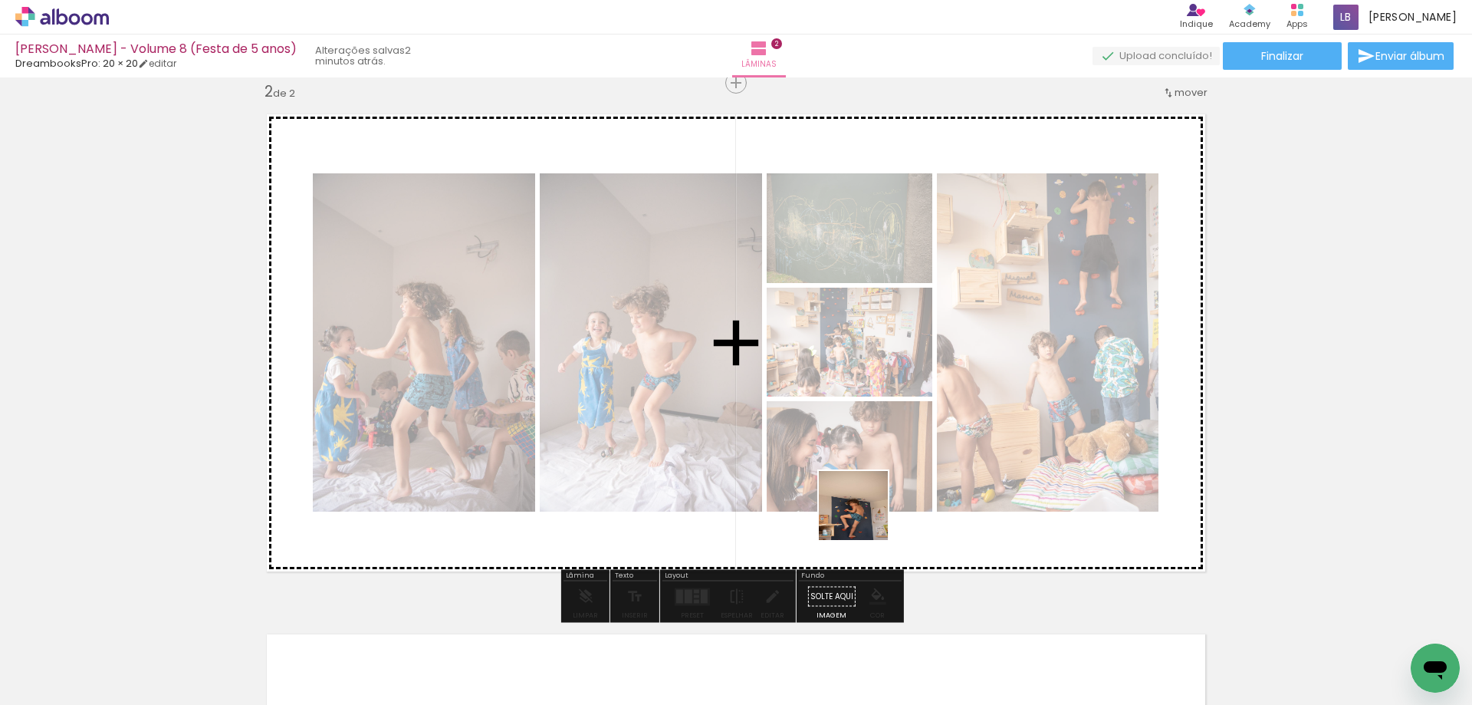
drag, startPoint x: 865, startPoint y: 685, endPoint x: 865, endPoint y: 517, distance: 168.7
click at [865, 517] on quentale-workspace at bounding box center [736, 352] width 1472 height 705
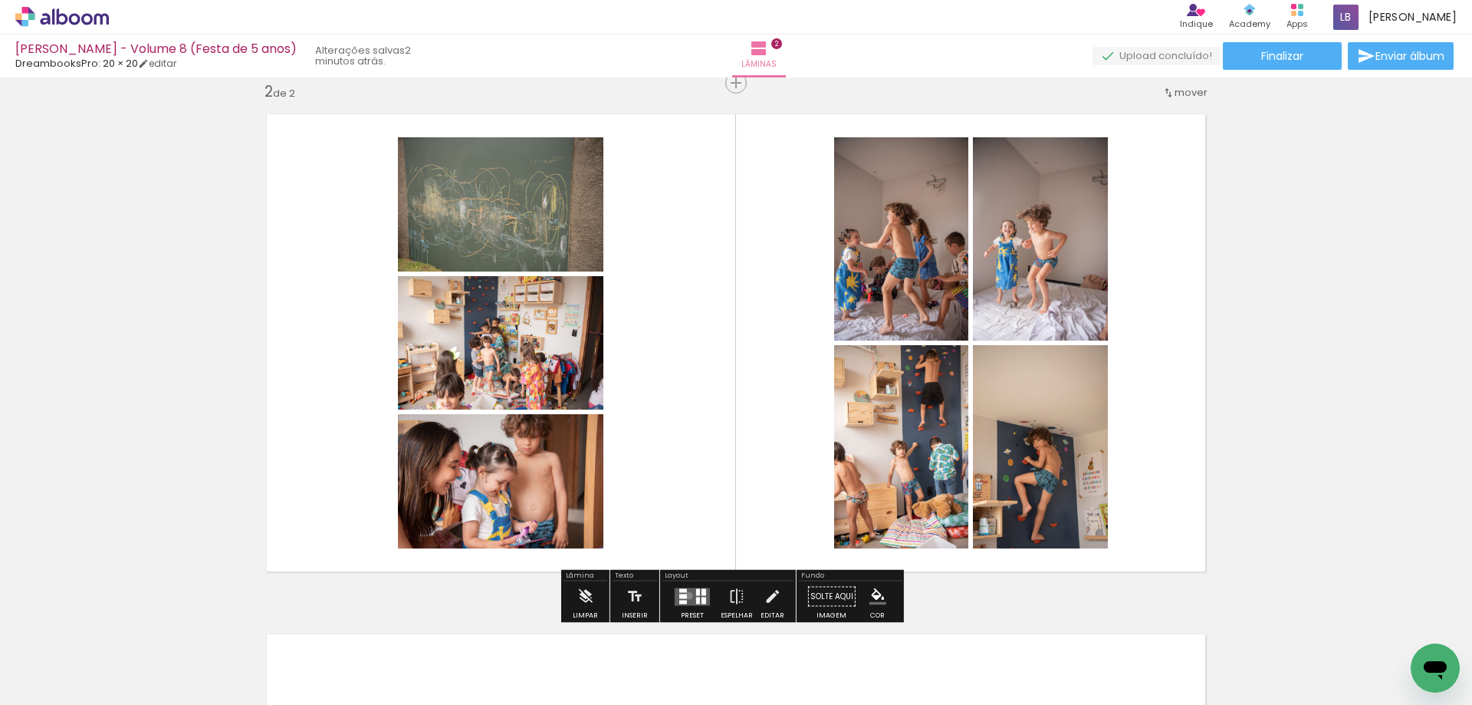
click at [685, 595] on quentale-layouter at bounding box center [692, 596] width 35 height 18
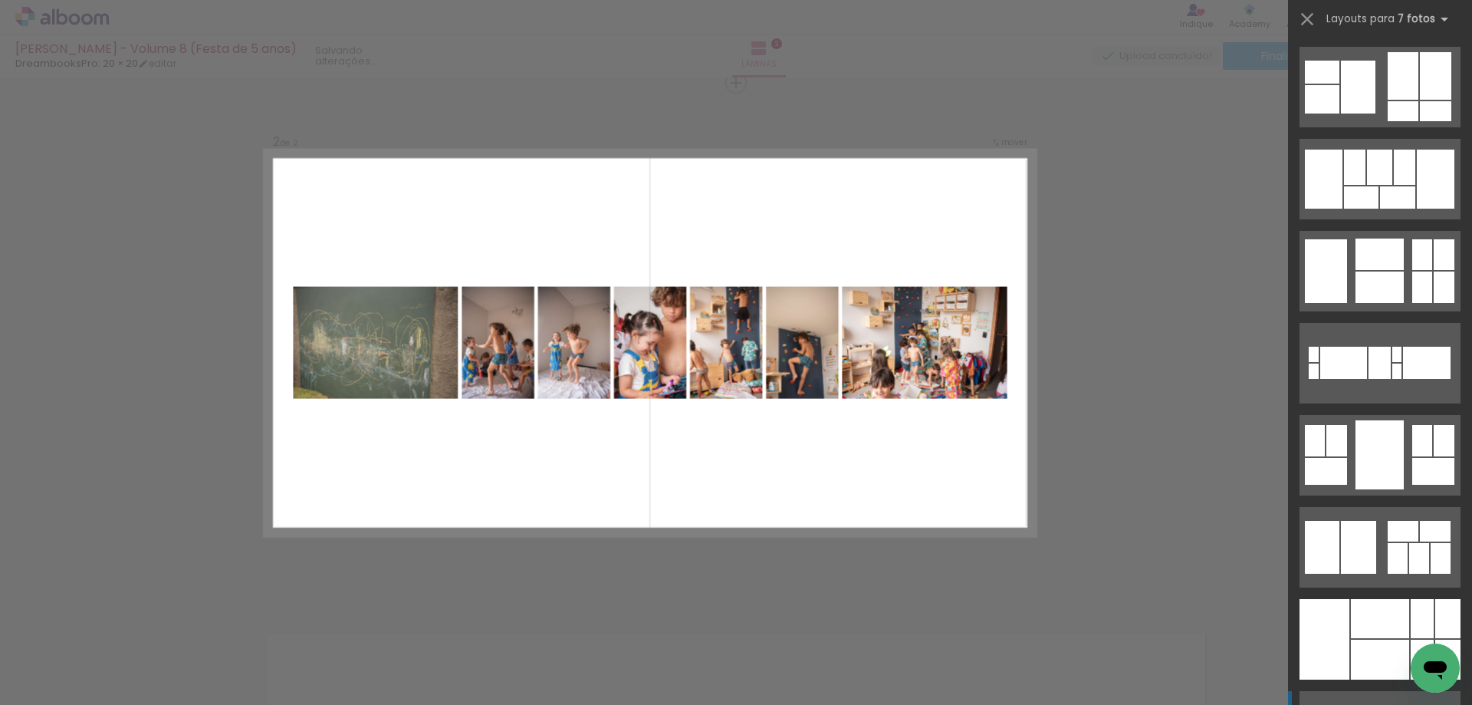
scroll to position [1457, 0]
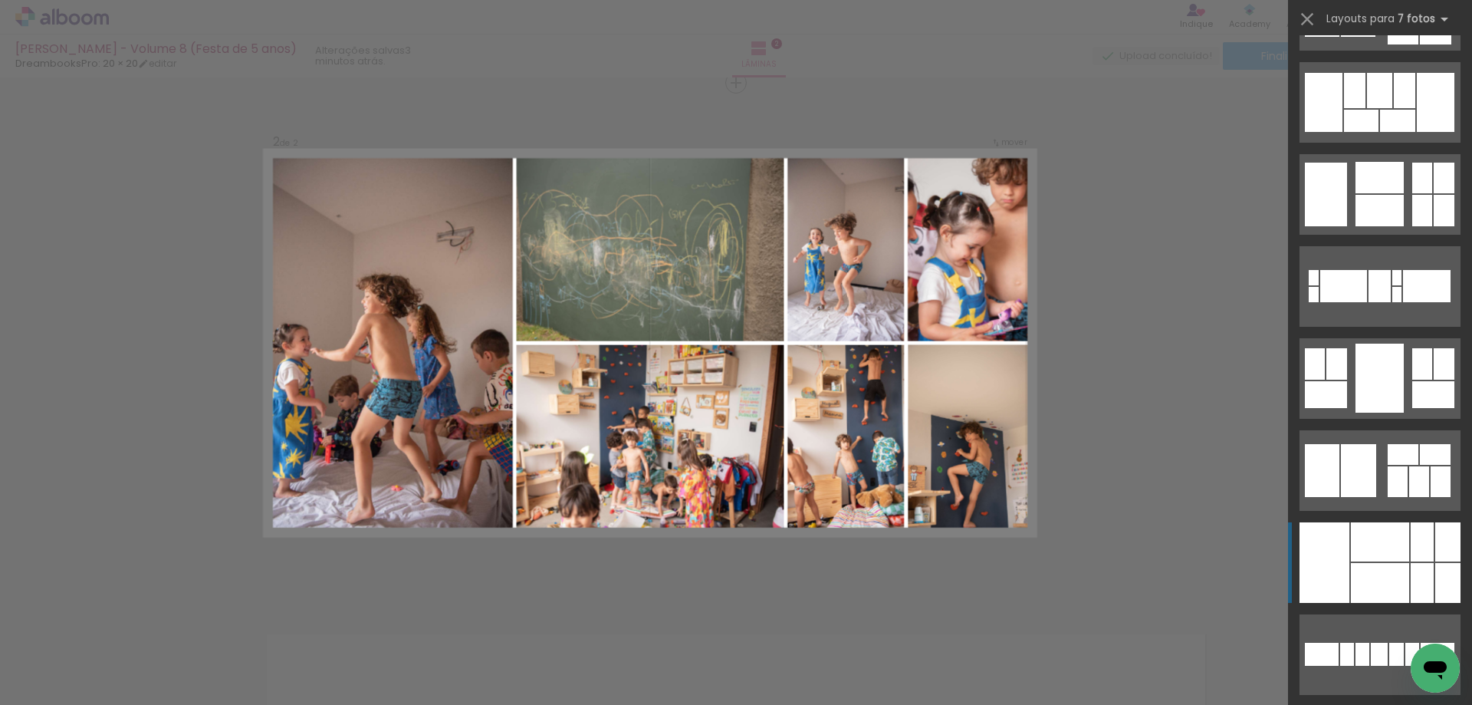
click at [1379, 554] on div at bounding box center [1380, 541] width 58 height 39
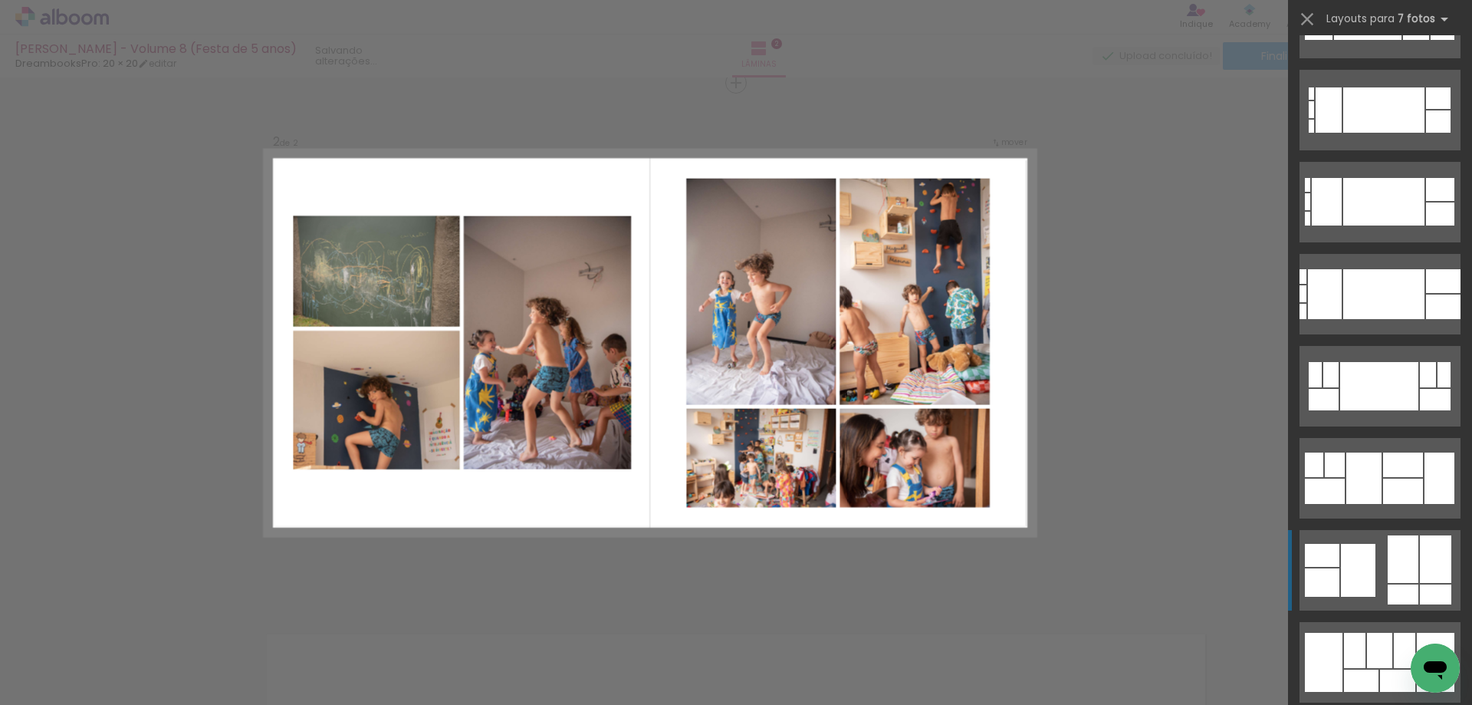
scroll to position [997, 0]
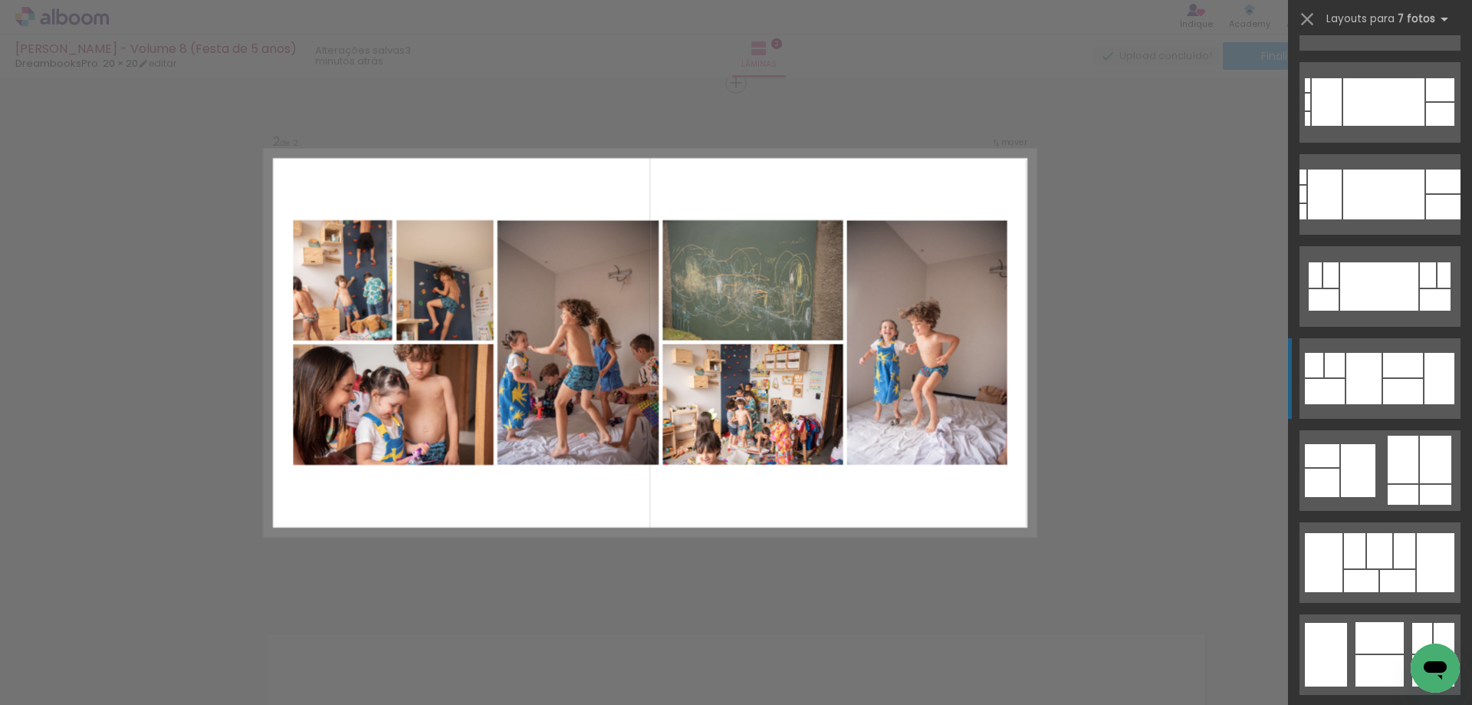
click at [1393, 376] on div at bounding box center [1403, 365] width 40 height 25
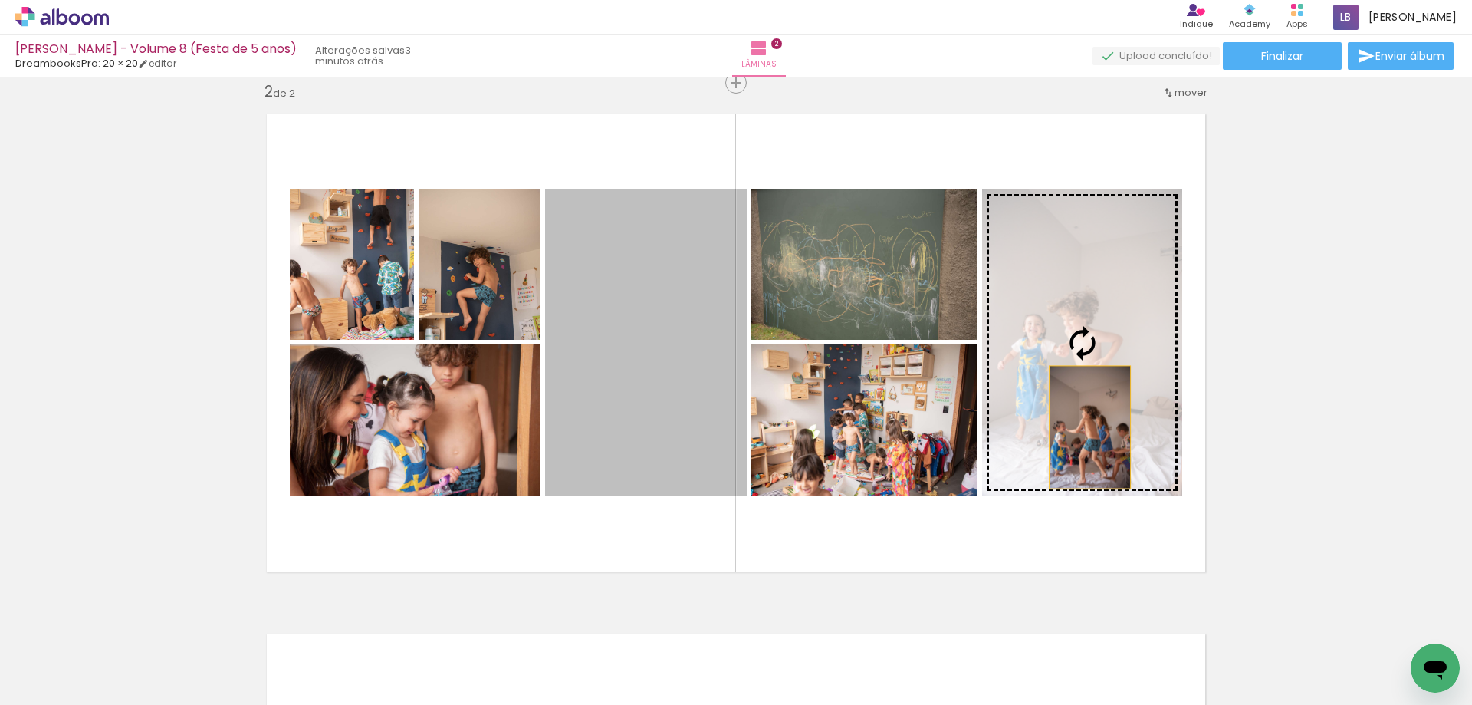
drag, startPoint x: 650, startPoint y: 392, endPoint x: 1086, endPoint y: 427, distance: 436.9
click at [0, 0] on slot at bounding box center [0, 0] width 0 height 0
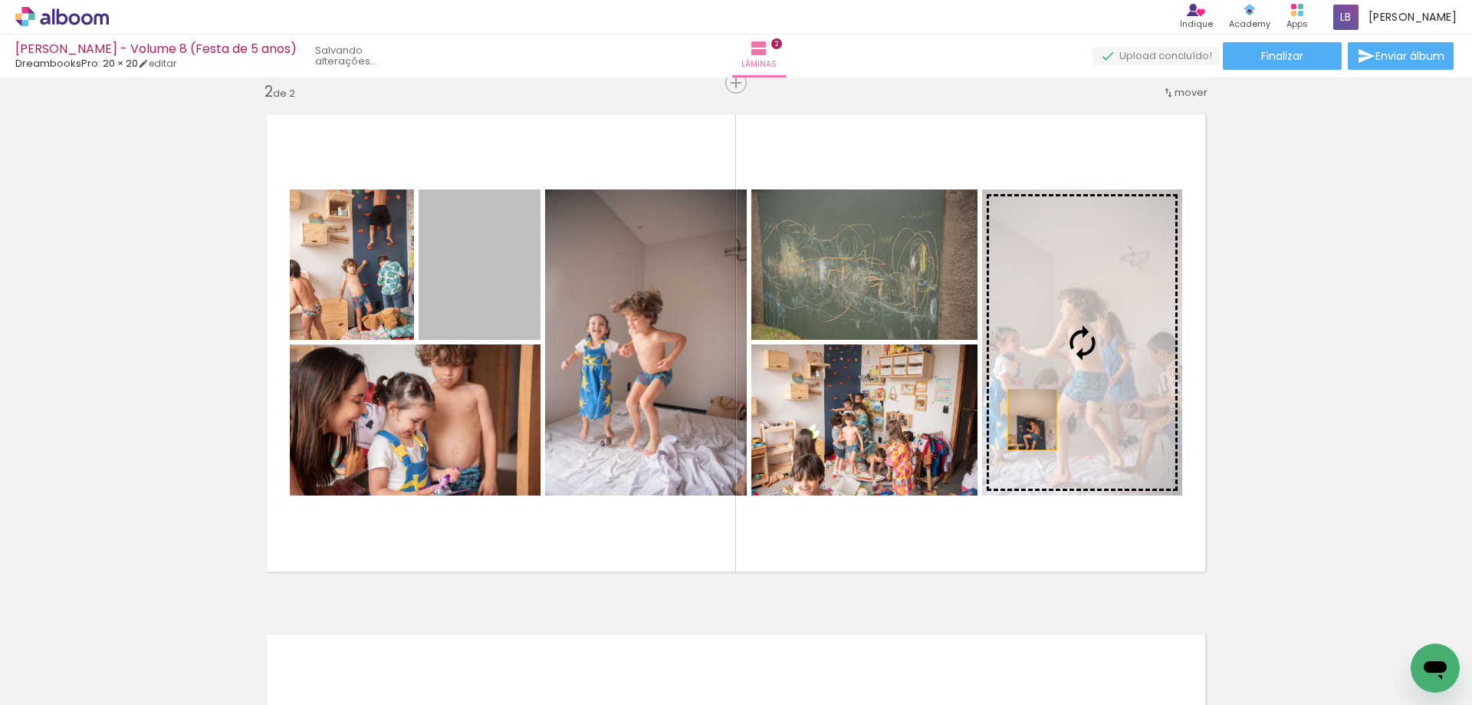
drag, startPoint x: 486, startPoint y: 288, endPoint x: 1027, endPoint y: 419, distance: 556.2
click at [0, 0] on slot at bounding box center [0, 0] width 0 height 0
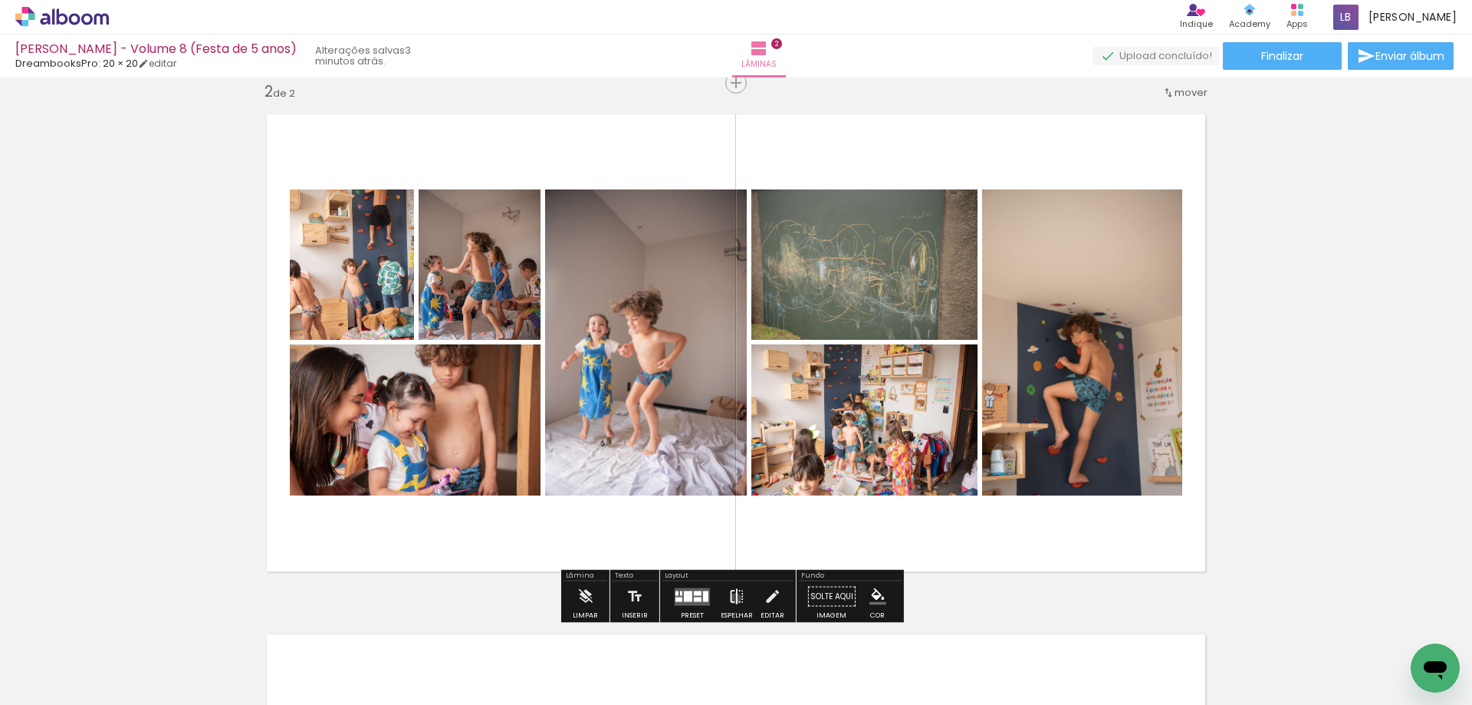
click at [732, 598] on iron-icon at bounding box center [736, 596] width 17 height 31
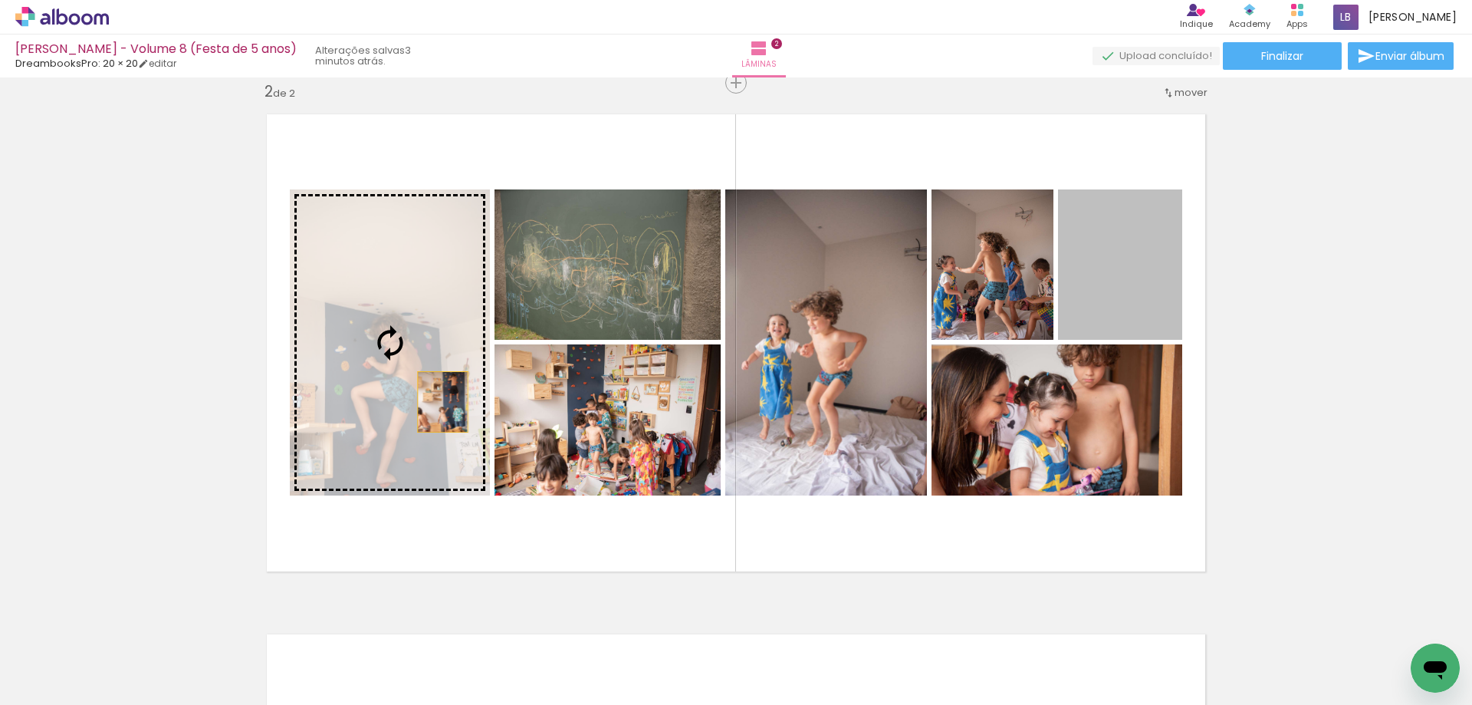
drag, startPoint x: 1135, startPoint y: 283, endPoint x: 437, endPoint y: 402, distance: 707.8
click at [0, 0] on slot at bounding box center [0, 0] width 0 height 0
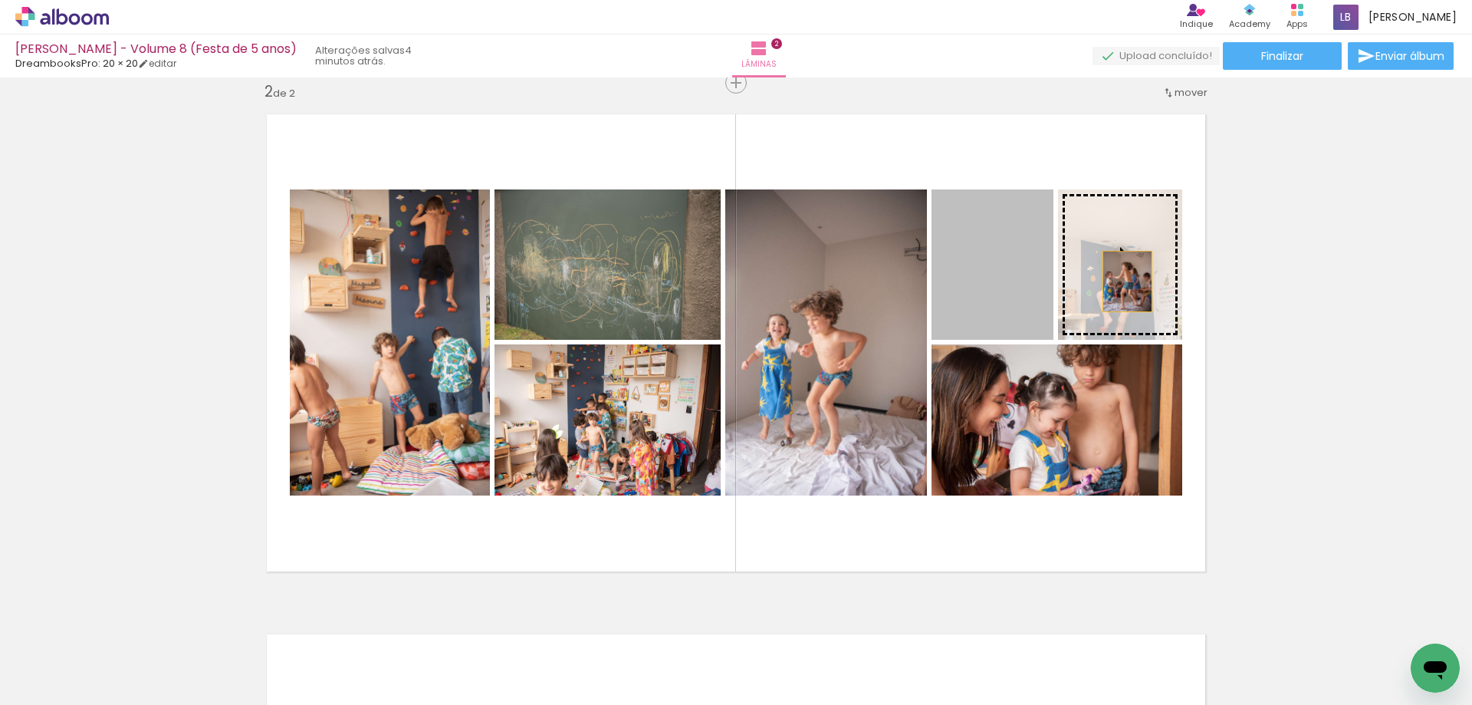
drag, startPoint x: 1016, startPoint y: 301, endPoint x: 1124, endPoint y: 282, distance: 109.8
click at [0, 0] on slot at bounding box center [0, 0] width 0 height 0
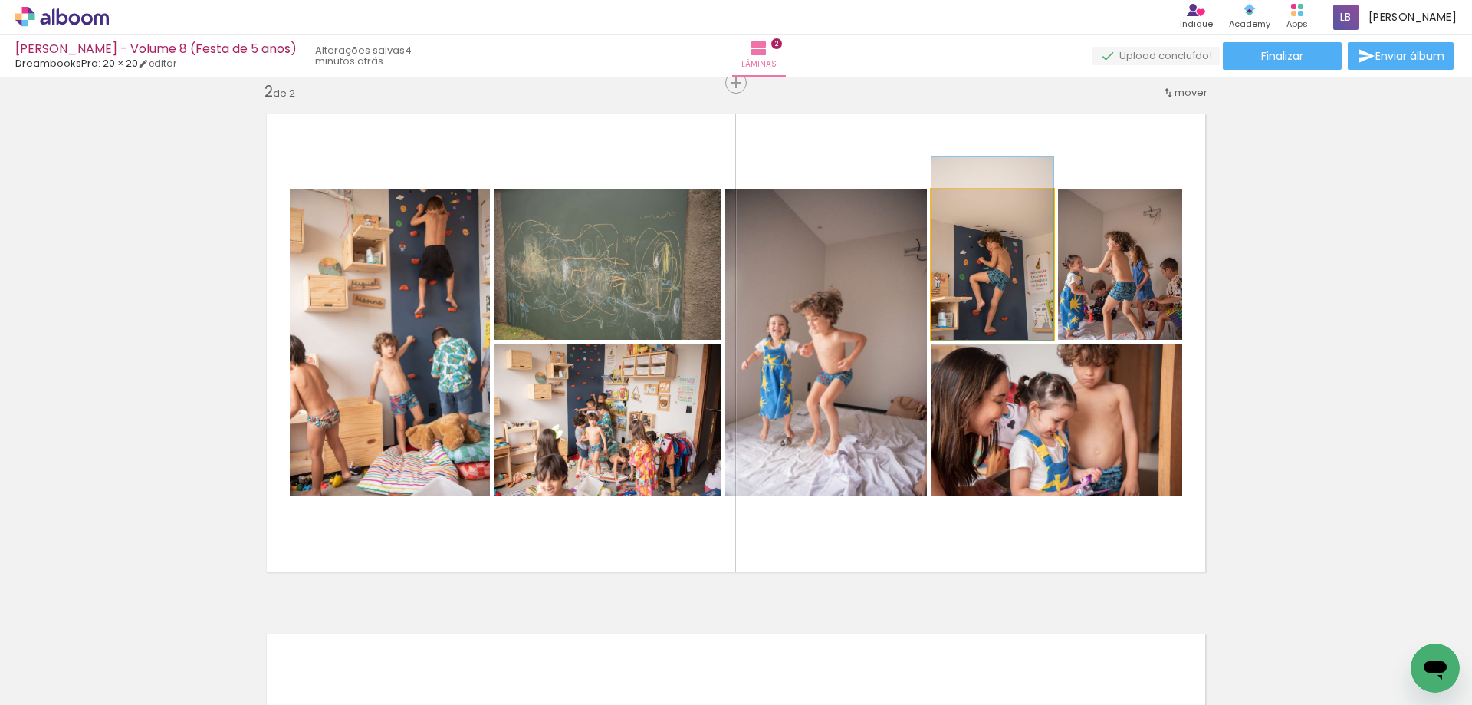
drag, startPoint x: 1005, startPoint y: 303, endPoint x: 1013, endPoint y: 264, distance: 39.8
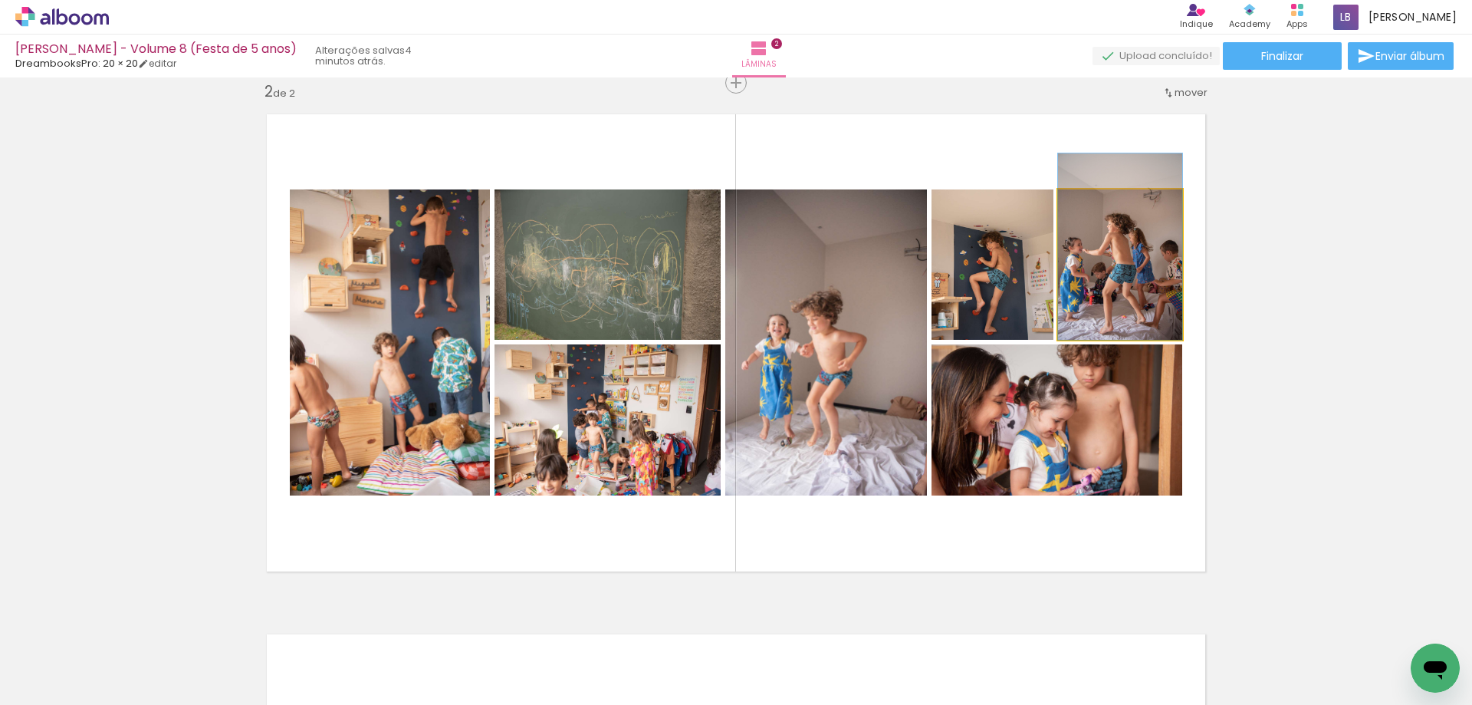
drag, startPoint x: 1158, startPoint y: 286, endPoint x: 1159, endPoint y: 258, distance: 27.6
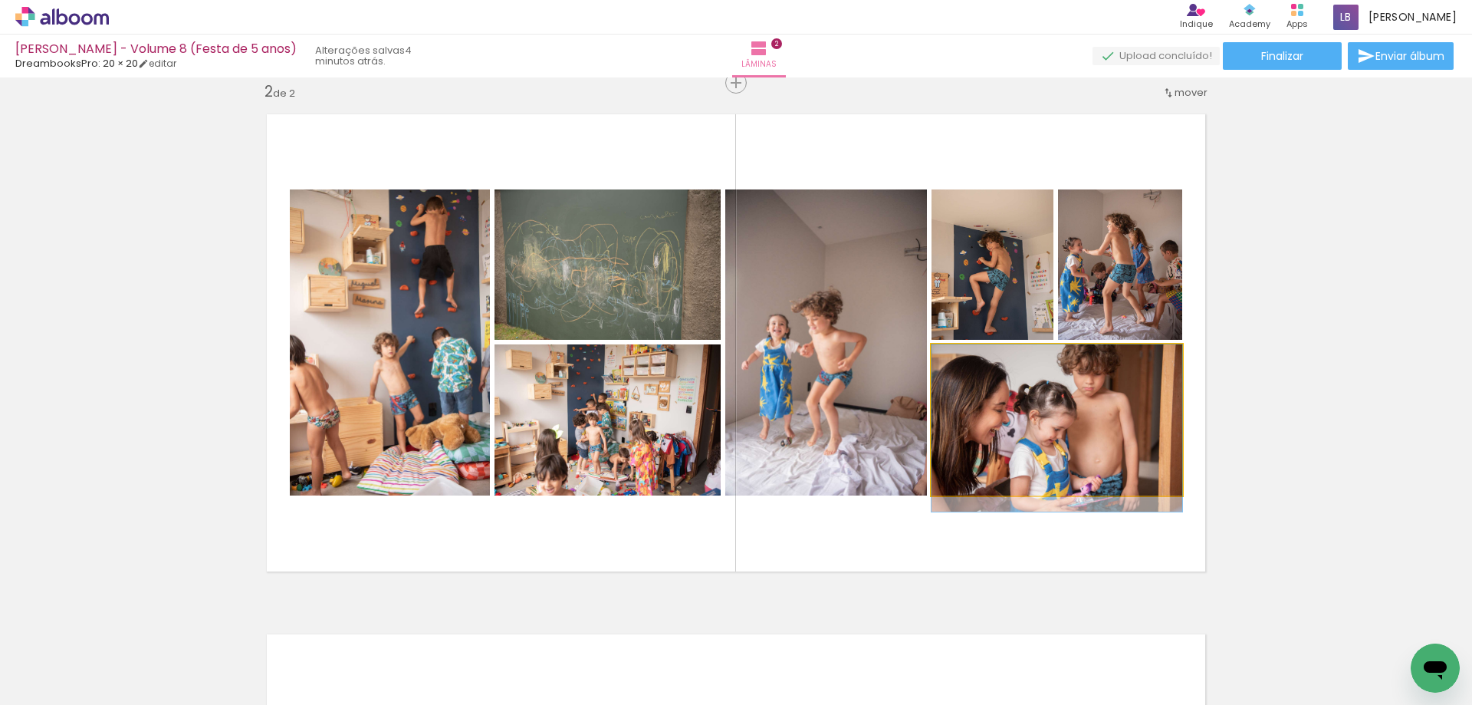
drag, startPoint x: 1130, startPoint y: 423, endPoint x: 1141, endPoint y: 436, distance: 16.3
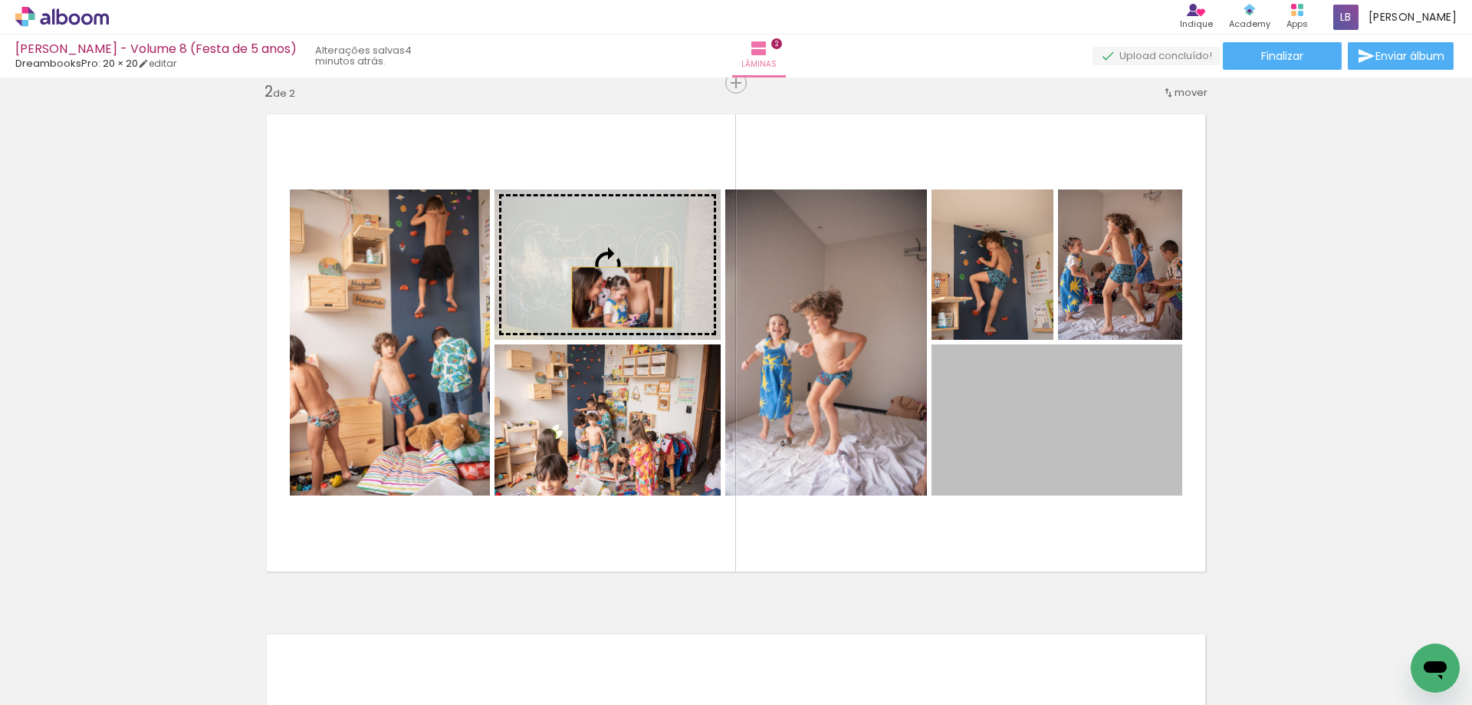
drag, startPoint x: 1107, startPoint y: 446, endPoint x: 616, endPoint y: 297, distance: 513.7
click at [0, 0] on slot at bounding box center [0, 0] width 0 height 0
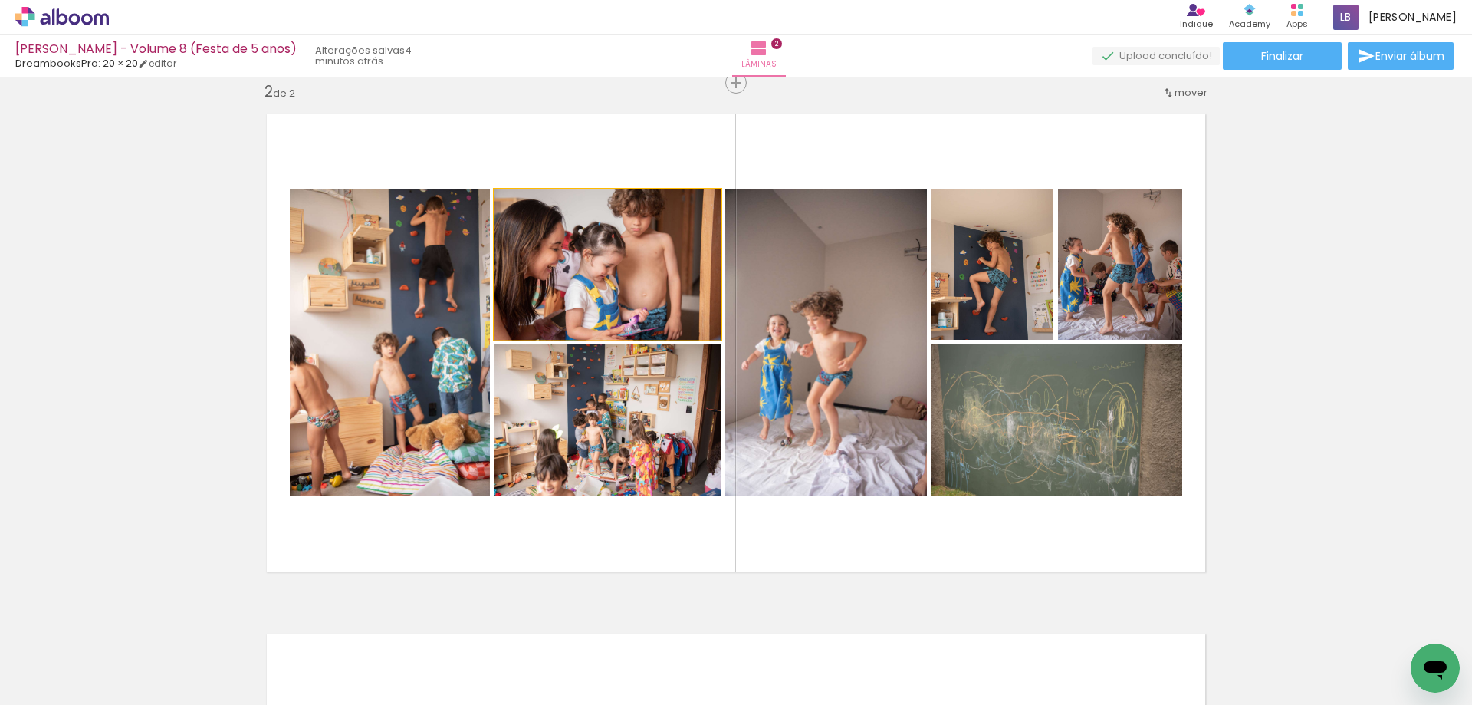
drag, startPoint x: 657, startPoint y: 295, endPoint x: 657, endPoint y: 321, distance: 26.1
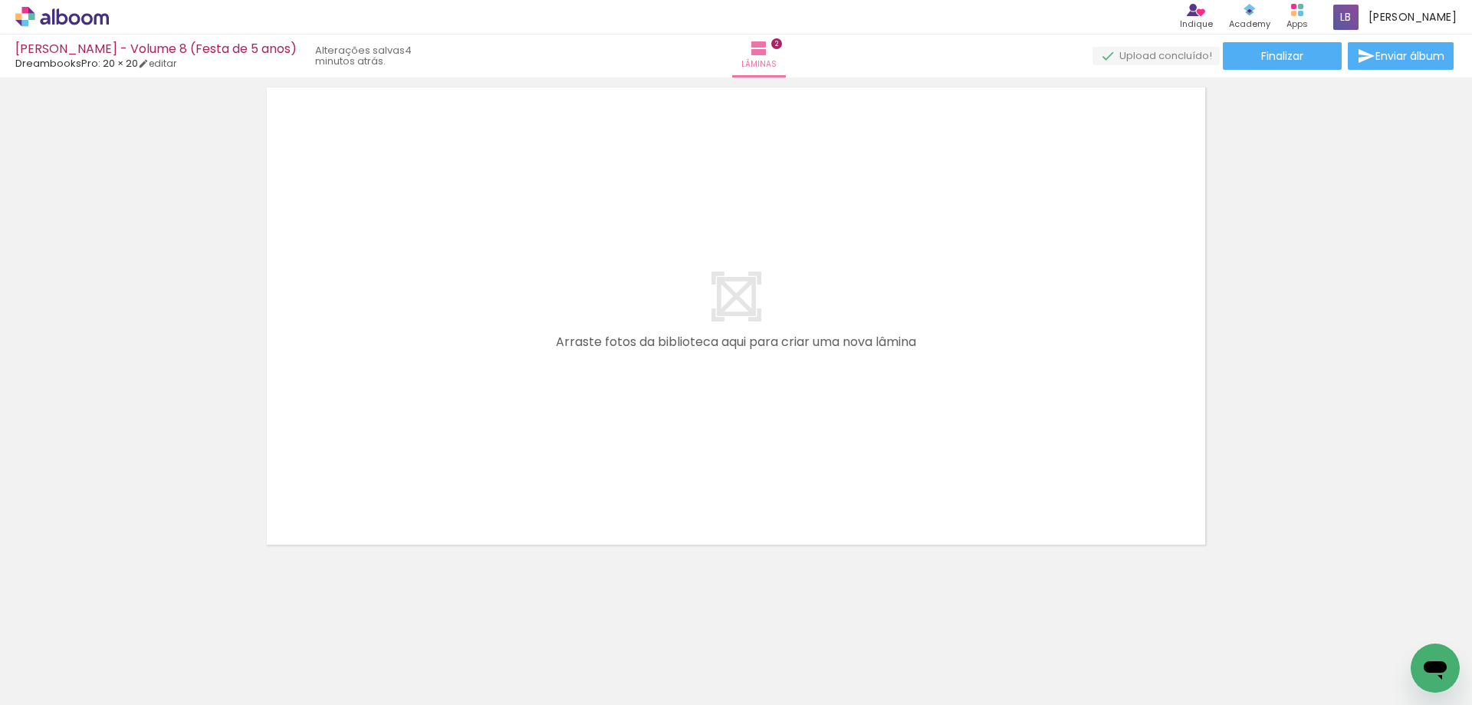
scroll to position [1088, 0]
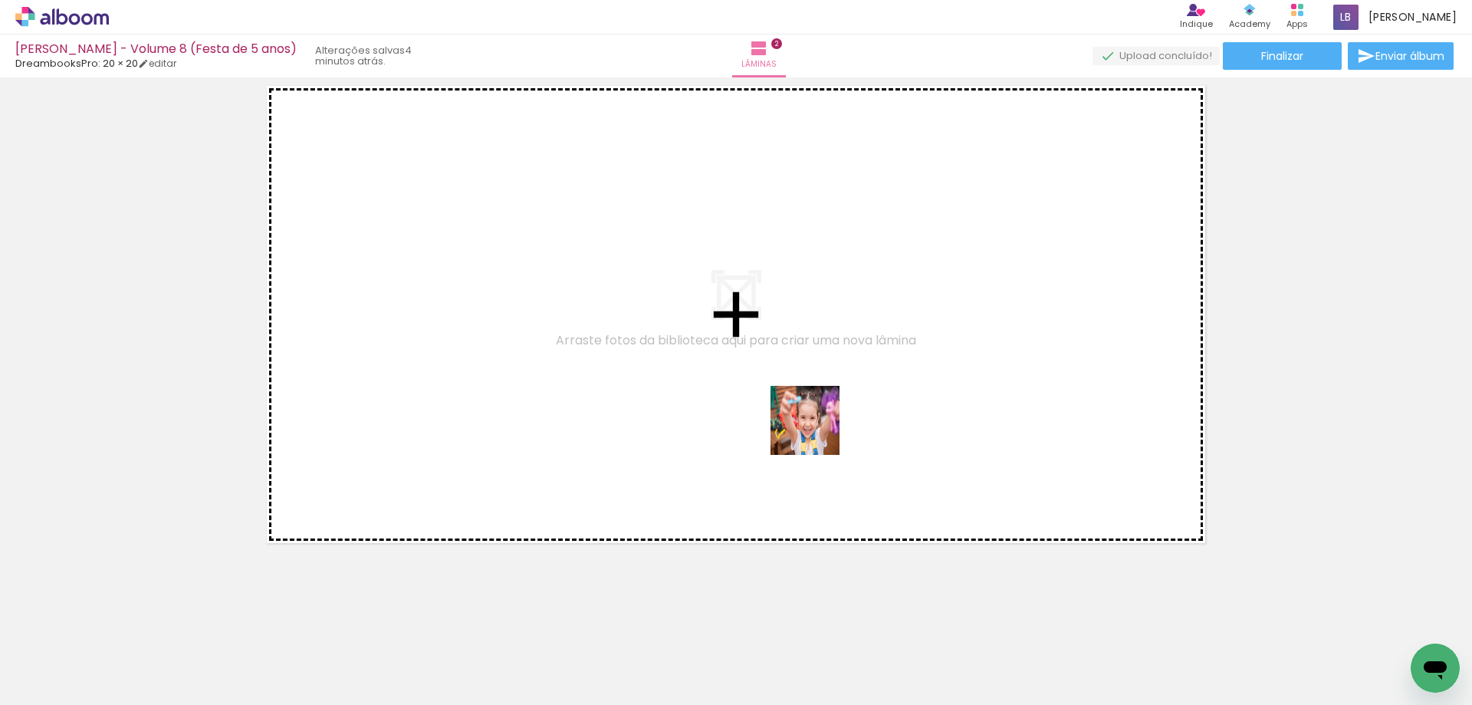
drag, startPoint x: 977, startPoint y: 656, endPoint x: 999, endPoint y: 644, distance: 25.4
click at [811, 425] on quentale-workspace at bounding box center [736, 352] width 1472 height 705
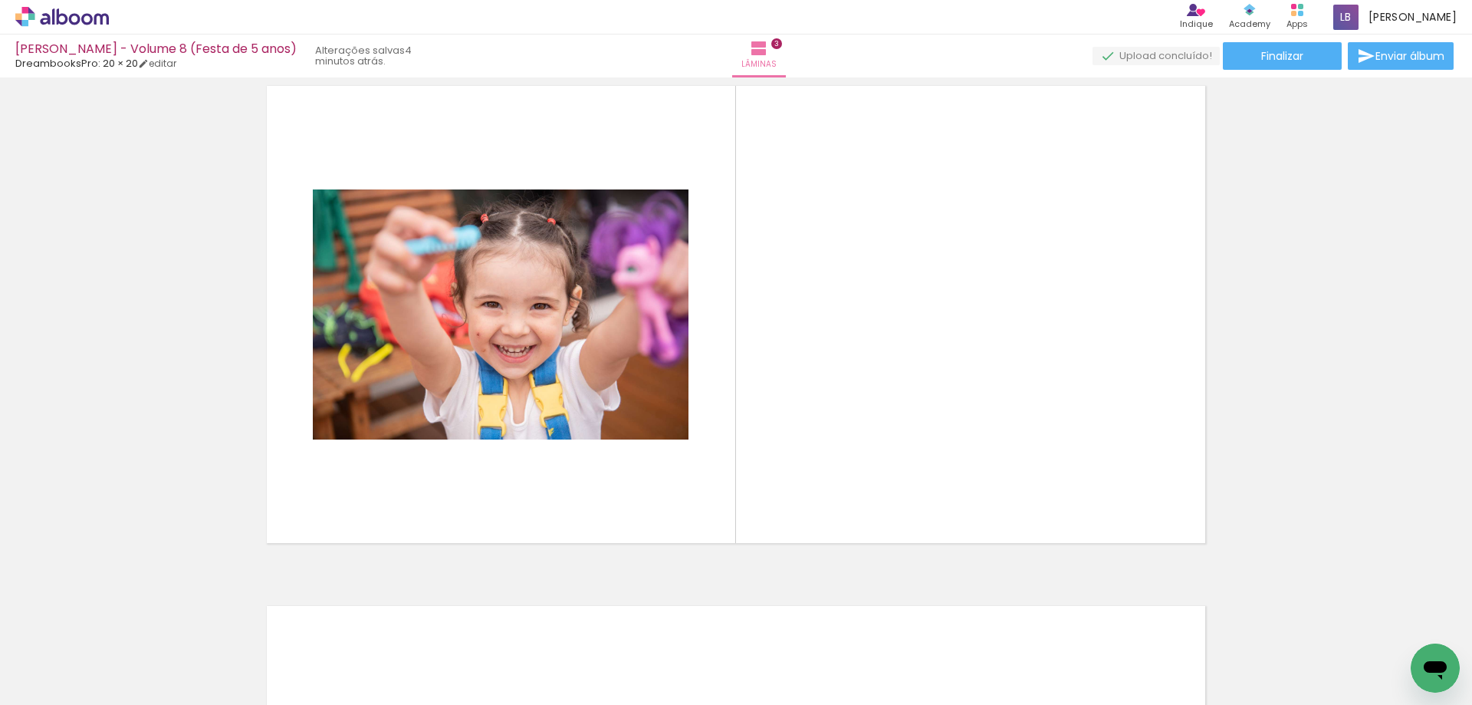
scroll to position [1060, 0]
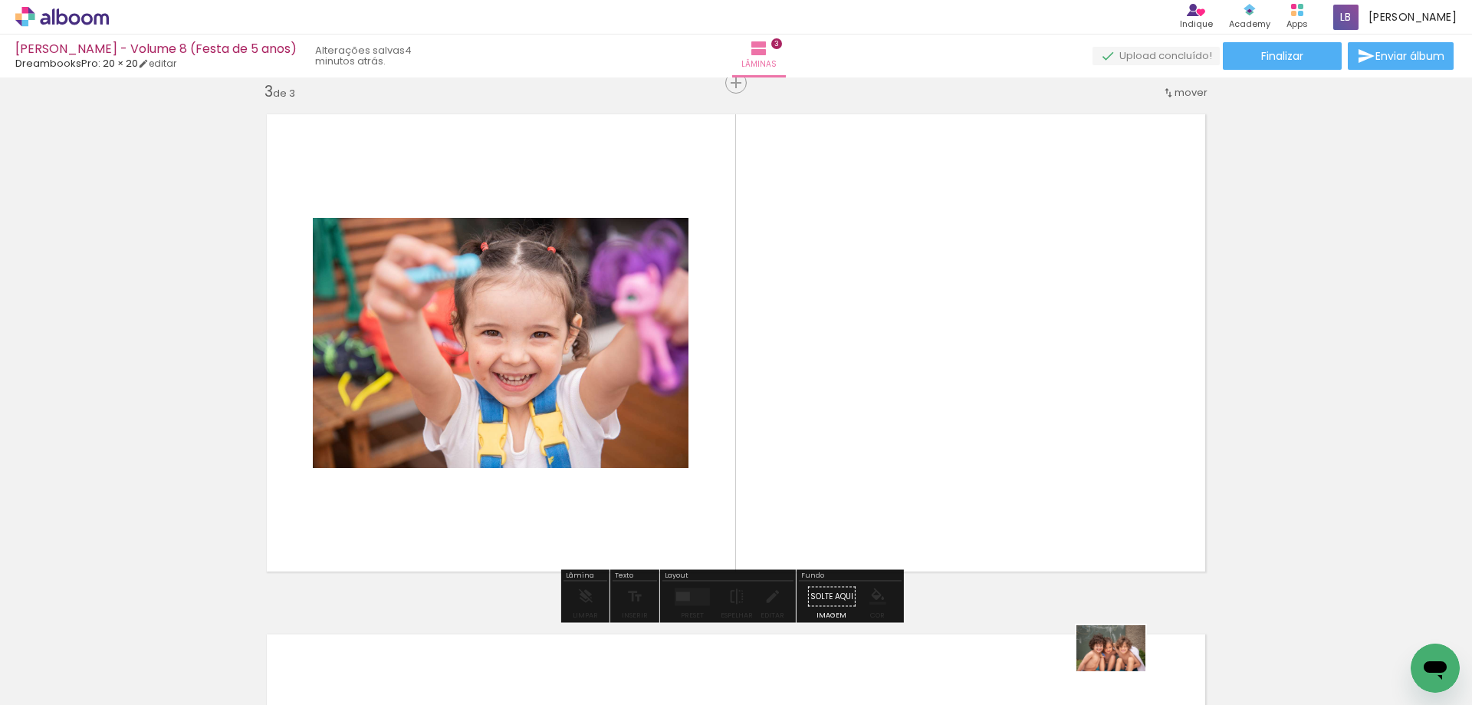
drag, startPoint x: 1111, startPoint y: 669, endPoint x: 1123, endPoint y: 671, distance: 11.6
click at [1123, 671] on div at bounding box center [1120, 652] width 76 height 51
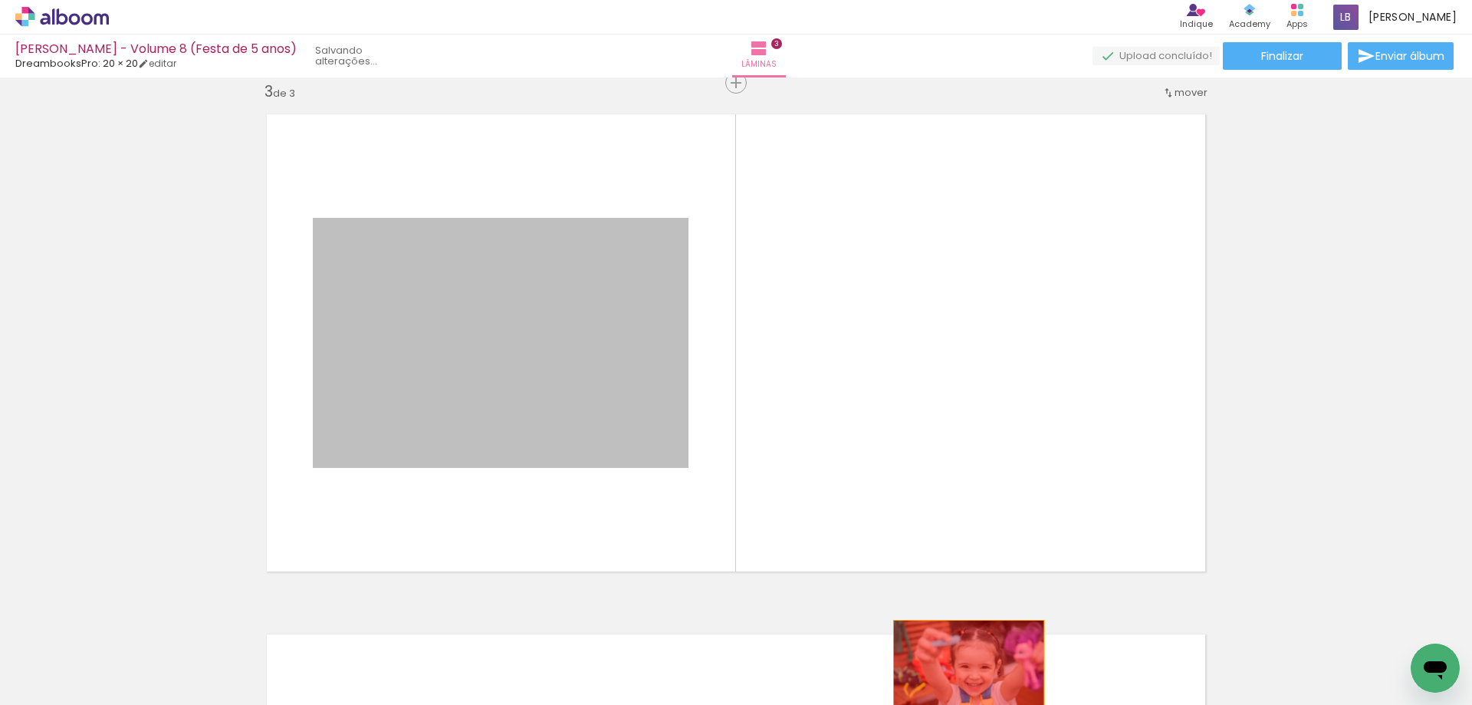
drag, startPoint x: 560, startPoint y: 400, endPoint x: 963, endPoint y: 670, distance: 485.3
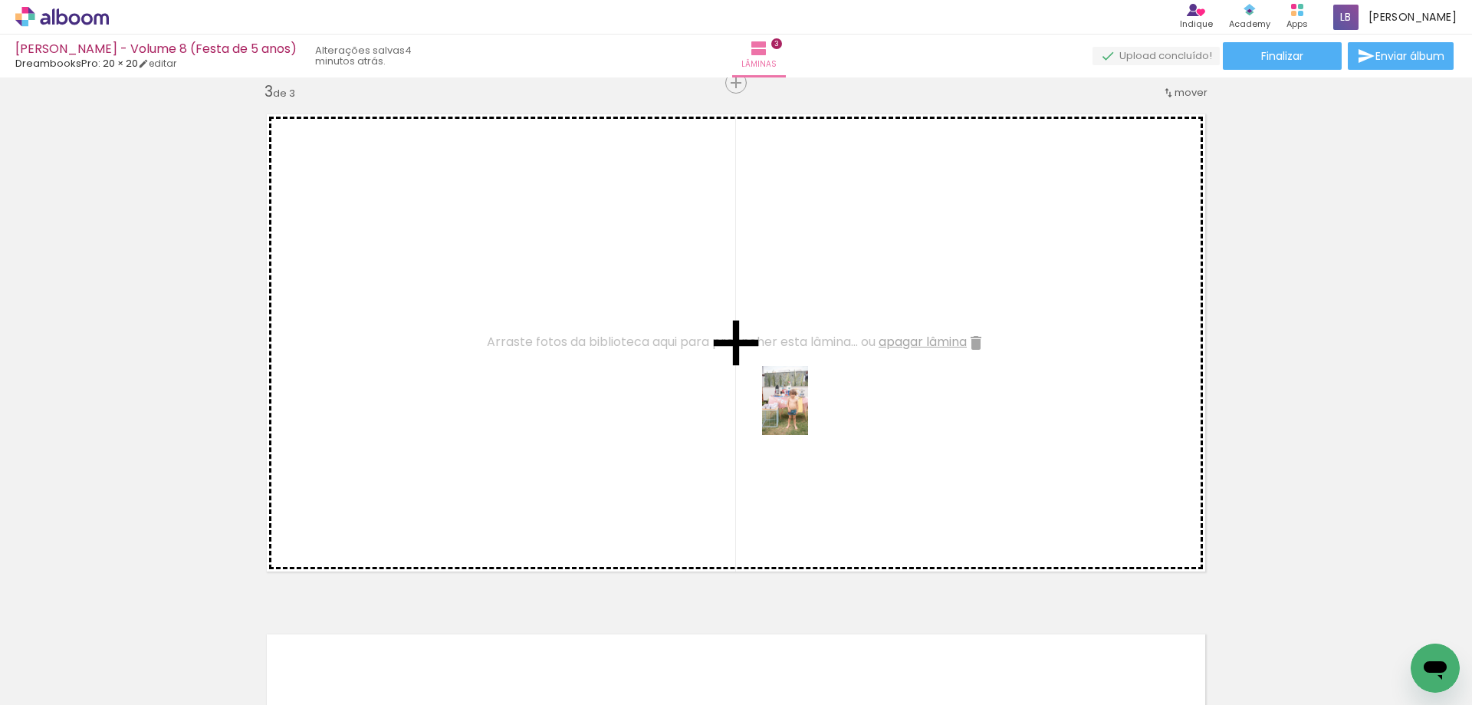
drag, startPoint x: 1050, startPoint y: 668, endPoint x: 808, endPoint y: 411, distance: 352.6
click at [808, 411] on quentale-workspace at bounding box center [736, 352] width 1472 height 705
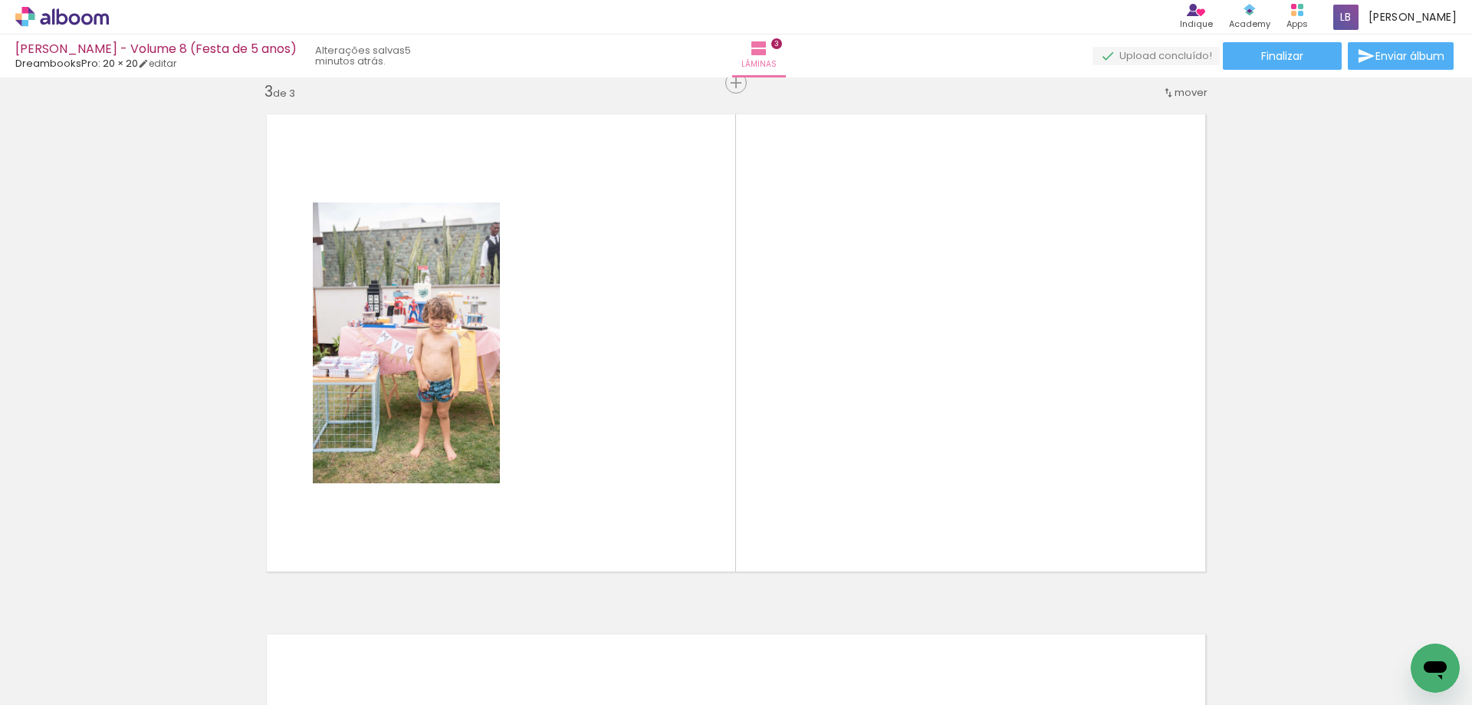
scroll to position [0, 1920]
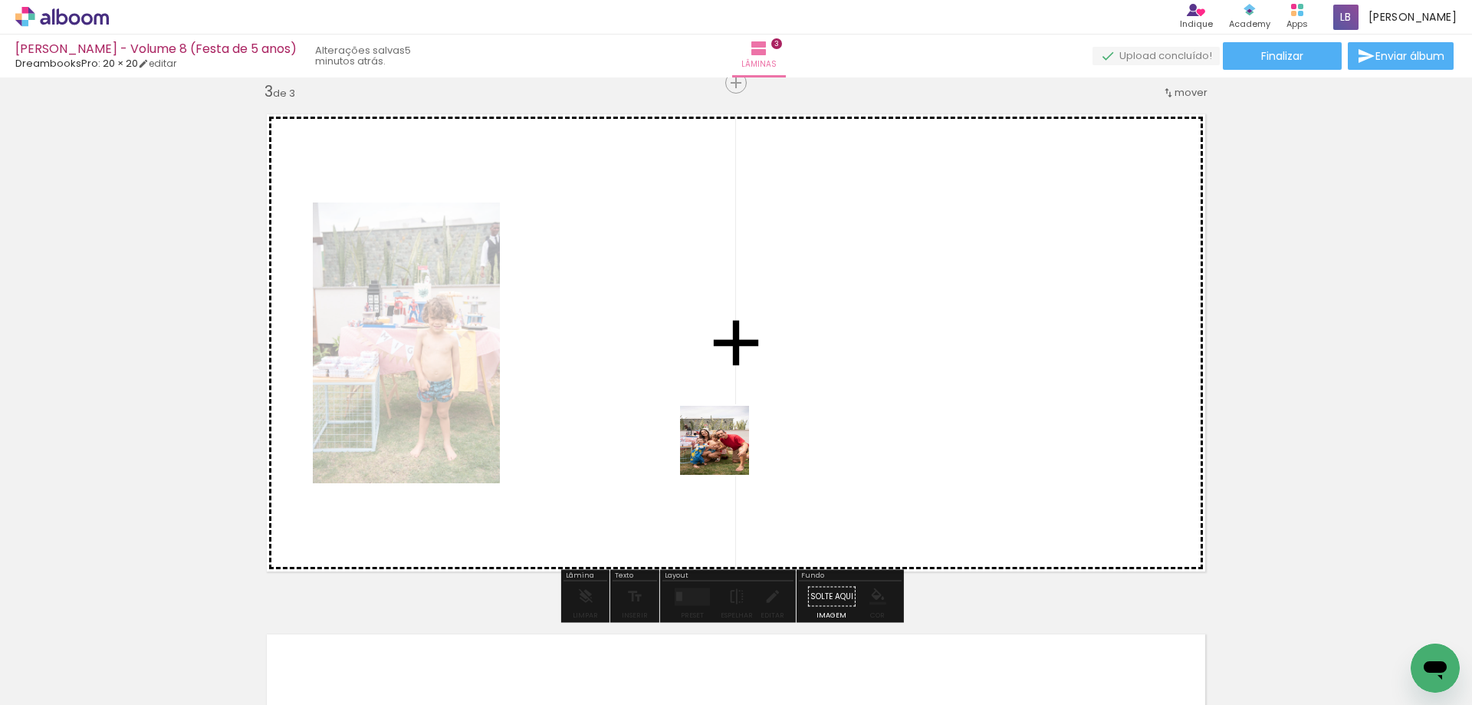
drag, startPoint x: 807, startPoint y: 651, endPoint x: 726, endPoint y: 451, distance: 216.0
click at [726, 451] on quentale-workspace at bounding box center [736, 352] width 1472 height 705
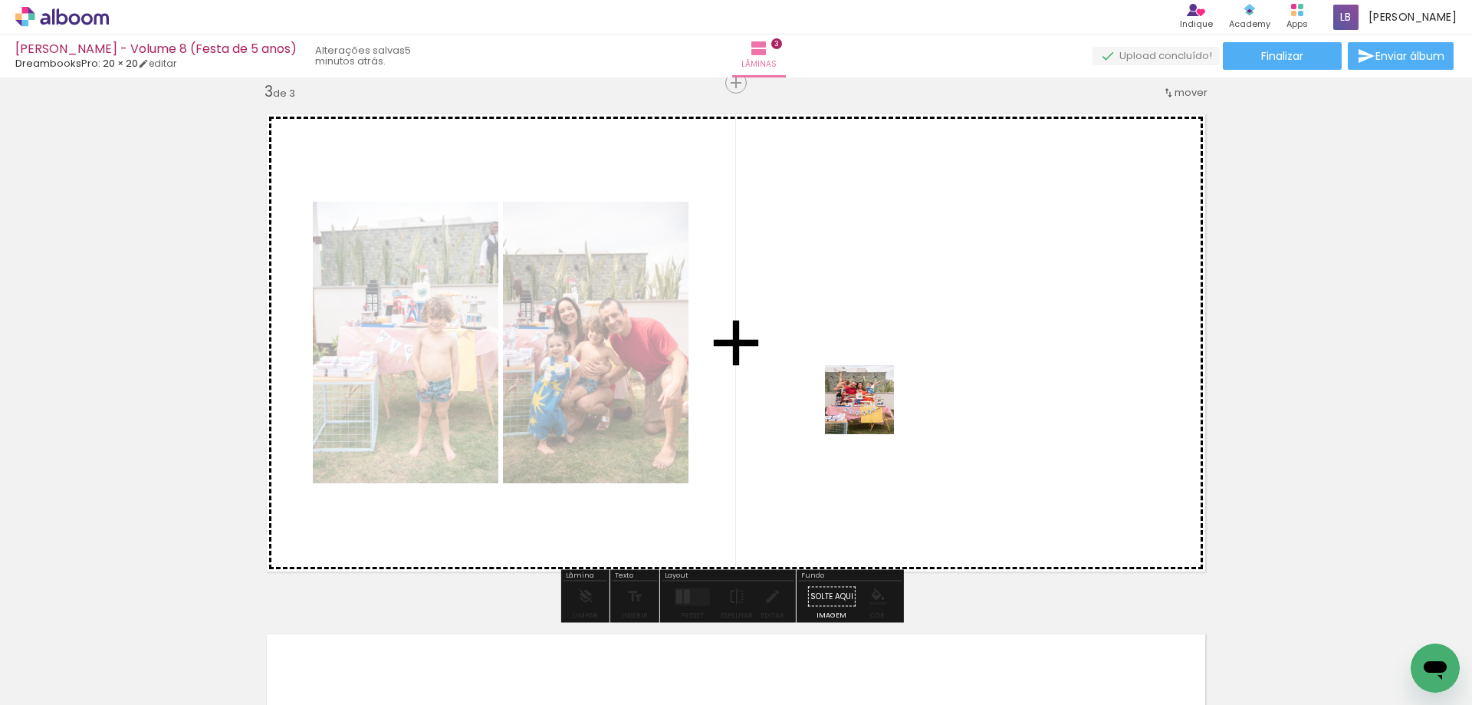
drag, startPoint x: 890, startPoint y: 662, endPoint x: 870, endPoint y: 407, distance: 256.1
click at [870, 407] on quentale-workspace at bounding box center [736, 352] width 1472 height 705
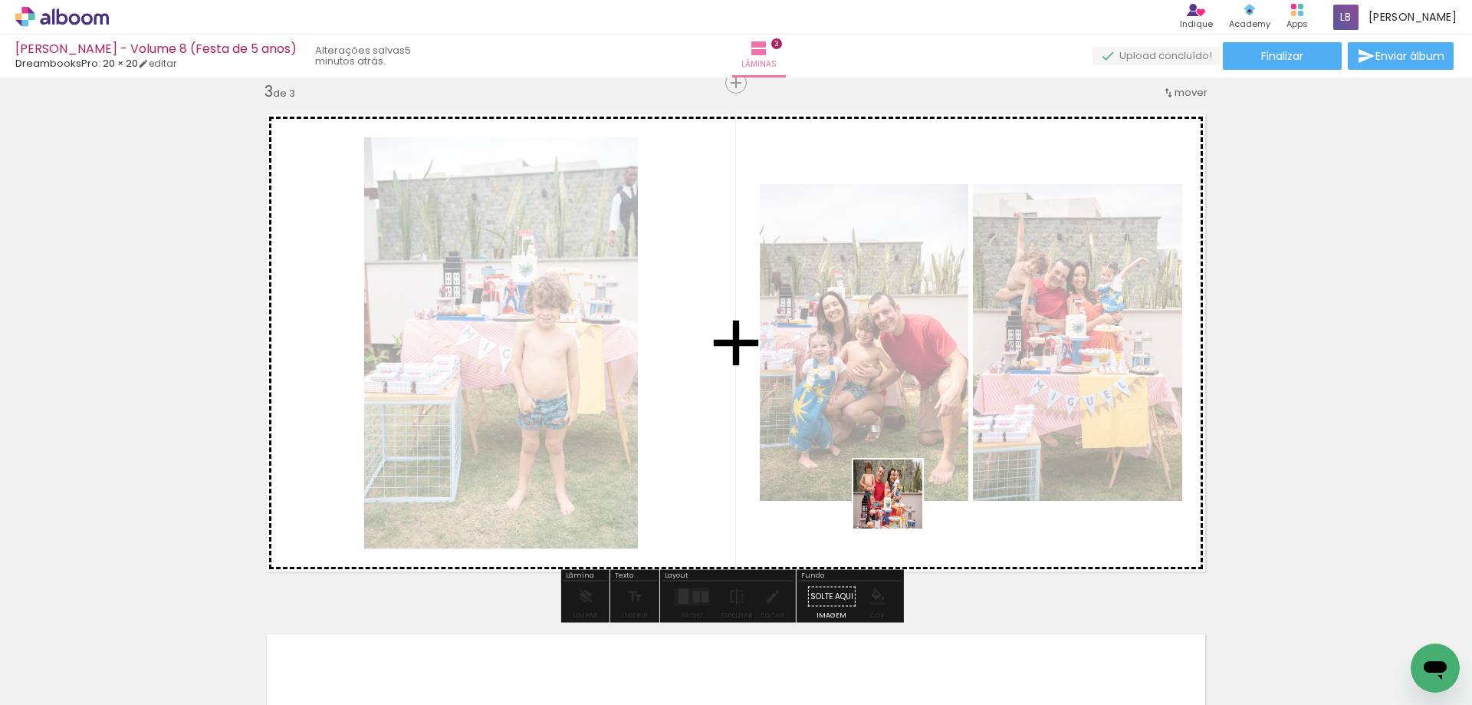
drag, startPoint x: 981, startPoint y: 656, endPoint x: 899, endPoint y: 505, distance: 171.2
click at [899, 505] on quentale-workspace at bounding box center [736, 352] width 1472 height 705
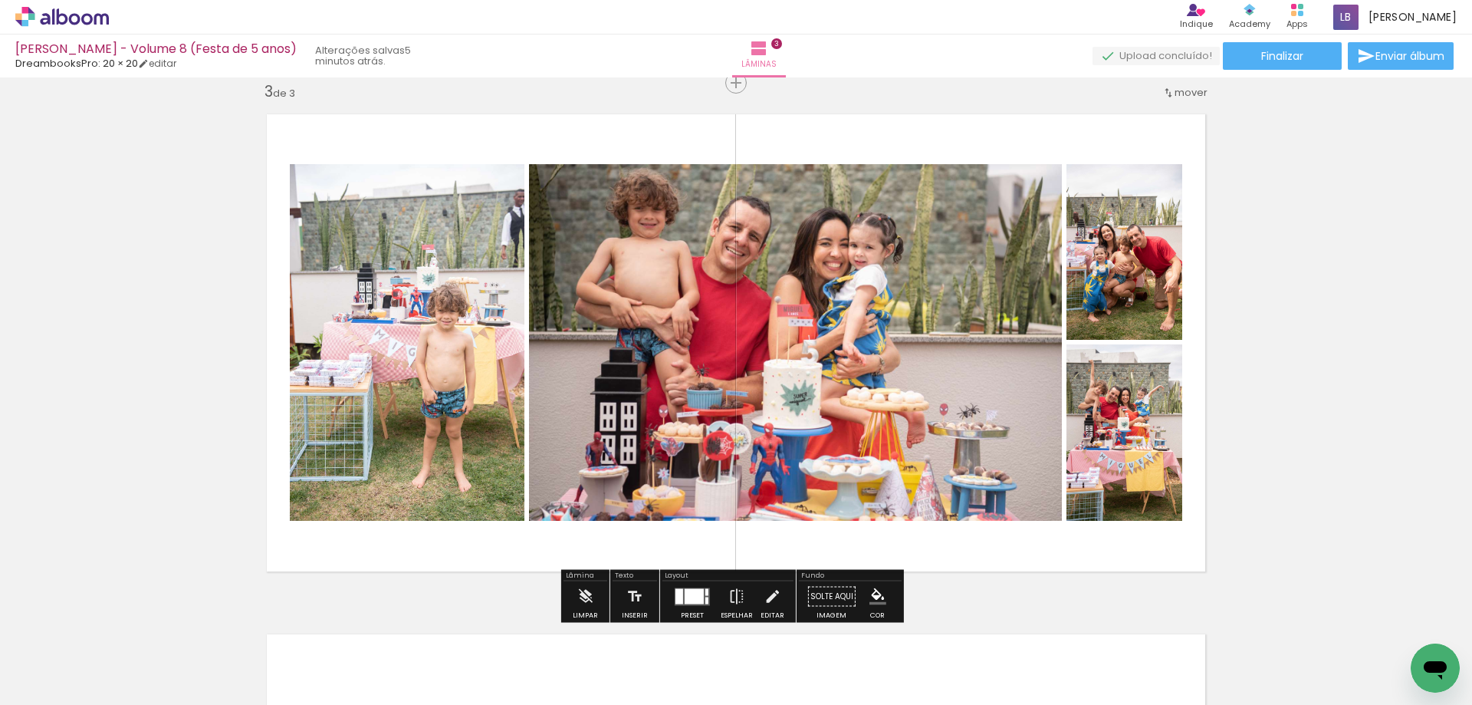
click at [688, 593] on div at bounding box center [694, 595] width 19 height 15
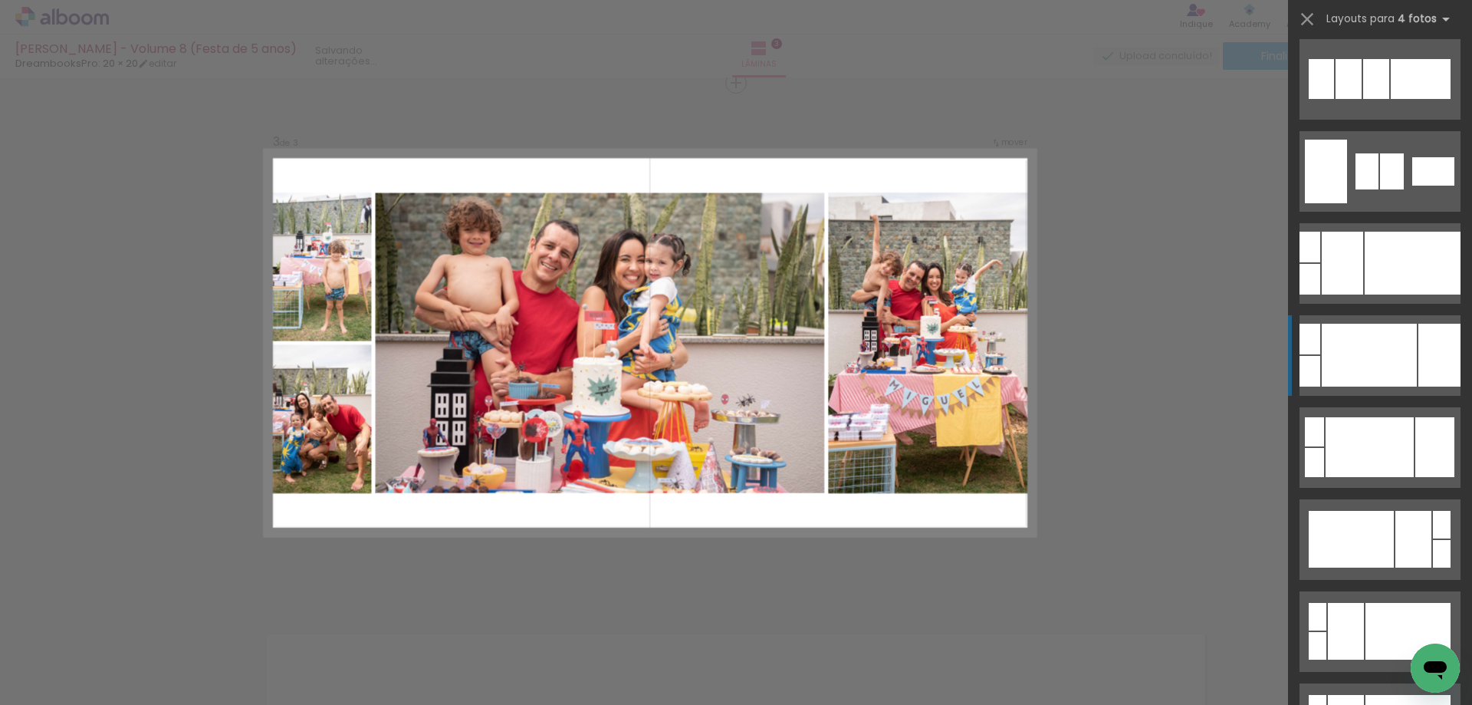
scroll to position [307, 0]
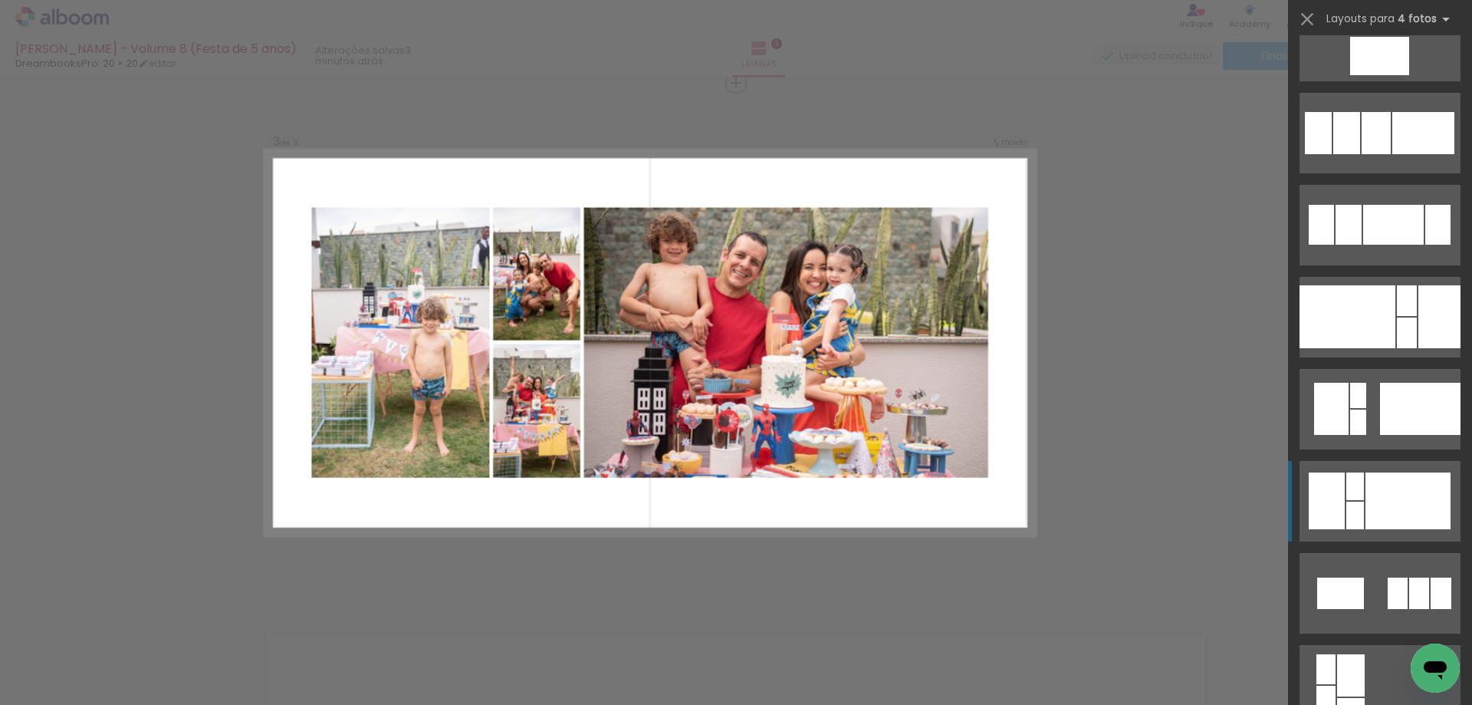
scroll to position [2147, 0]
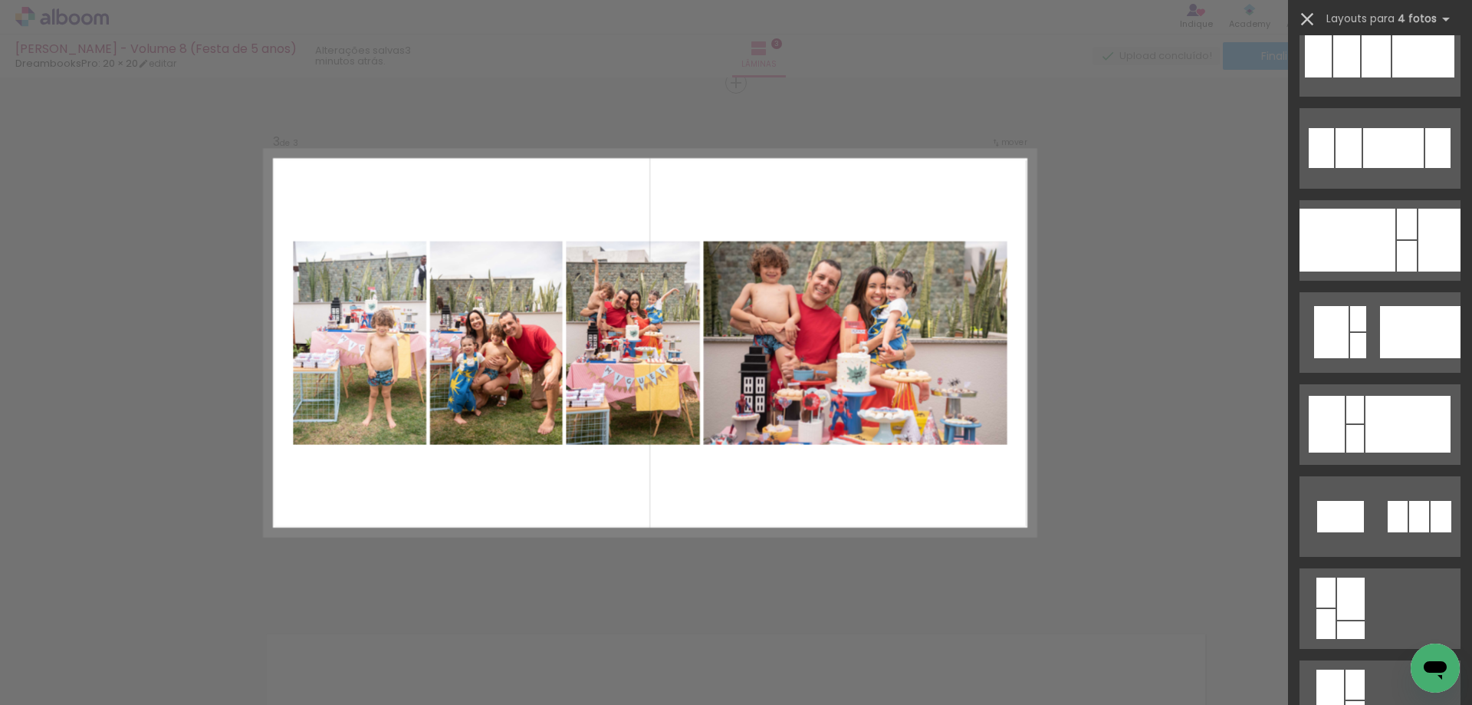
click at [1309, 27] on iron-icon at bounding box center [1307, 18] width 21 height 21
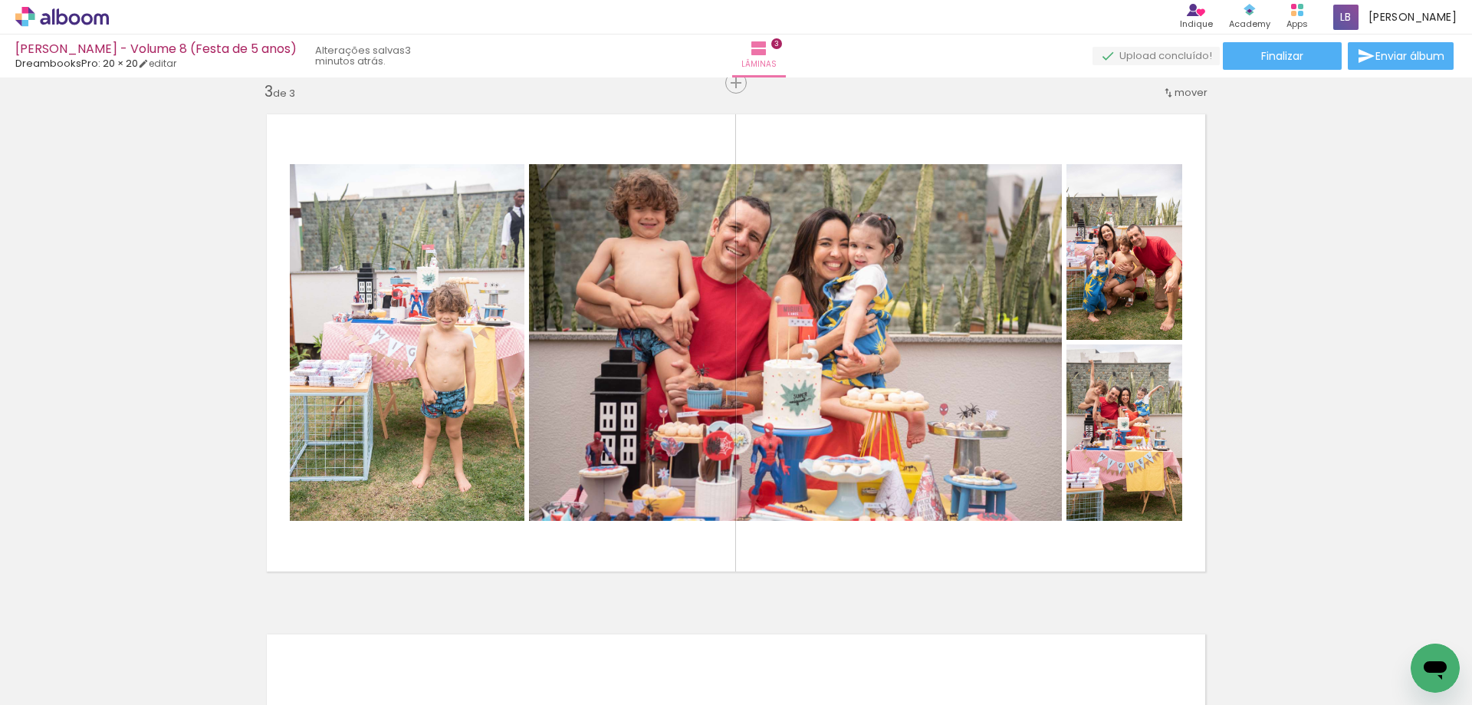
scroll to position [0, 2507]
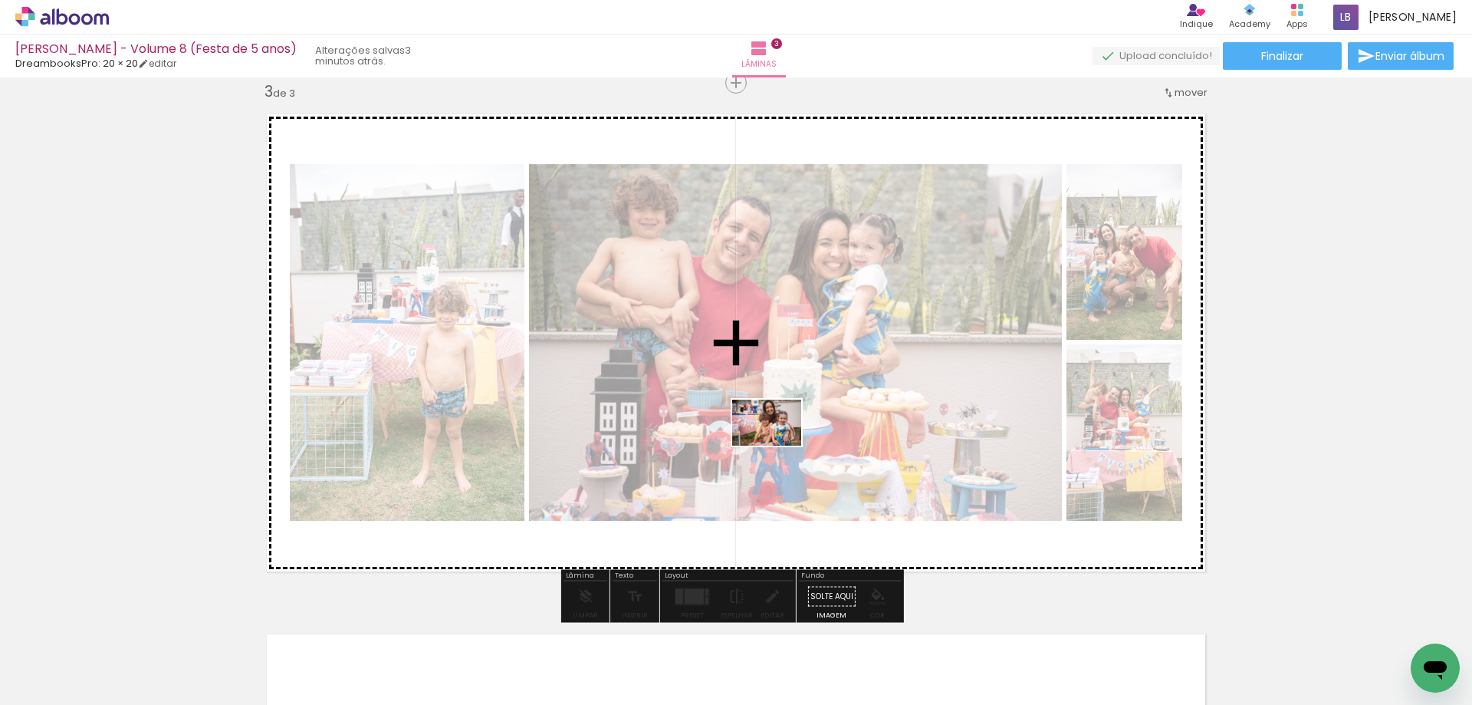
drag, startPoint x: 748, startPoint y: 664, endPoint x: 778, endPoint y: 445, distance: 220.7
click at [778, 445] on quentale-workspace at bounding box center [736, 352] width 1472 height 705
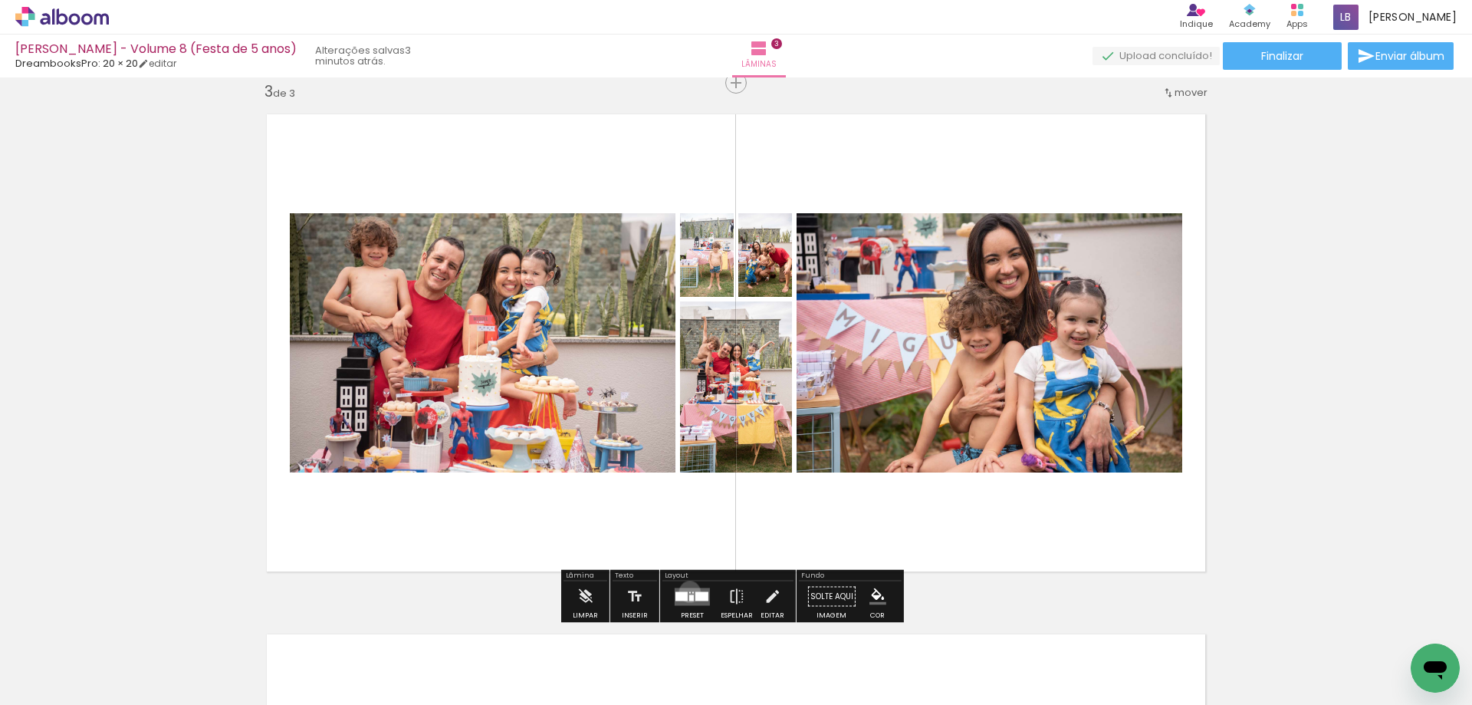
click at [689, 591] on div at bounding box center [690, 592] width 2 height 2
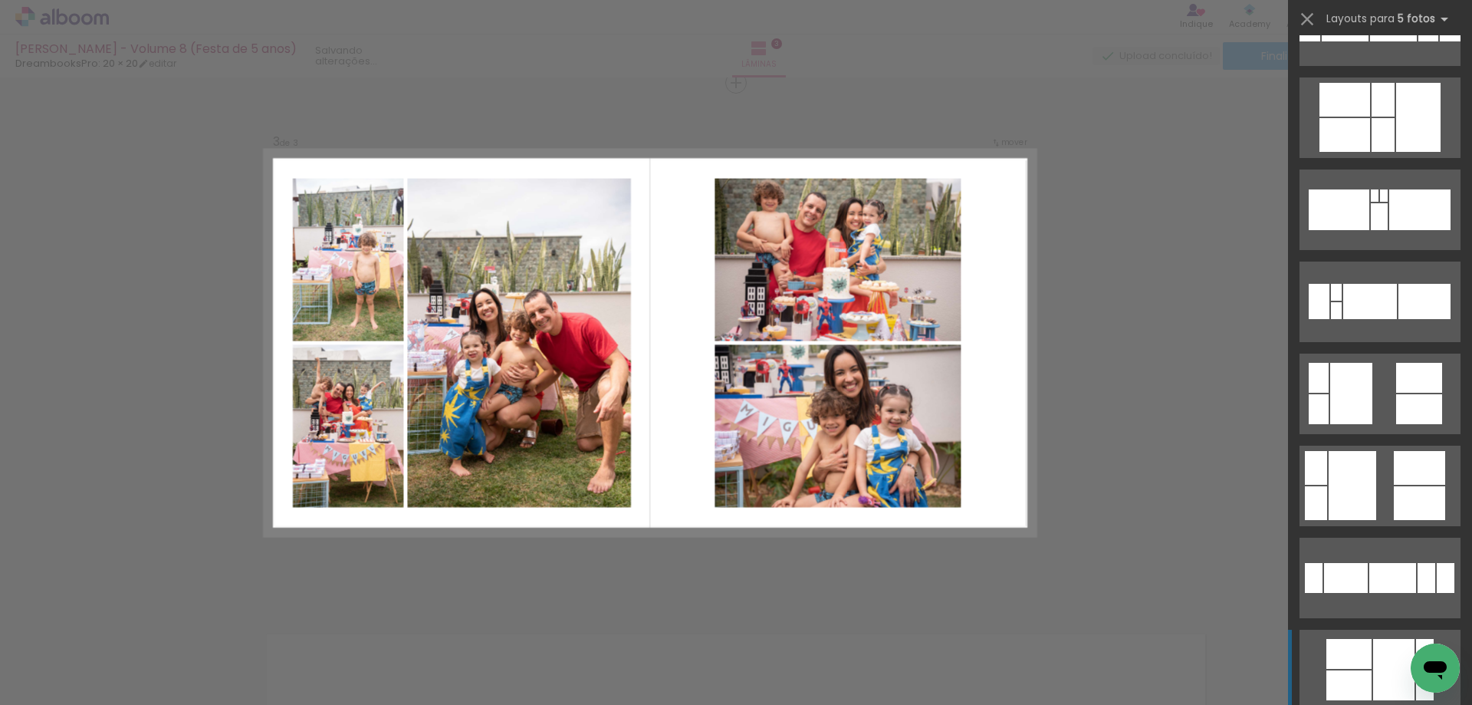
scroll to position [843, 0]
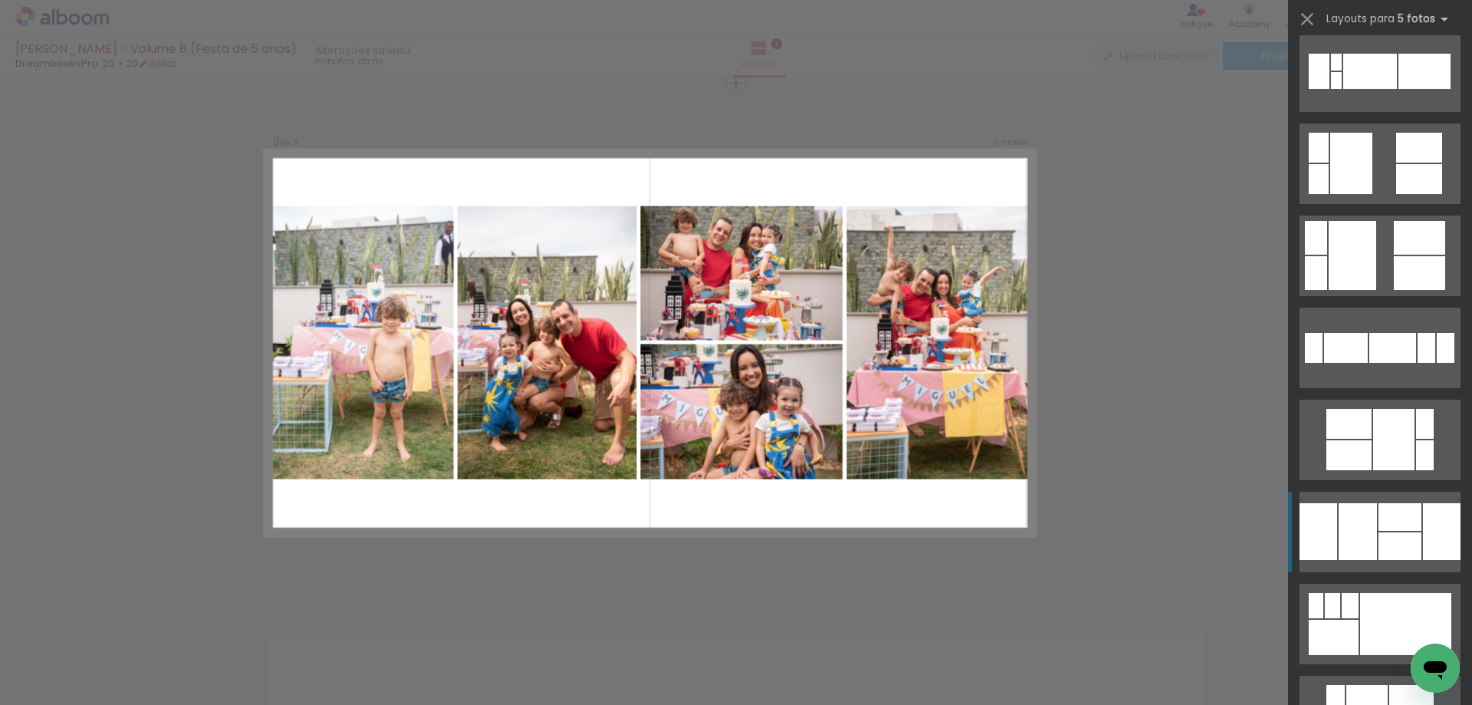
click at [1395, 521] on div at bounding box center [1400, 517] width 43 height 28
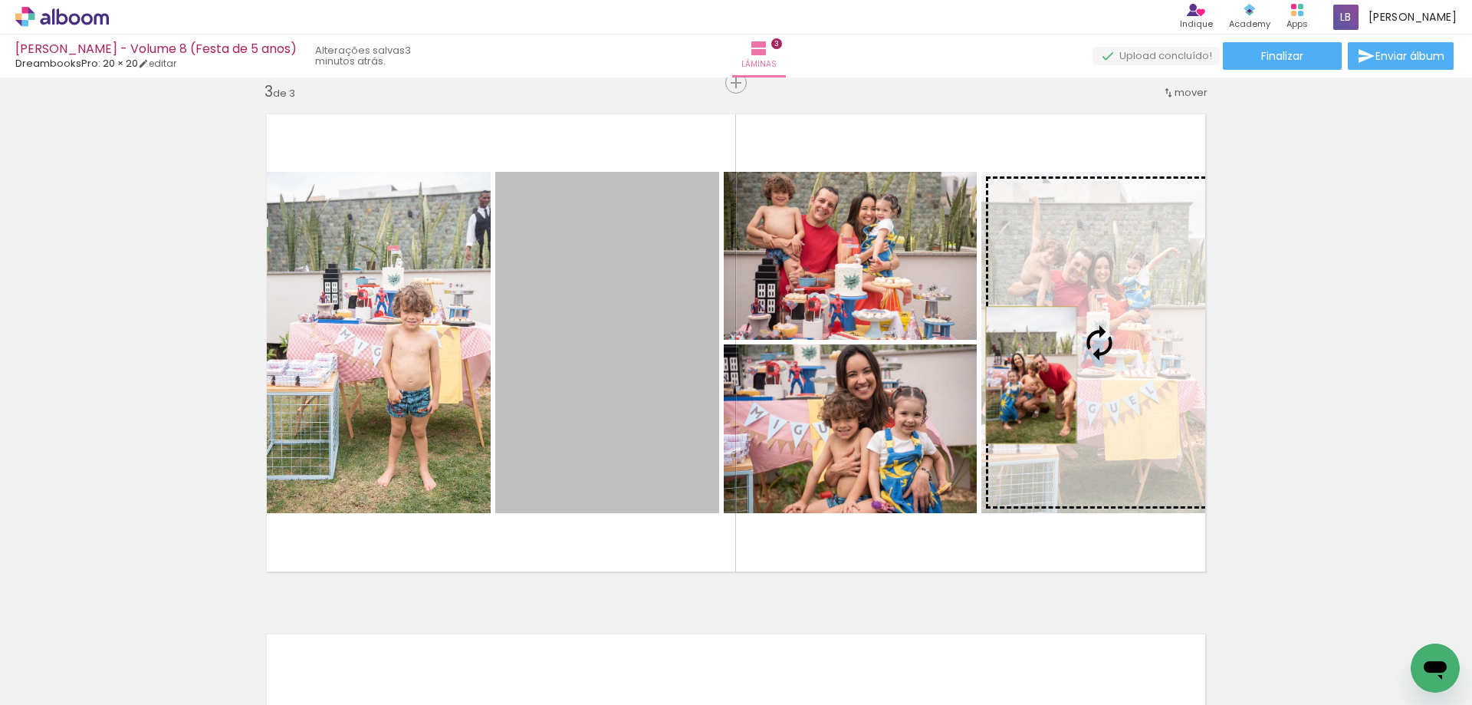
drag, startPoint x: 617, startPoint y: 432, endPoint x: 1025, endPoint y: 375, distance: 411.8
click at [0, 0] on slot at bounding box center [0, 0] width 0 height 0
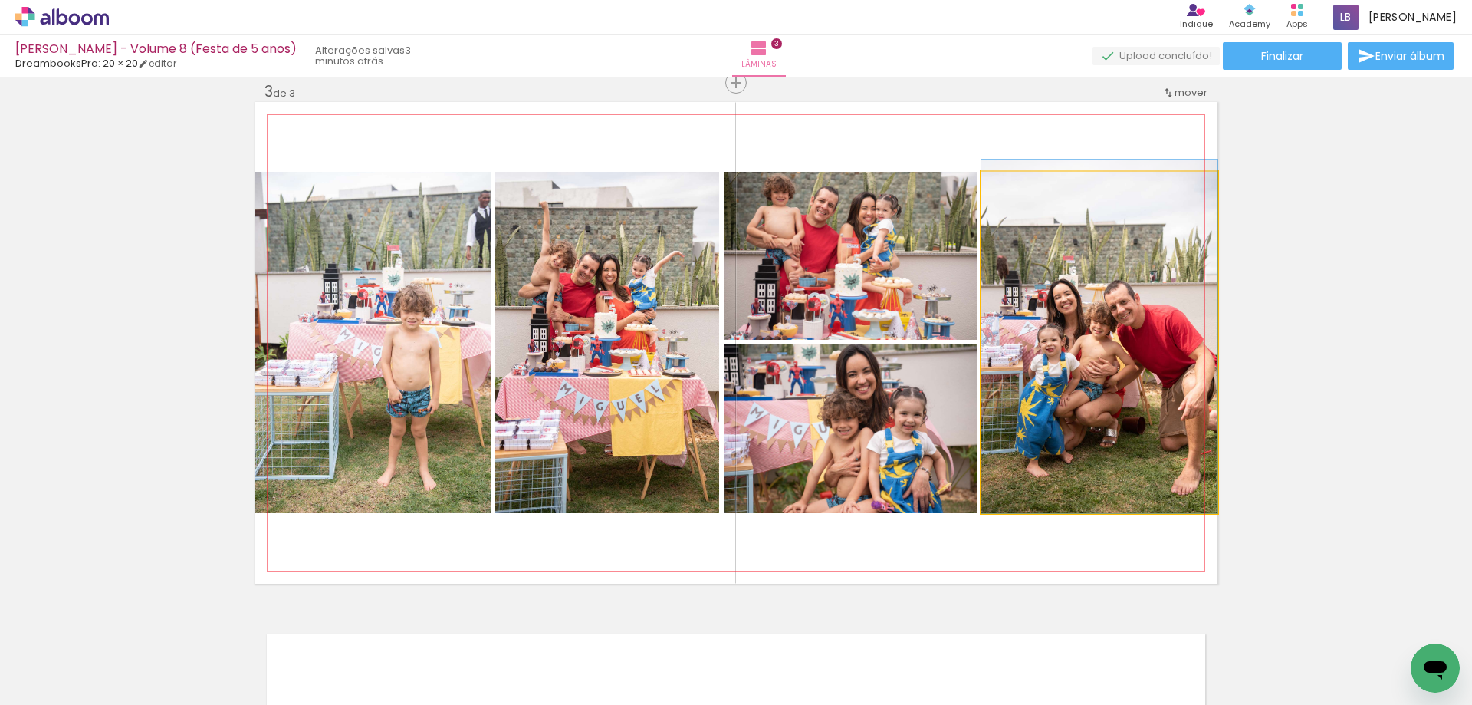
drag, startPoint x: 1141, startPoint y: 465, endPoint x: 1142, endPoint y: 409, distance: 55.2
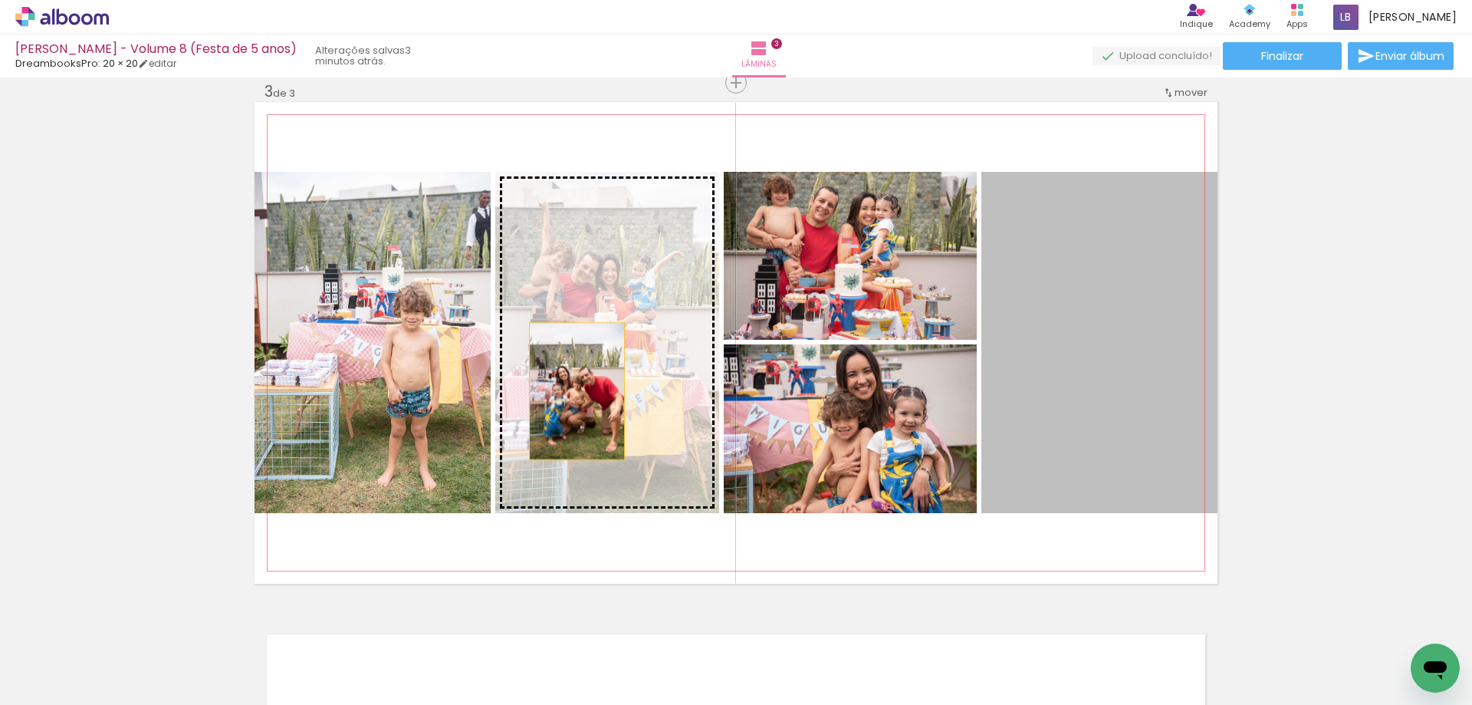
drag, startPoint x: 1142, startPoint y: 409, endPoint x: 571, endPoint y: 391, distance: 571.5
click at [0, 0] on slot at bounding box center [0, 0] width 0 height 0
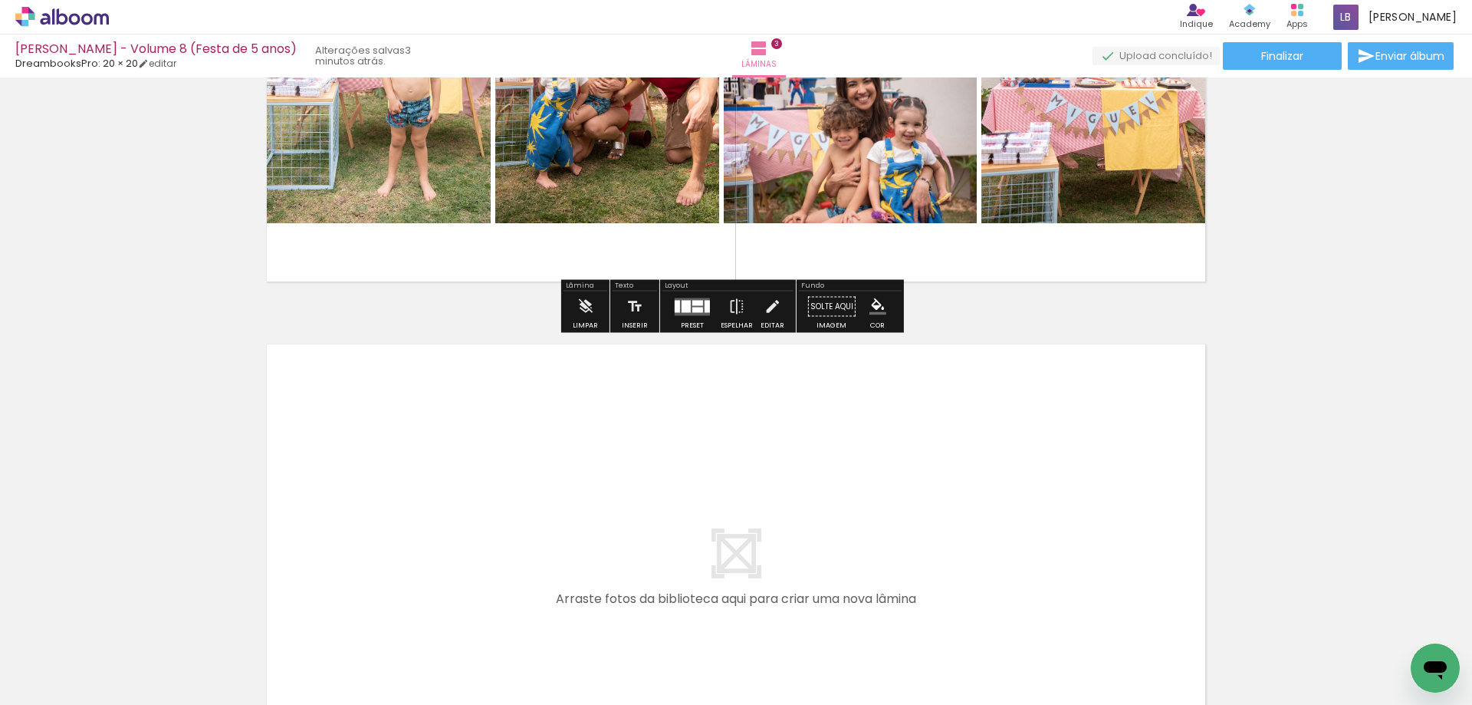
scroll to position [1520, 0]
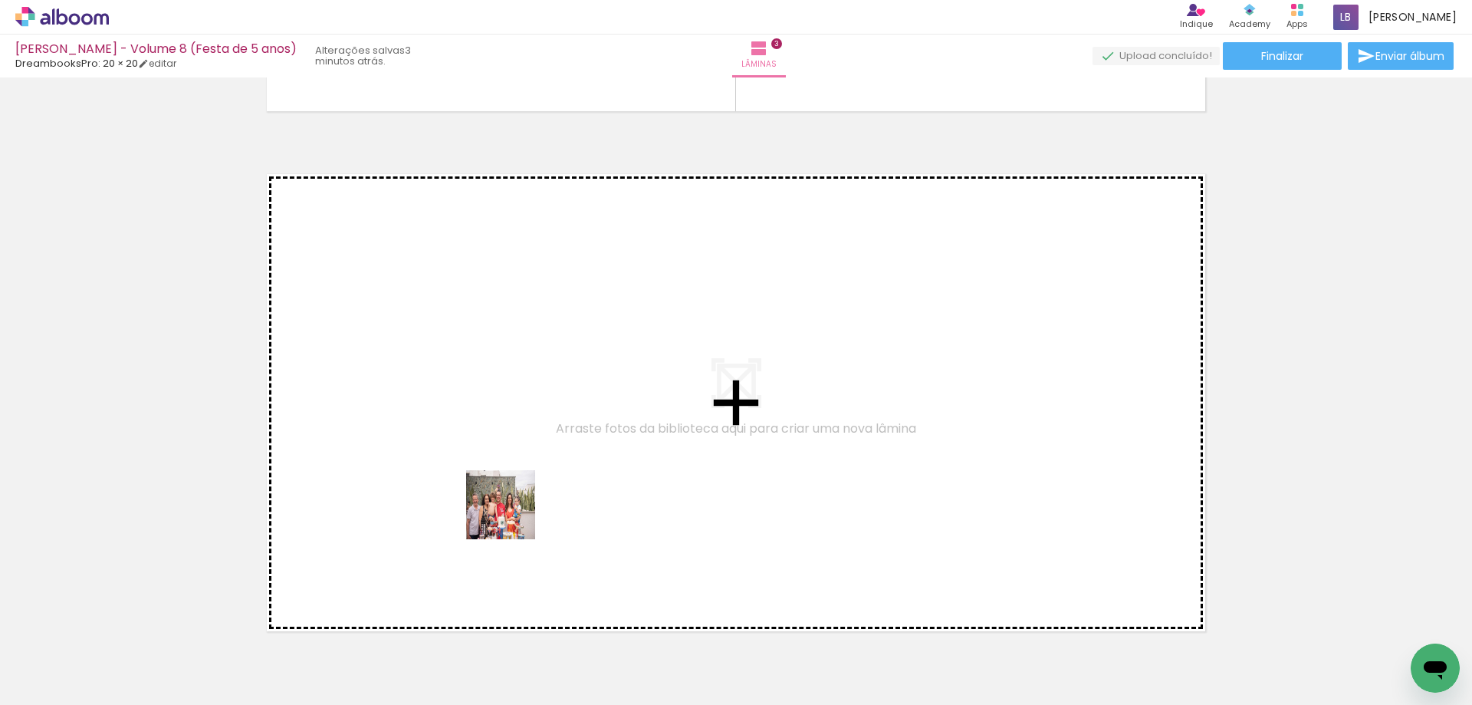
drag, startPoint x: 485, startPoint y: 660, endPoint x: 512, endPoint y: 516, distance: 146.8
click at [512, 516] on quentale-workspace at bounding box center [736, 352] width 1472 height 705
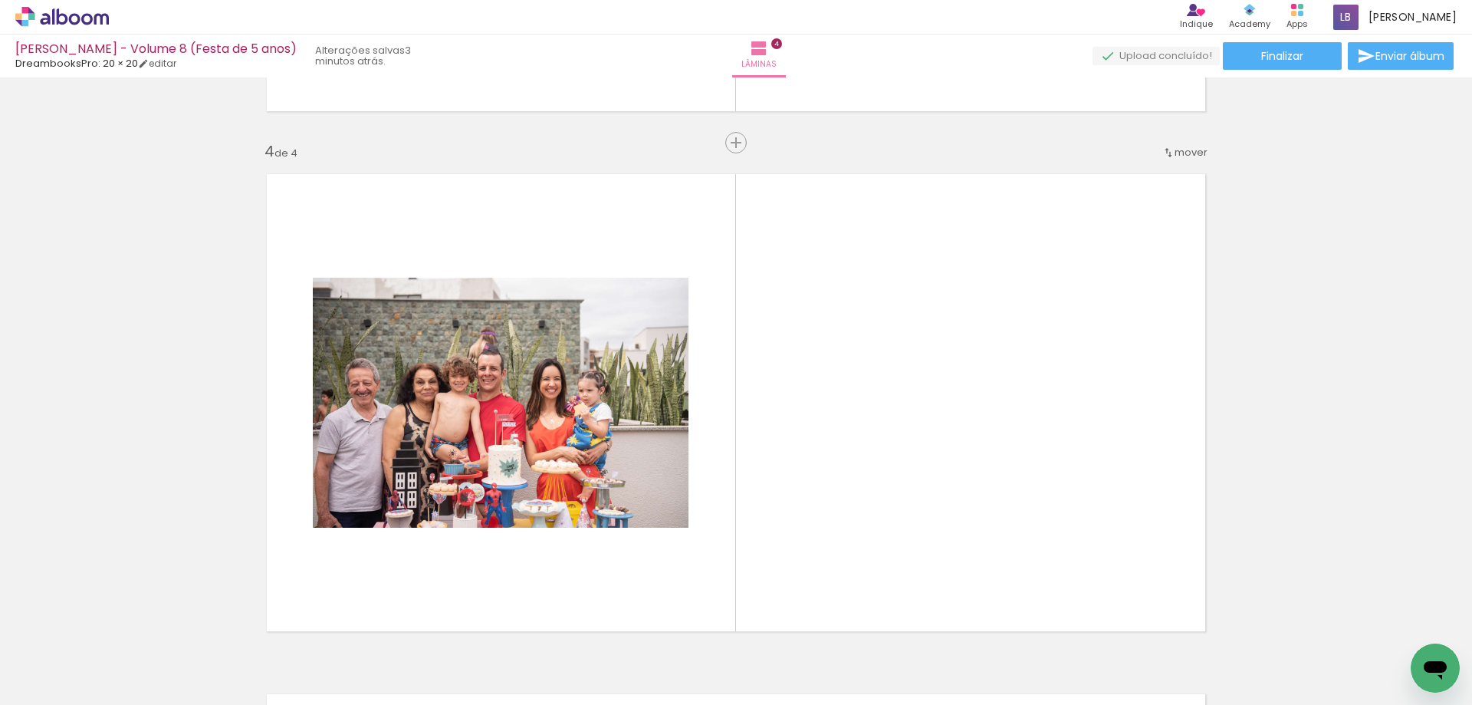
scroll to position [1580, 0]
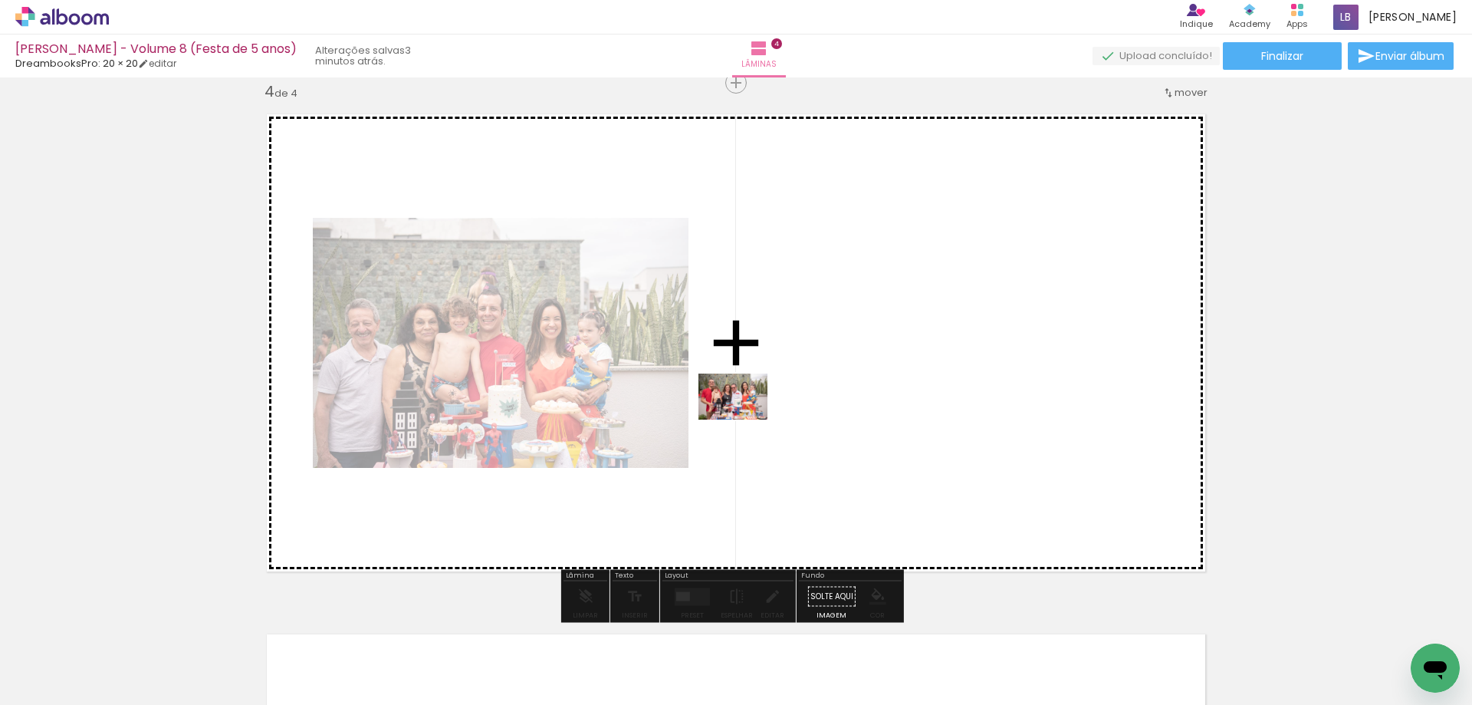
drag, startPoint x: 581, startPoint y: 668, endPoint x: 749, endPoint y: 417, distance: 301.8
click at [749, 417] on quentale-workspace at bounding box center [736, 352] width 1472 height 705
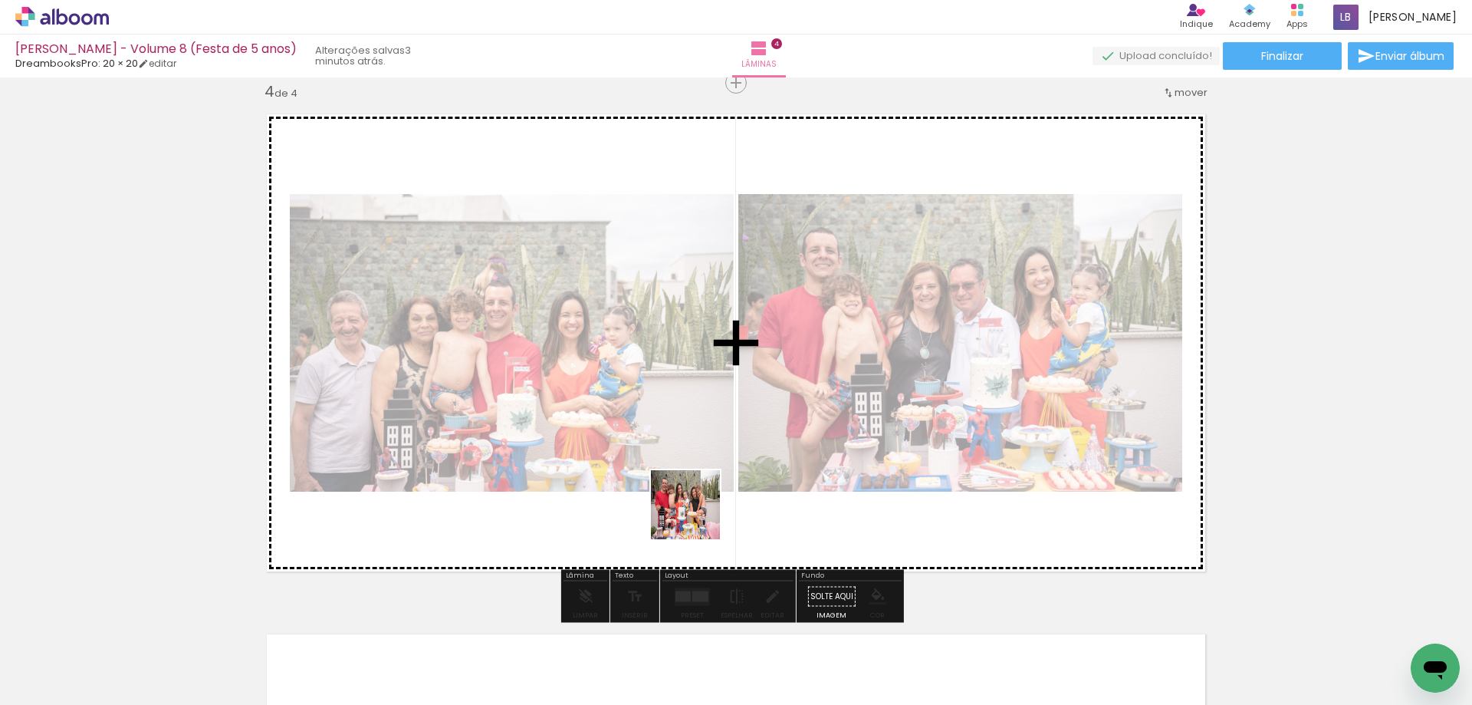
drag, startPoint x: 665, startPoint y: 663, endPoint x: 782, endPoint y: 653, distance: 117.7
click at [698, 509] on quentale-workspace at bounding box center [736, 352] width 1472 height 705
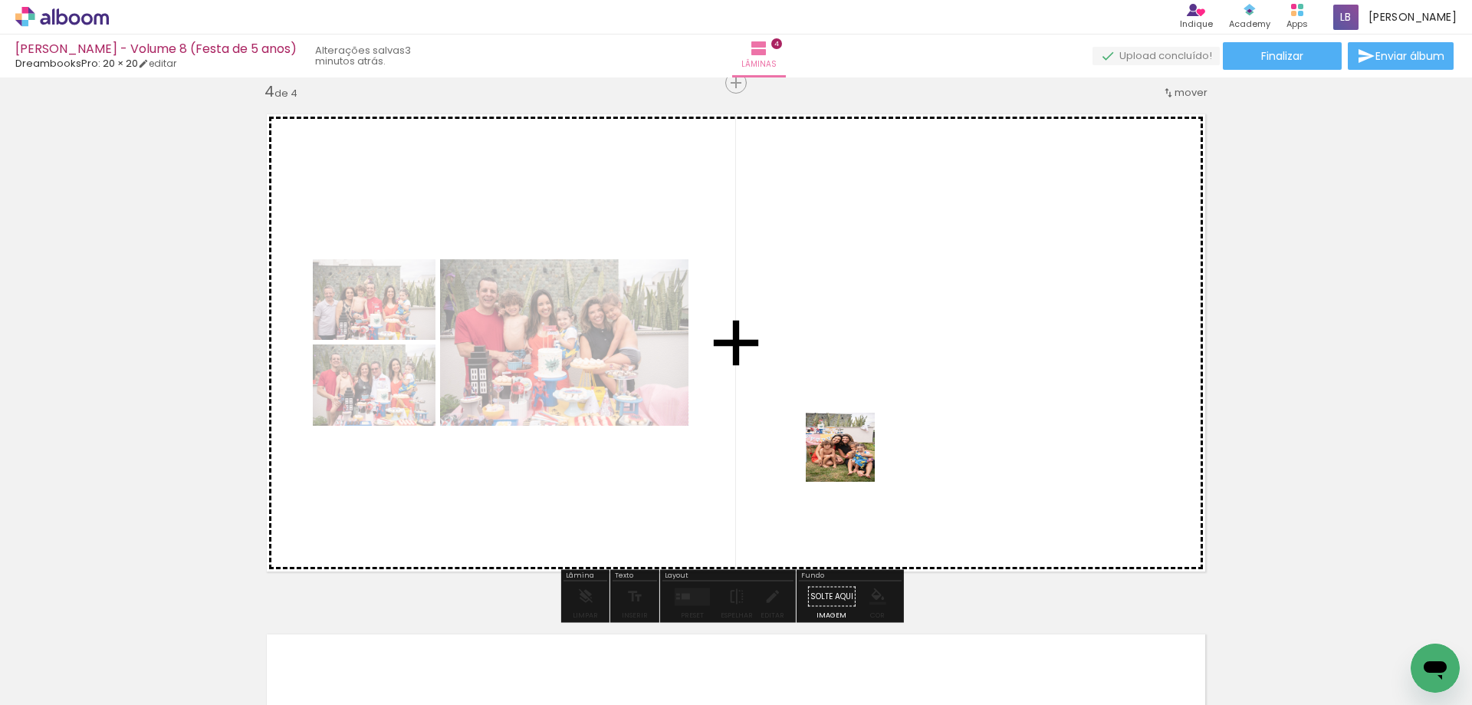
drag, startPoint x: 833, startPoint y: 672, endPoint x: 442, endPoint y: 703, distance: 393.1
click at [854, 455] on quentale-workspace at bounding box center [736, 352] width 1472 height 705
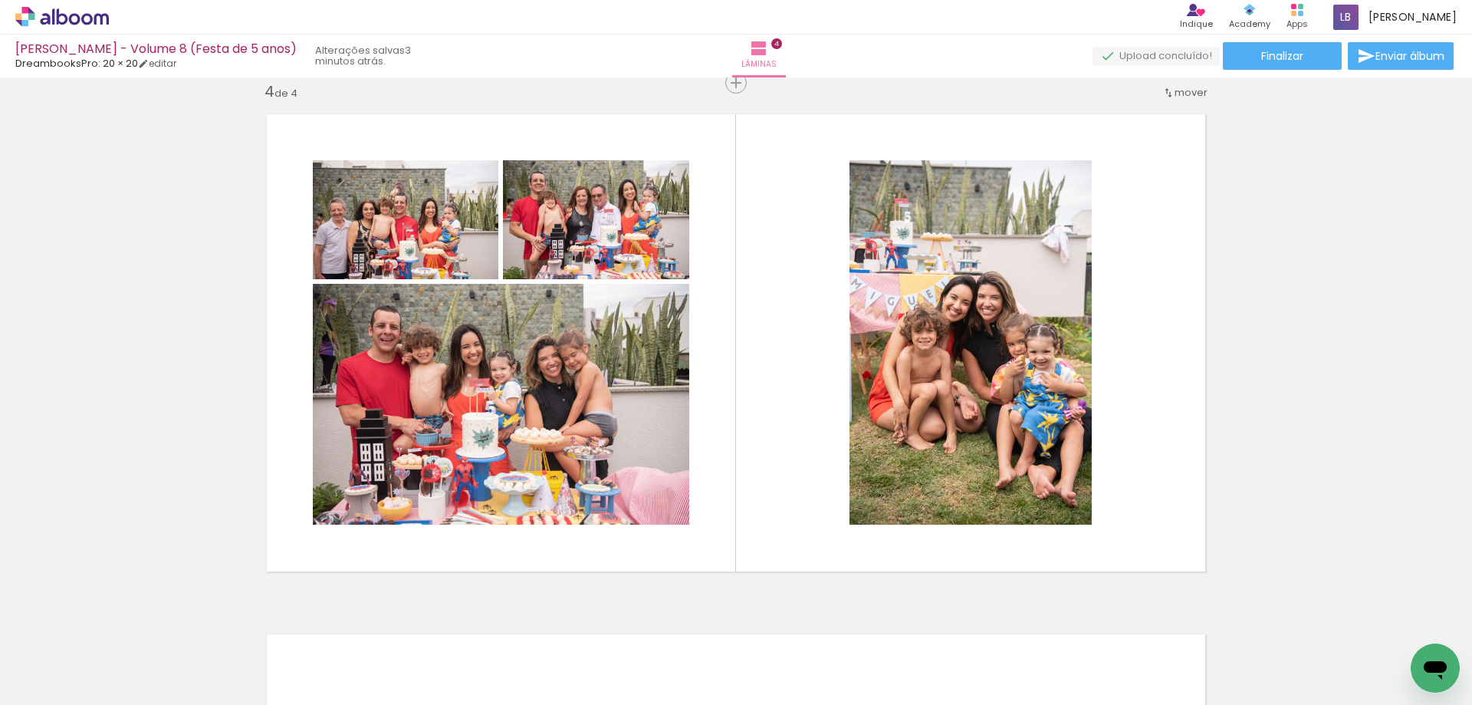
scroll to position [0, 2101]
